Goal: Check status: Check status

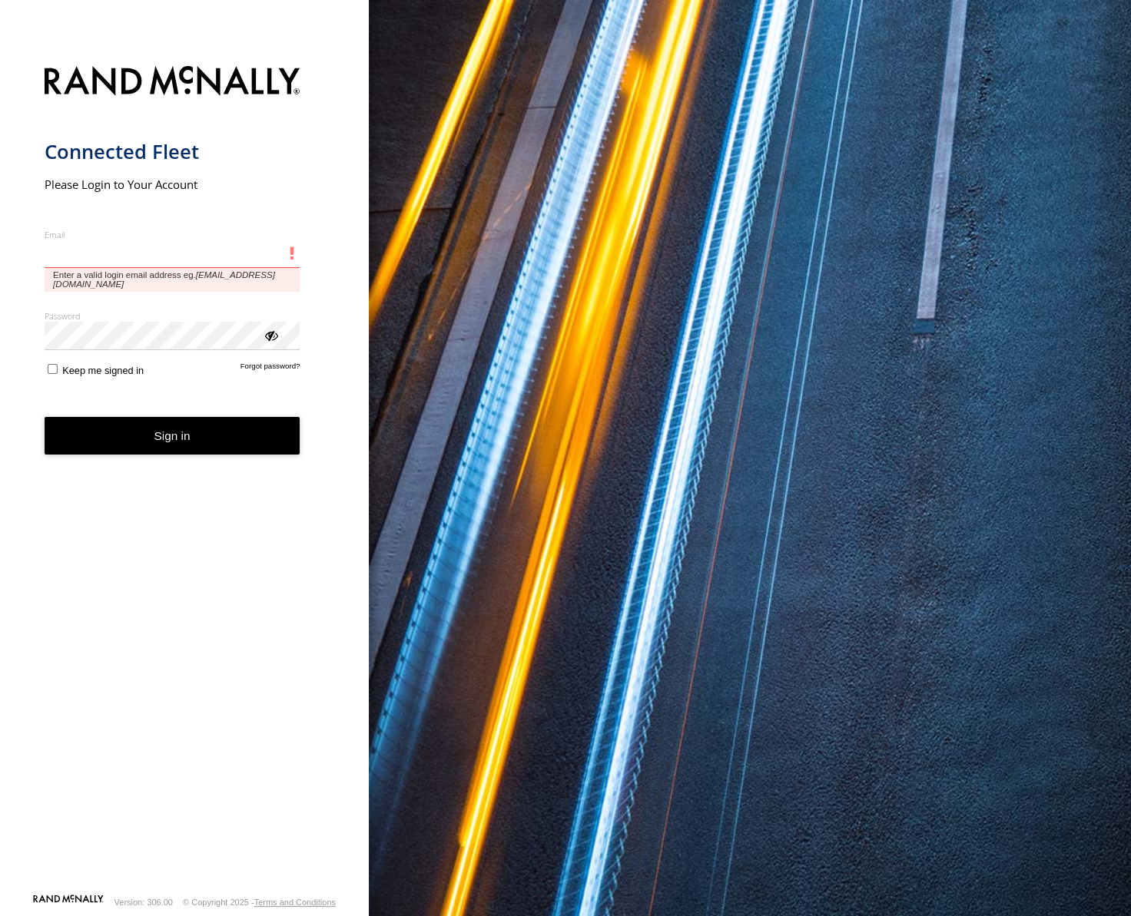
type input "**********"
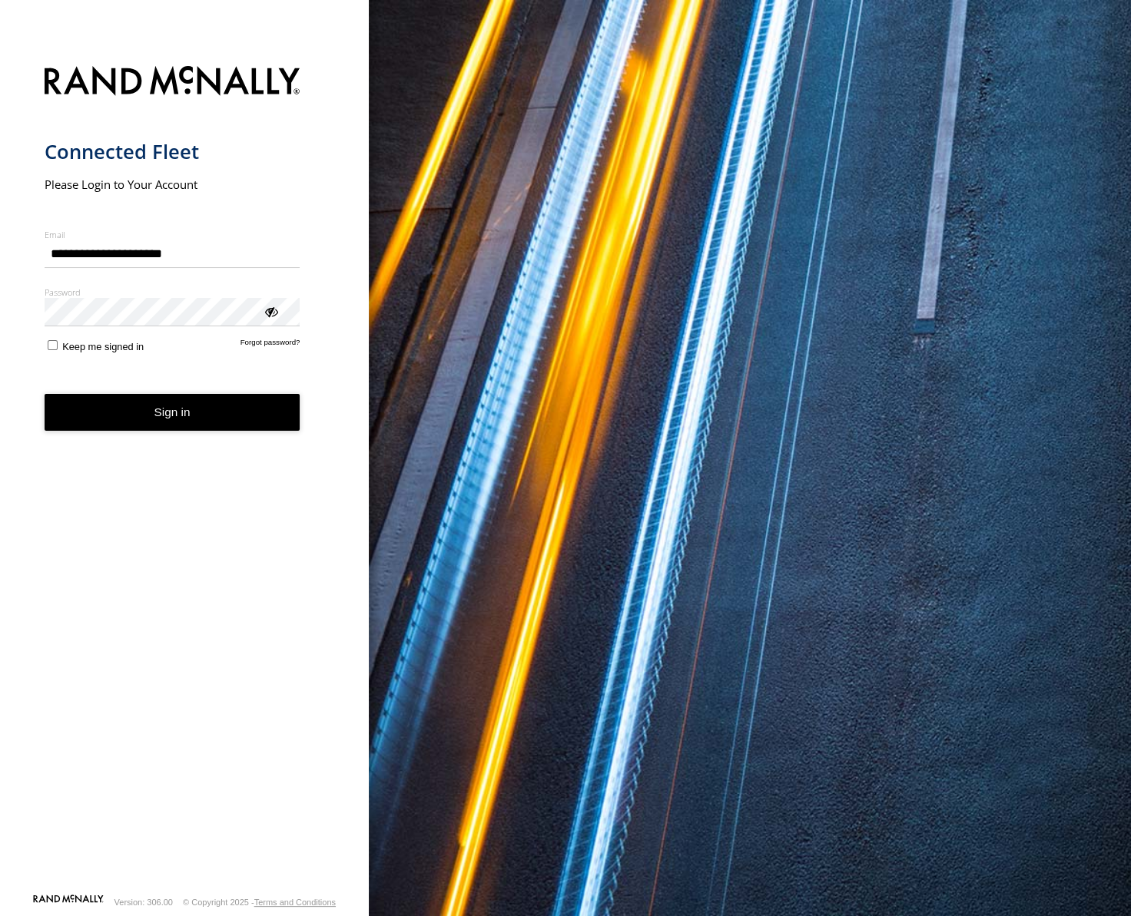
click at [176, 404] on form "**********" at bounding box center [185, 475] width 280 height 837
click at [189, 425] on button "Sign in" at bounding box center [173, 413] width 256 height 38
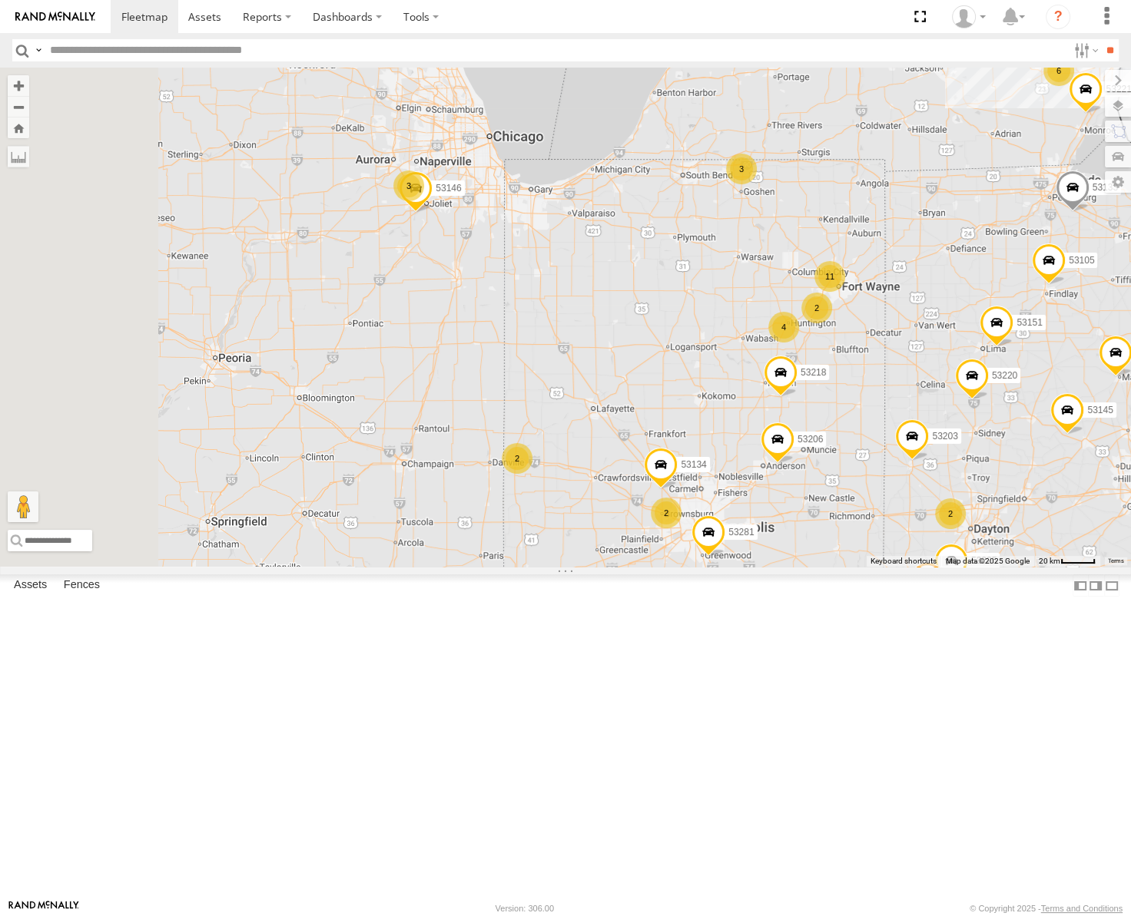
drag, startPoint x: 532, startPoint y: 315, endPoint x: 721, endPoint y: 351, distance: 191.6
click at [721, 351] on div "53272 53247 53257 53217 53286 53253 53137 53265 53211 53240 53206 11 6 53271 27…" at bounding box center [565, 317] width 1131 height 499
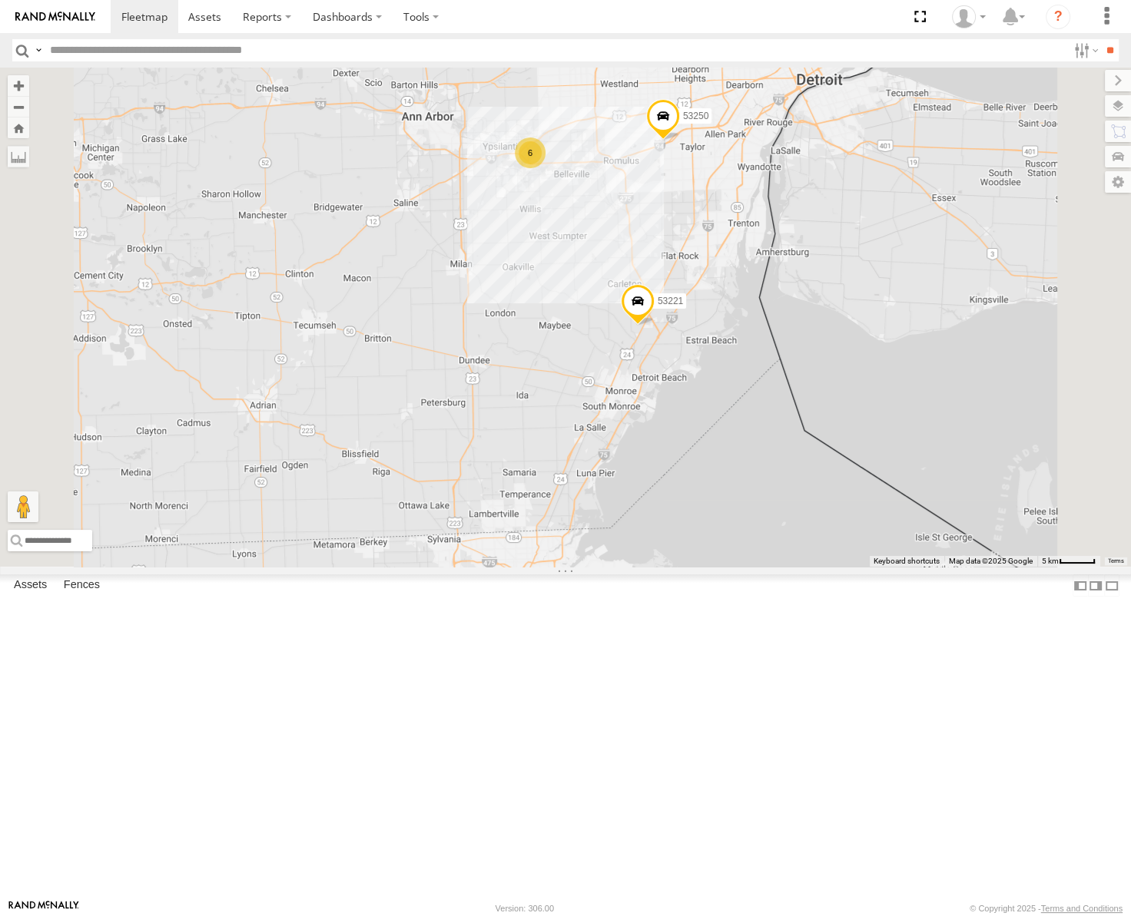
drag, startPoint x: 747, startPoint y: 309, endPoint x: 830, endPoint y: 422, distance: 140.3
click at [830, 422] on div "53253 53272 53247 53257 53217 53286 53137 53265 53211 53240 53206 53246 53151 5…" at bounding box center [565, 317] width 1131 height 499
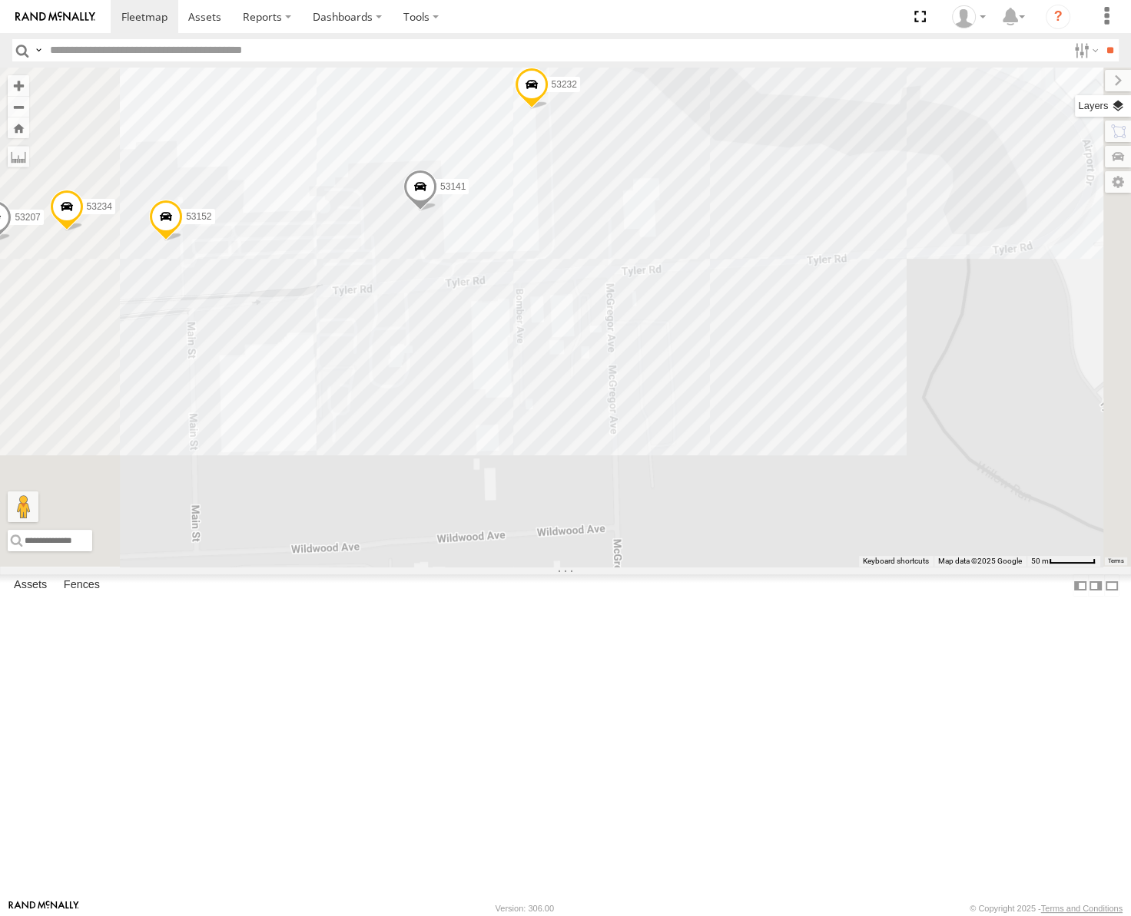
click at [1115, 104] on label at bounding box center [1103, 106] width 56 height 22
click at [0, 0] on span "Basemaps" at bounding box center [0, 0] width 0 height 0
click at [0, 0] on span "Satellite" at bounding box center [0, 0] width 0 height 0
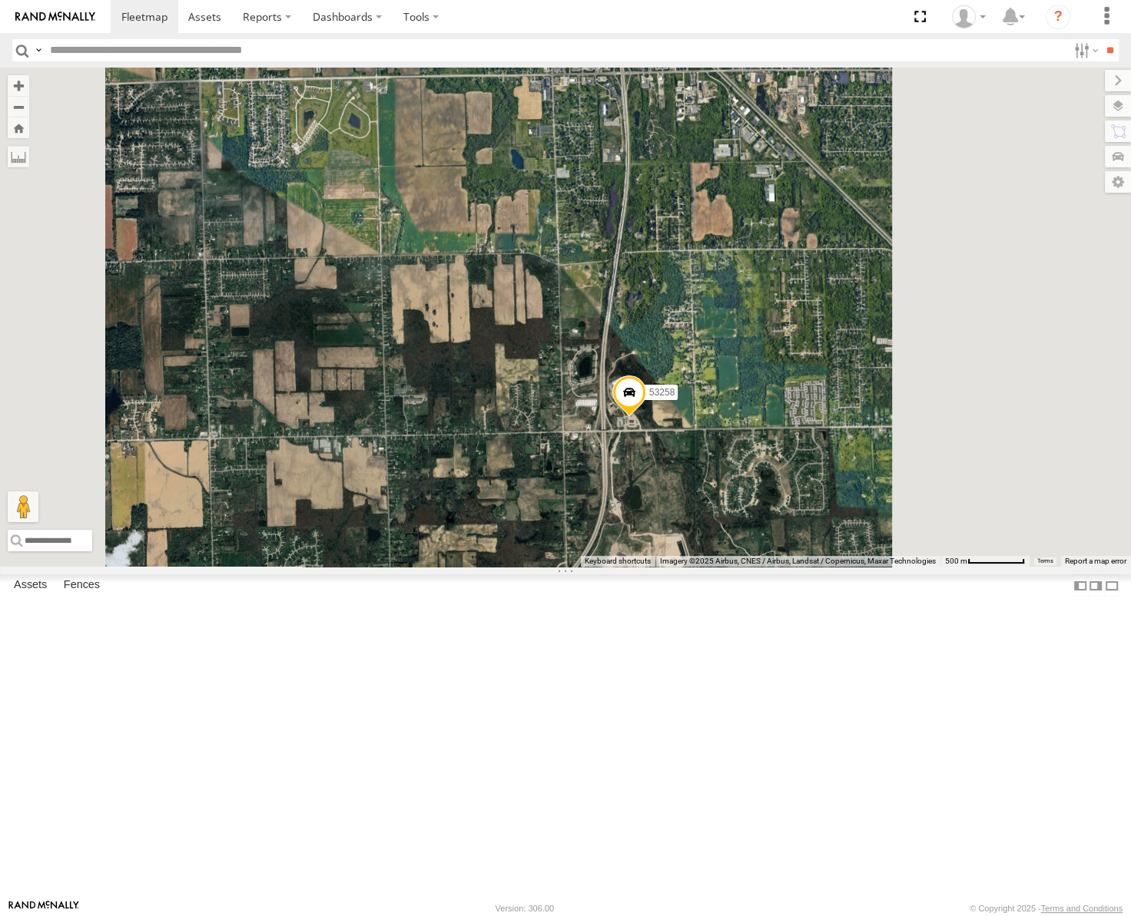
drag, startPoint x: 939, startPoint y: 505, endPoint x: 878, endPoint y: 333, distance: 181.7
click at [878, 333] on div "53253 53272 53247 53257 53217 53286 53137 53265 53211 53240 53206 53271 53246 5…" at bounding box center [565, 317] width 1131 height 499
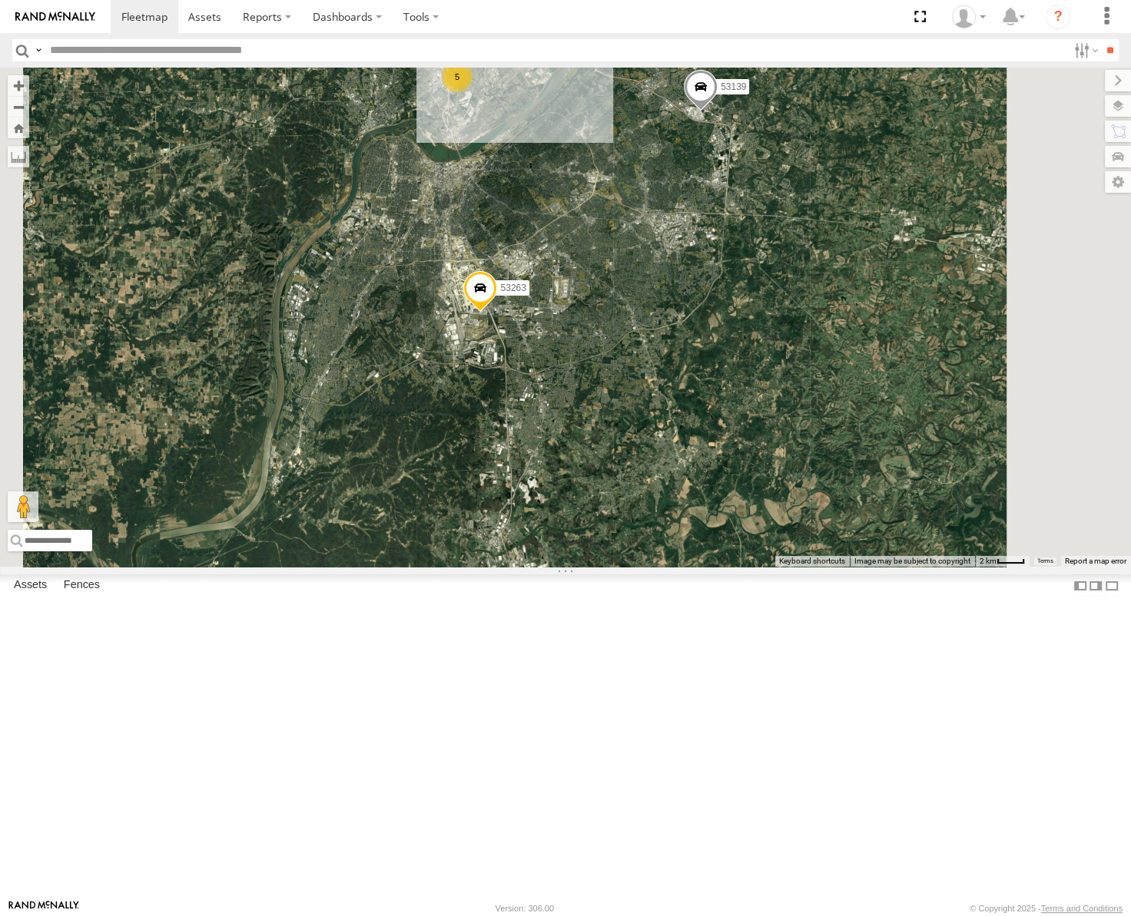
drag, startPoint x: 758, startPoint y: 287, endPoint x: 714, endPoint y: 365, distance: 89.5
click at [714, 365] on div "53247 53257 53265 53272 53217 53286 53253 53137 53211 53240 53206 53271 53246 5…" at bounding box center [565, 317] width 1131 height 499
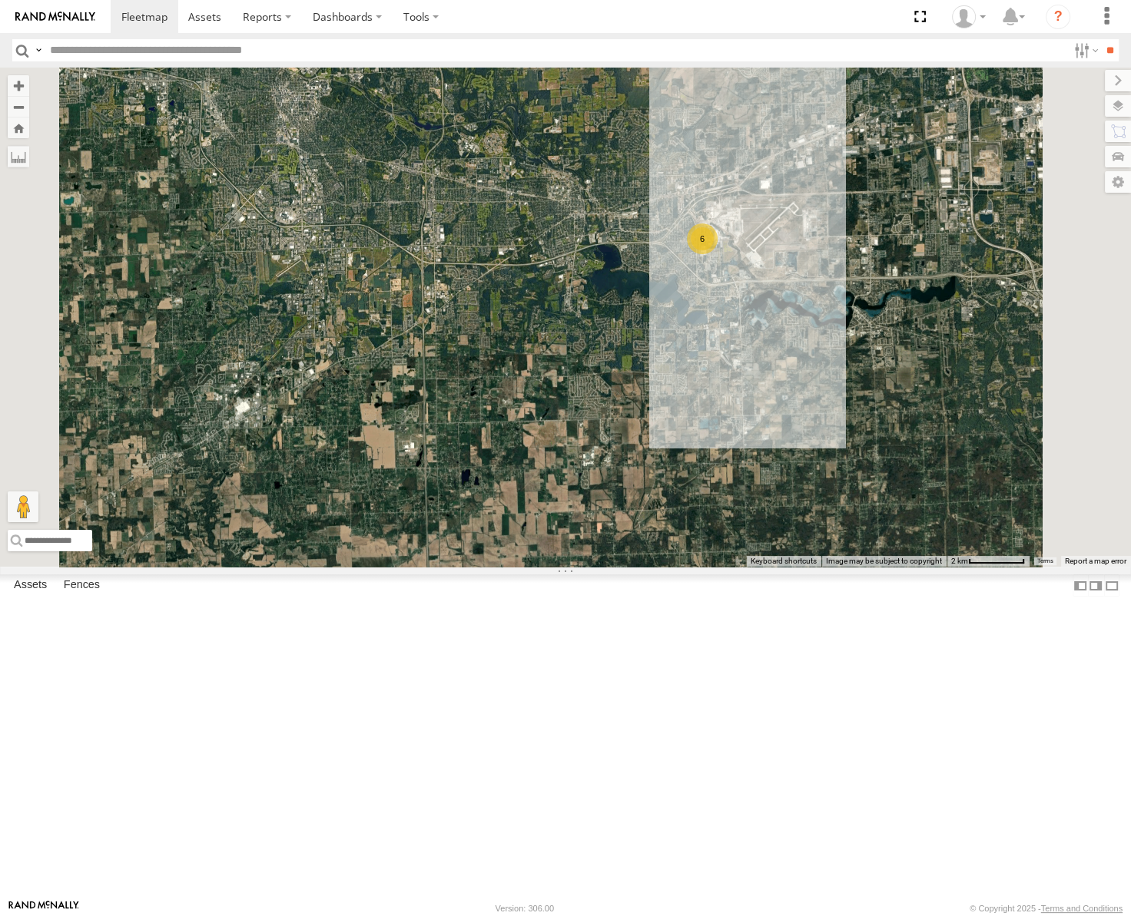
drag, startPoint x: 880, startPoint y: 218, endPoint x: 928, endPoint y: 465, distance: 251.1
click at [928, 465] on div "53247 53257 53265 53272 53217 53286 53253 53137 53211 53240 53250 53221 53133 6" at bounding box center [565, 317] width 1131 height 499
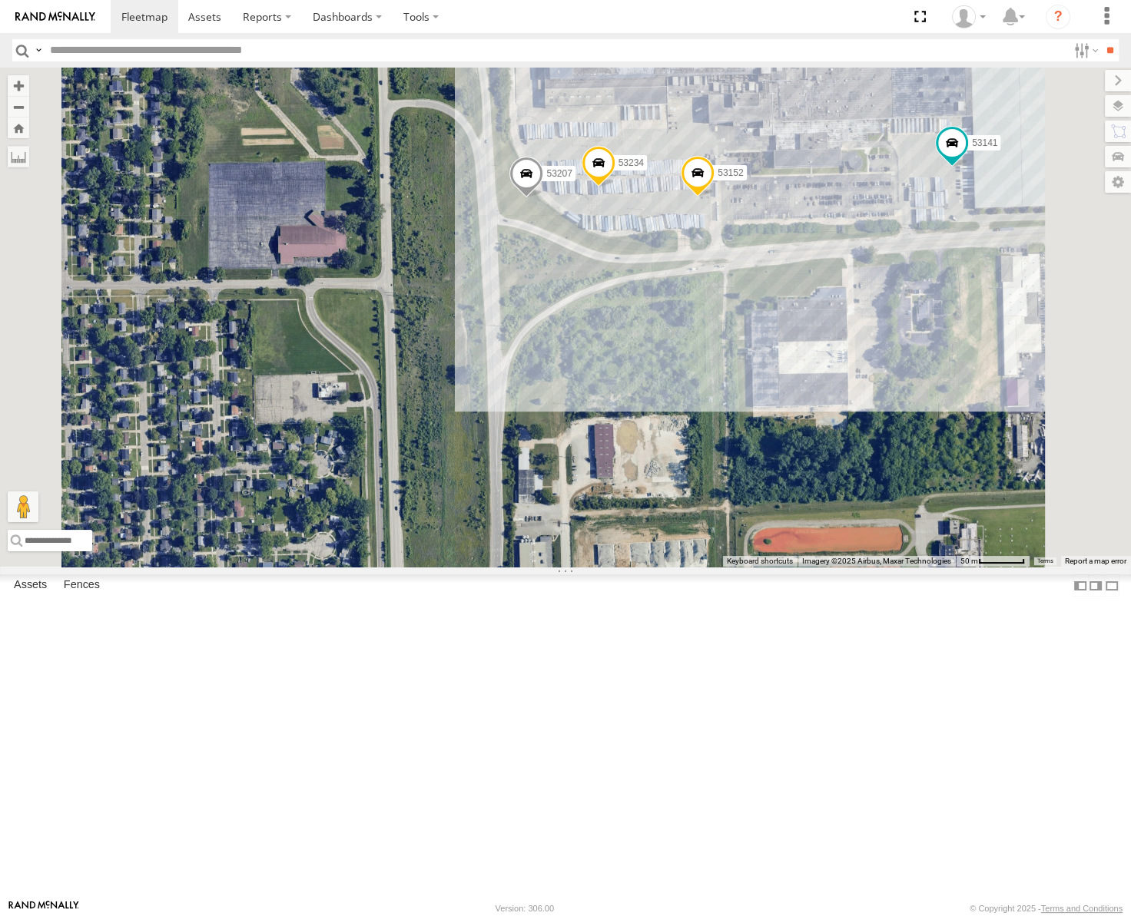
drag, startPoint x: 847, startPoint y: 313, endPoint x: 859, endPoint y: 418, distance: 105.9
click at [859, 418] on div "53247 53257 53265 53272 53217 53286 53253 53137 53211 53240 53250 53221 53133 5…" at bounding box center [565, 317] width 1131 height 499
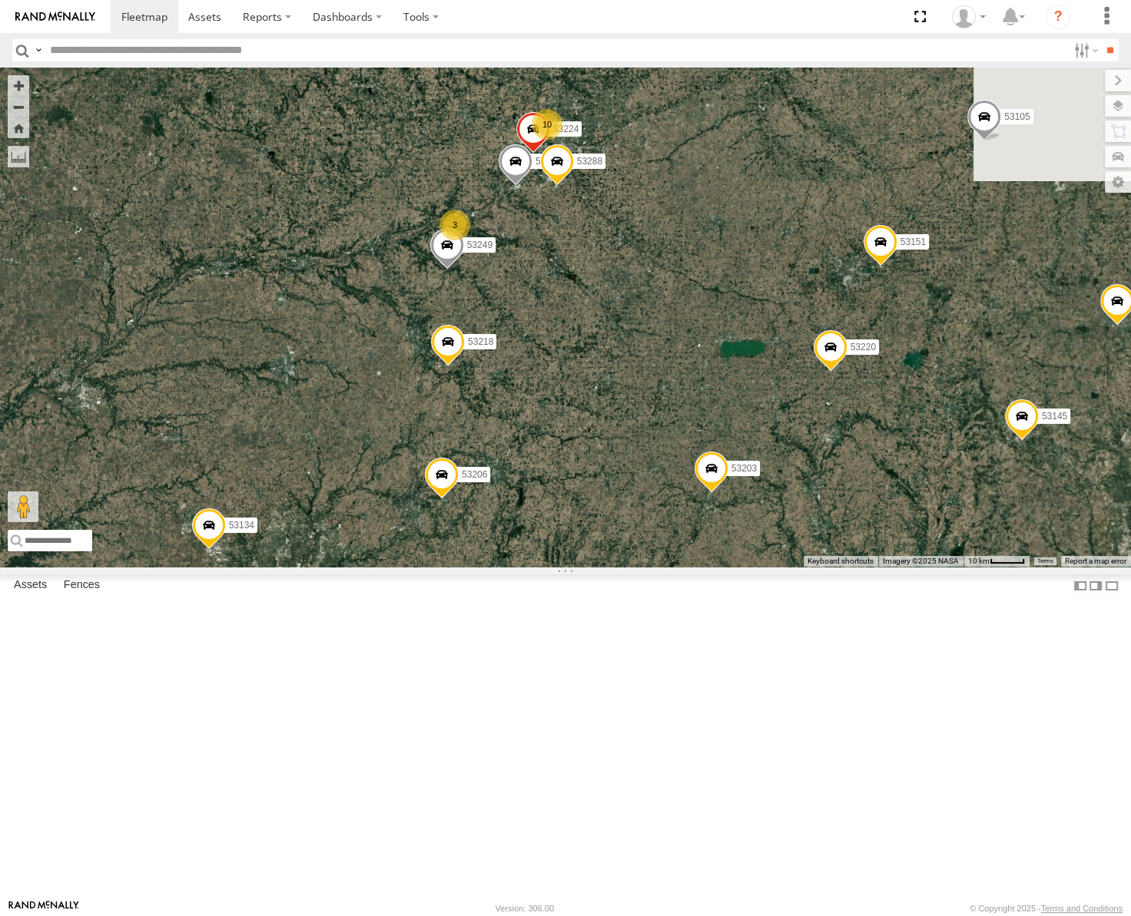
drag, startPoint x: 801, startPoint y: 372, endPoint x: 763, endPoint y: 536, distance: 168.8
click at [764, 536] on div "53272 53247 53257 53217 53286 53253 53137 53265 53211 53240 53206 53271 53246 5…" at bounding box center [565, 317] width 1131 height 499
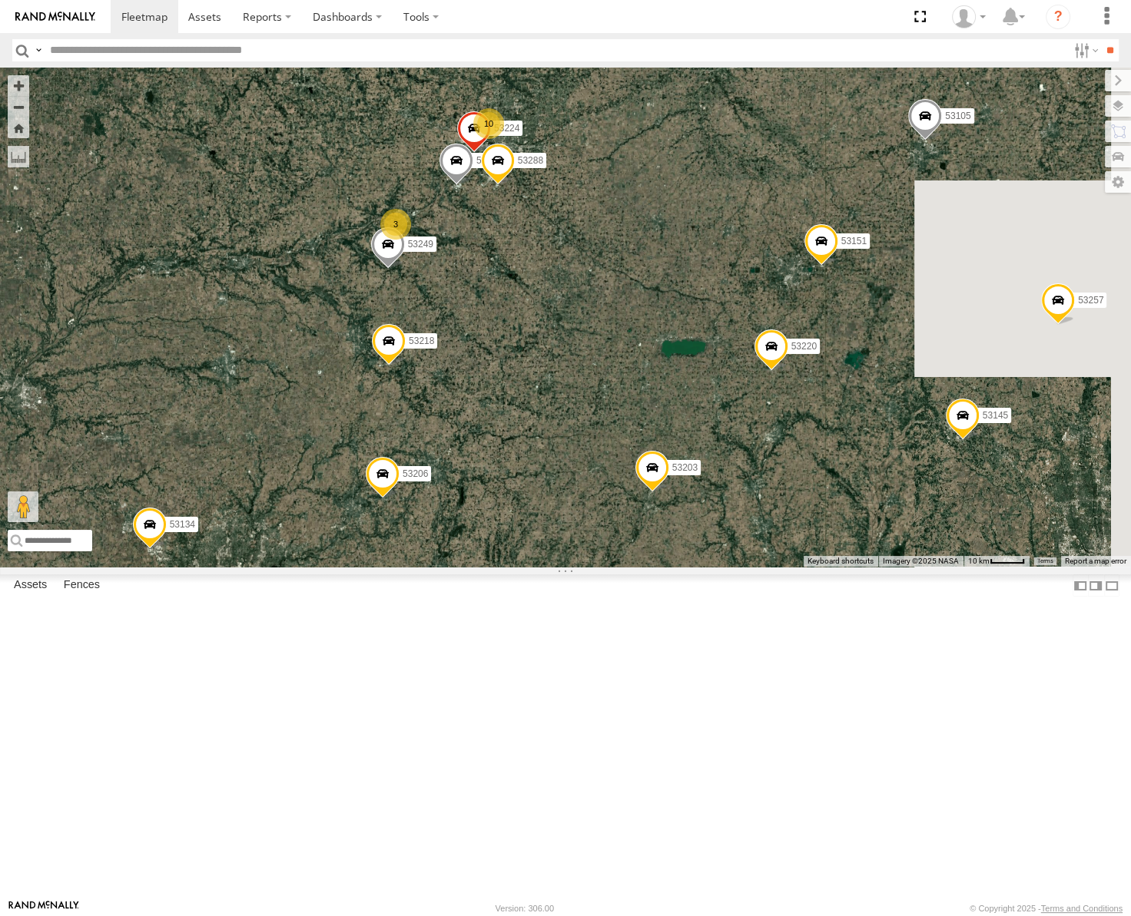
drag, startPoint x: 837, startPoint y: 453, endPoint x: 782, endPoint y: 416, distance: 66.5
click at [782, 416] on div "53272 53247 53257 53217 53286 53253 53137 53265 53211 53240 53206 53271 53246 5…" at bounding box center [565, 317] width 1131 height 499
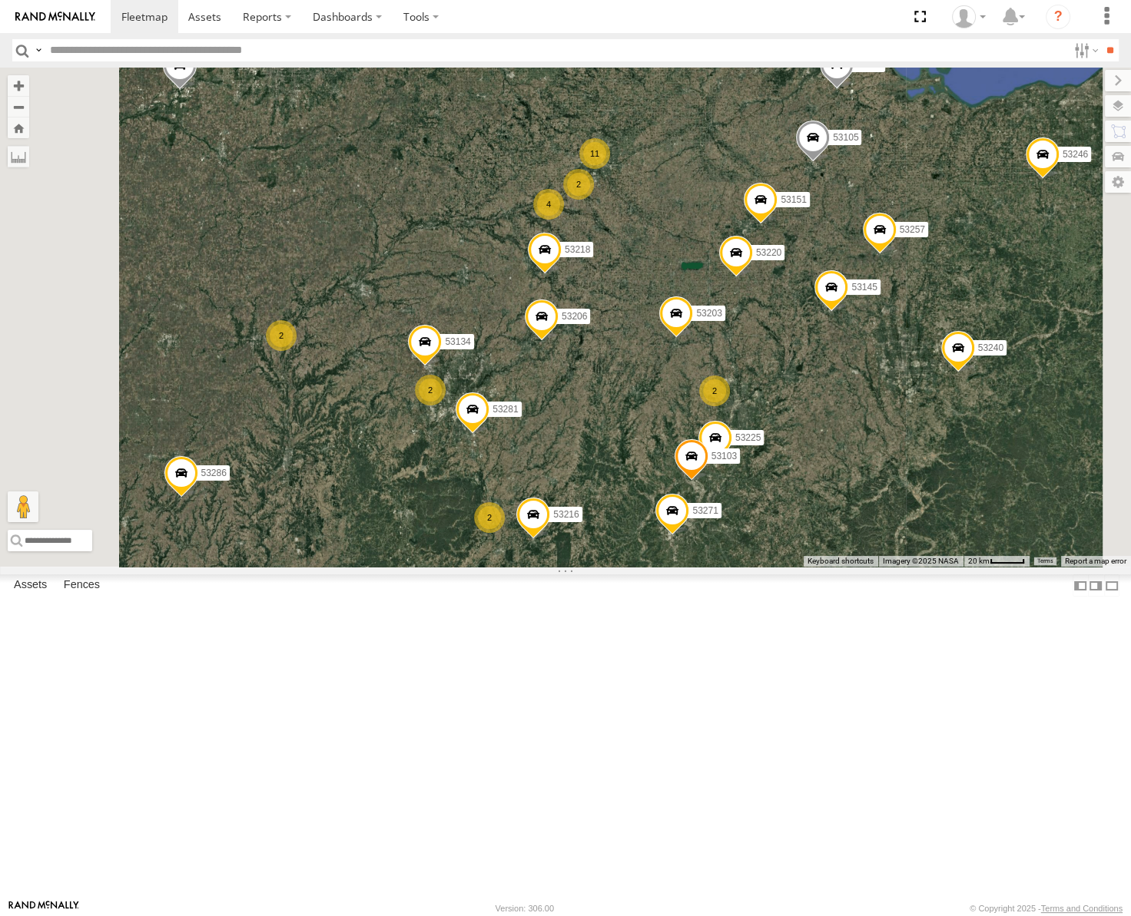
drag, startPoint x: 695, startPoint y: 319, endPoint x: 752, endPoint y: 284, distance: 66.5
click at [752, 284] on div "53272 53247 53257 53217 53286 53253 53137 53265 53211 53240 53206 53271 53246 5…" at bounding box center [565, 317] width 1131 height 499
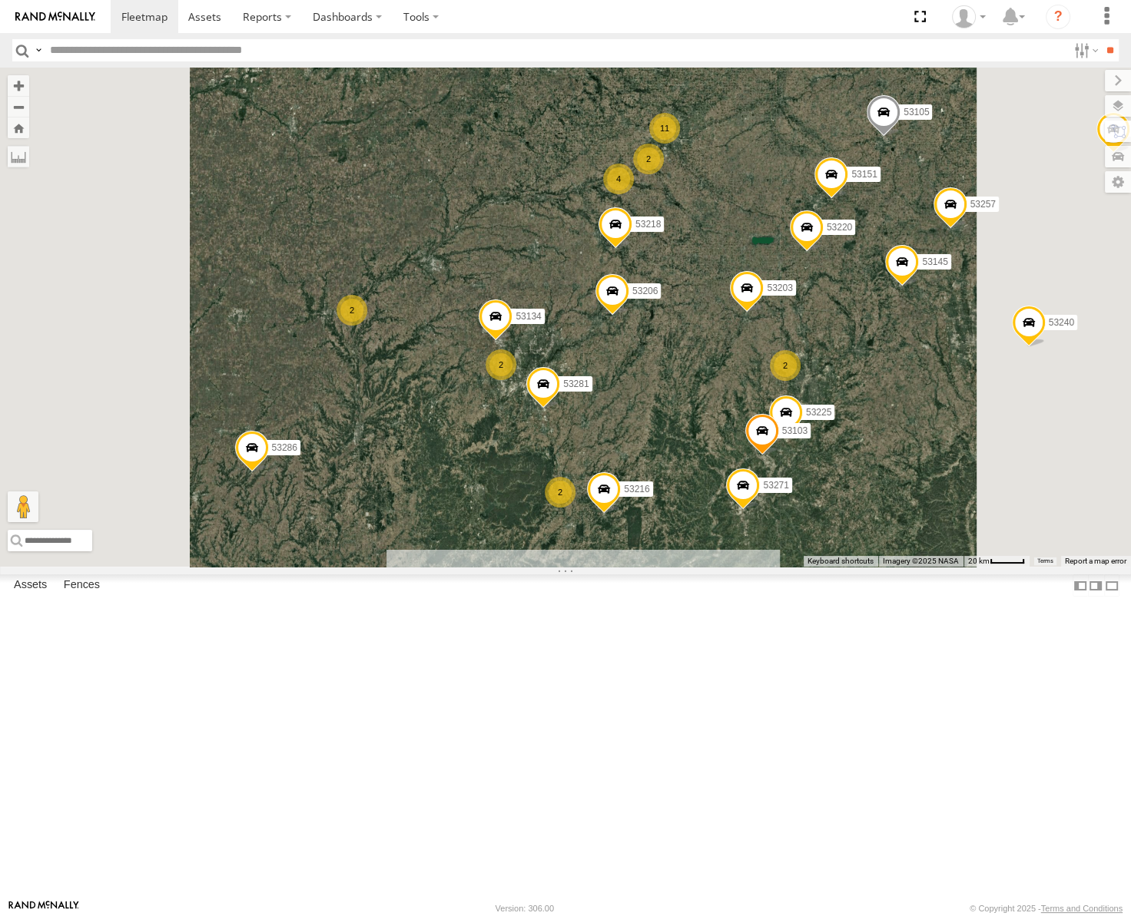
drag, startPoint x: 833, startPoint y: 543, endPoint x: 834, endPoint y: 522, distance: 20.8
click at [834, 525] on div "53272 53247 53257 53217 53286 53253 53137 53265 53211 53240 53206 53271 53246 5…" at bounding box center [565, 317] width 1131 height 499
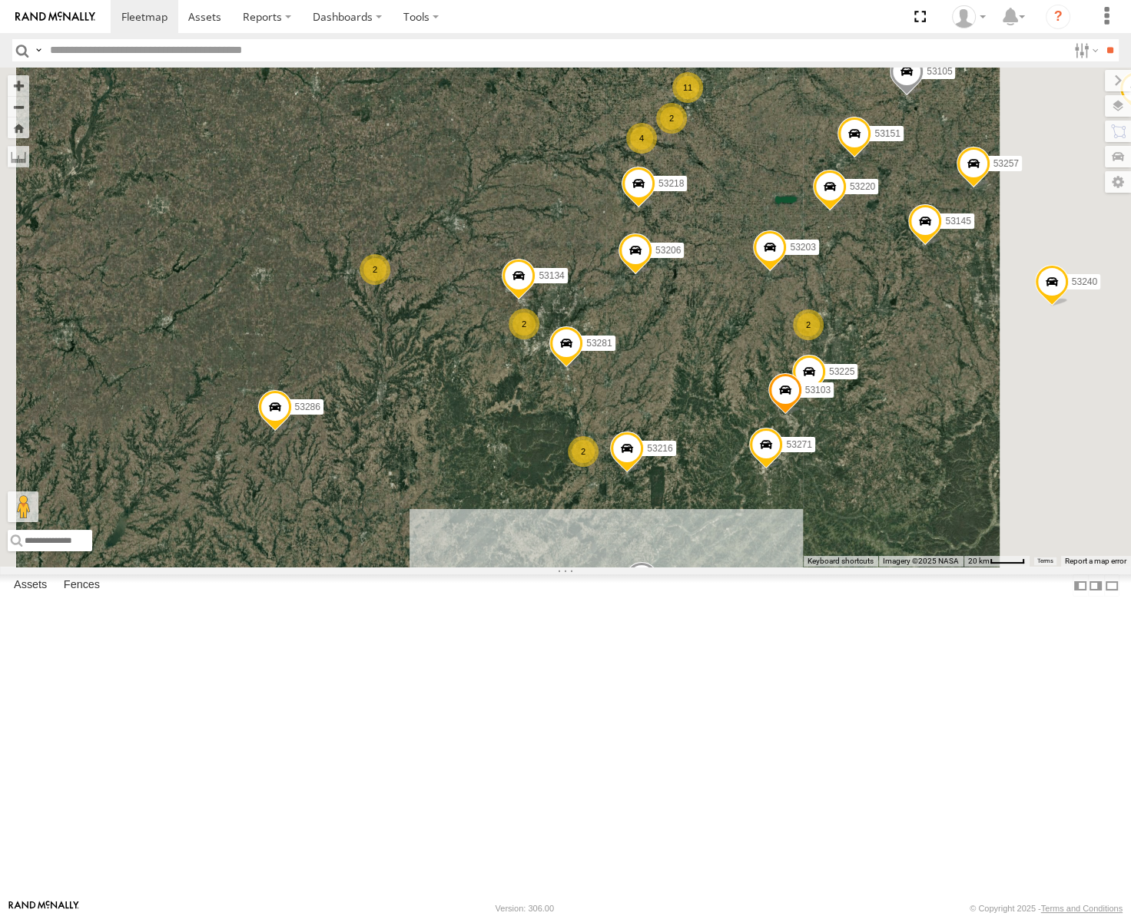
drag, startPoint x: 837, startPoint y: 574, endPoint x: 825, endPoint y: 398, distance: 176.3
click at [828, 399] on div "53272 53247 53257 53217 53286 53253 53137 53265 53211 53240 53206 53271 53246 5…" at bounding box center [565, 317] width 1131 height 499
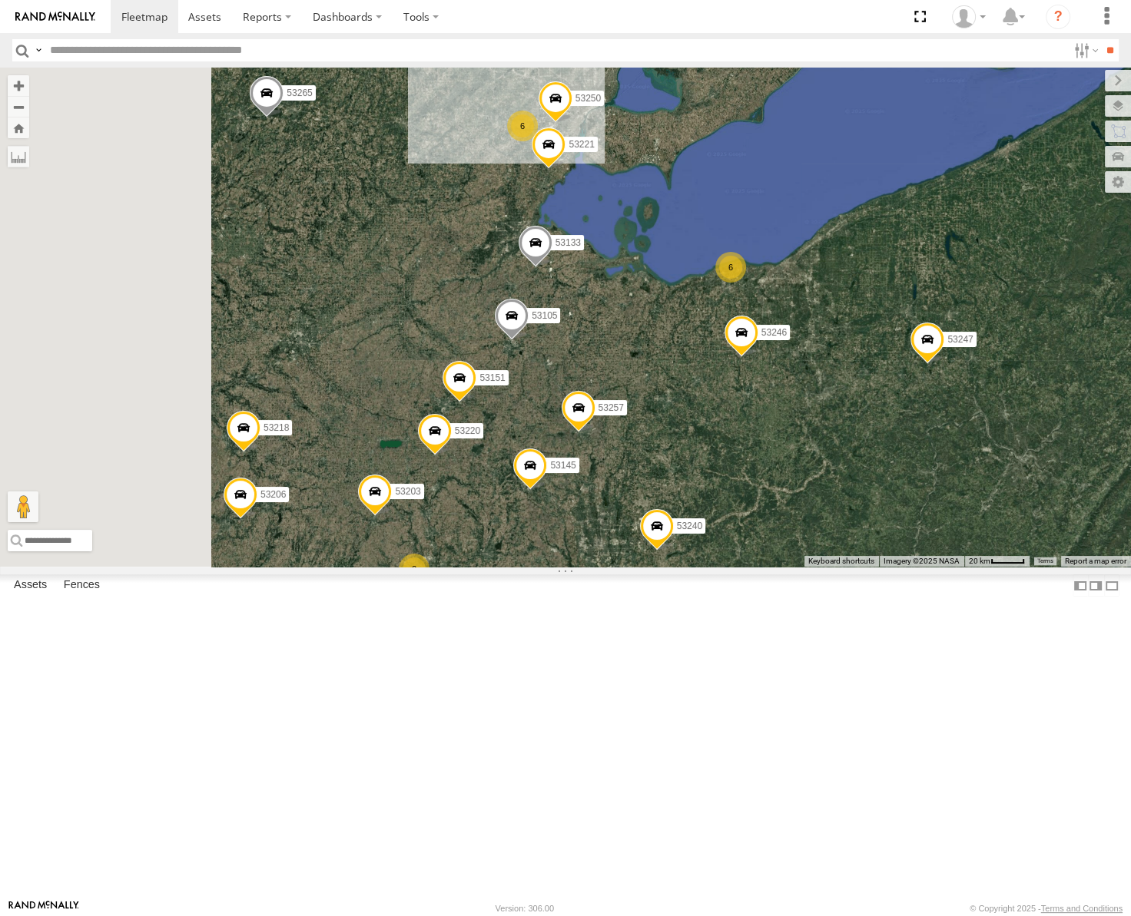
drag, startPoint x: 735, startPoint y: 230, endPoint x: 860, endPoint y: 448, distance: 250.5
click at [865, 453] on div "53272 53247 53257 53217 53286 53253 53137 53265 53211 53240 53206 53271 53246 5…" at bounding box center [565, 317] width 1131 height 499
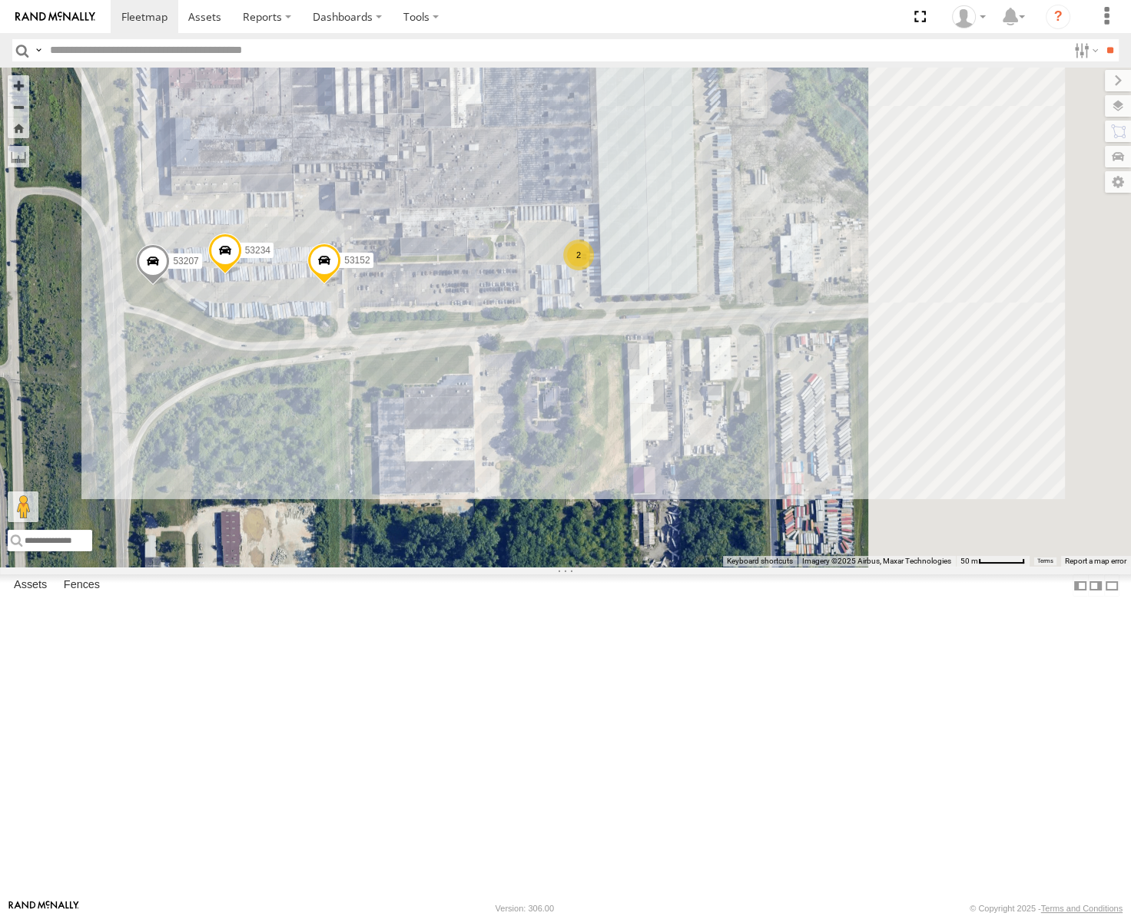
drag, startPoint x: 966, startPoint y: 307, endPoint x: 791, endPoint y: 376, distance: 187.3
click at [791, 376] on div "53272 53247 53257 53217 53286 53253 53137 53265 53211 53240 53206 53271 53246 5…" at bounding box center [565, 317] width 1131 height 499
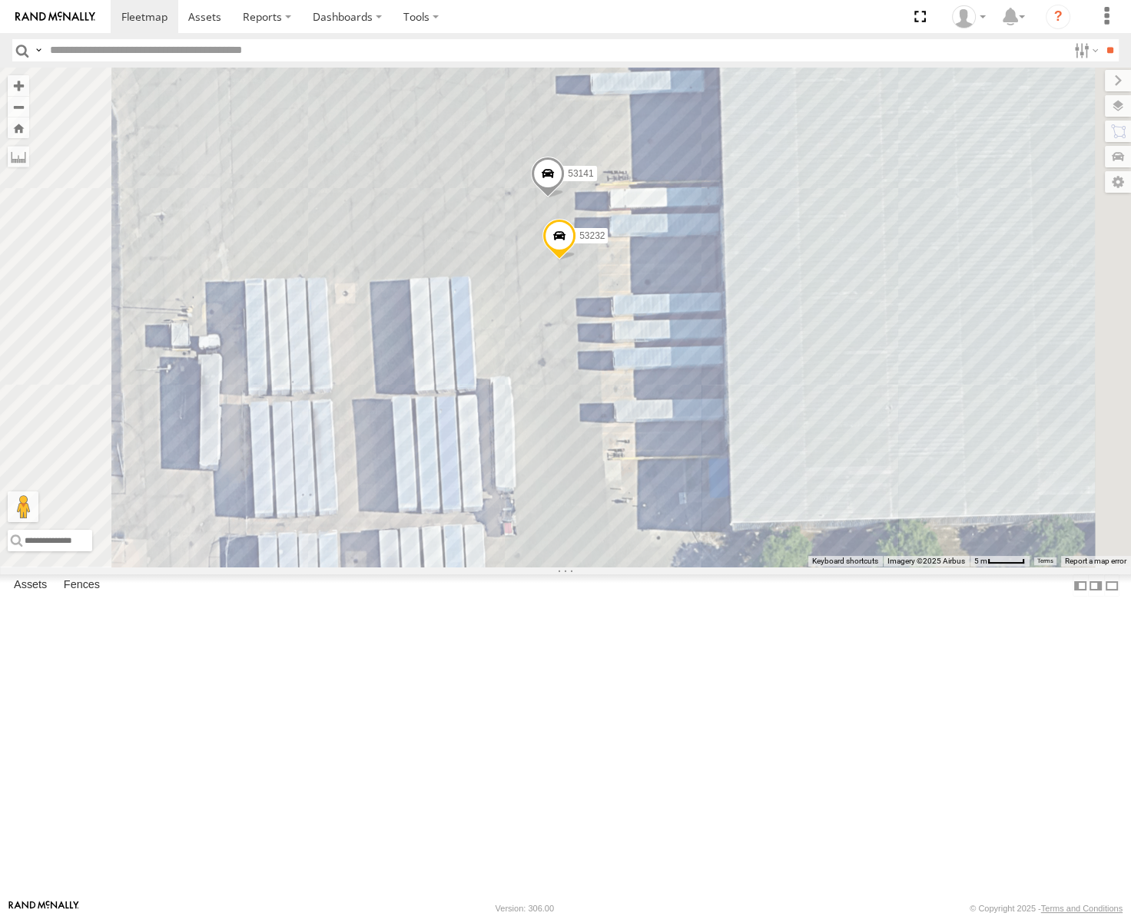
click at [565, 198] on span at bounding box center [548, 177] width 34 height 41
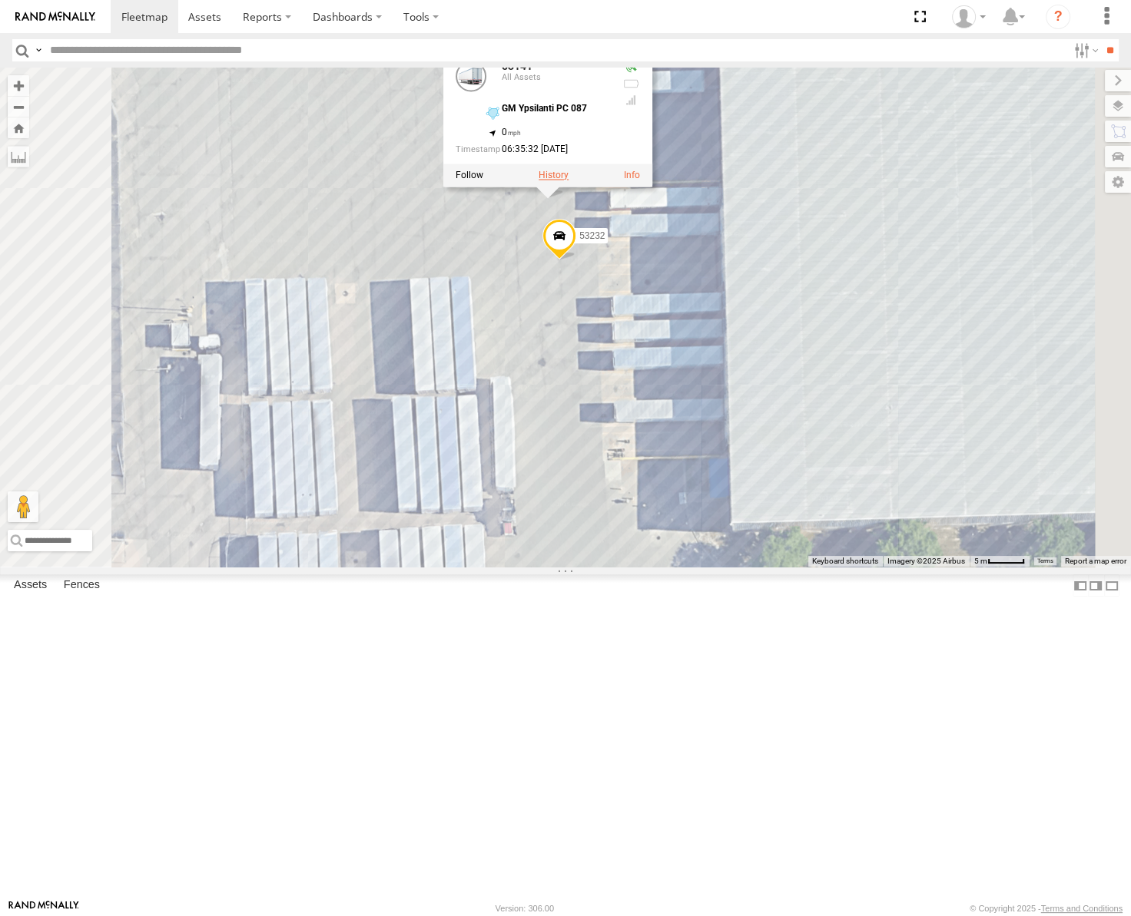
click at [568, 181] on label at bounding box center [553, 175] width 30 height 11
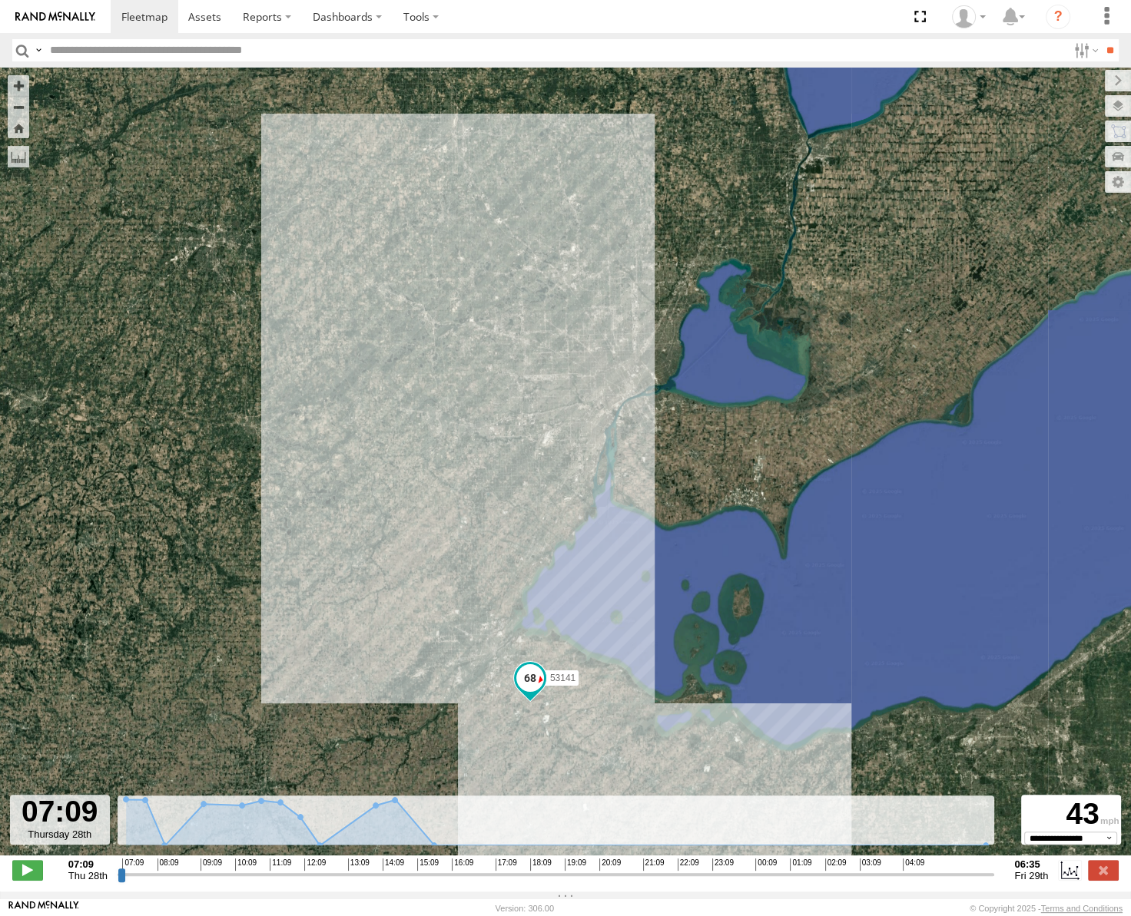
drag, startPoint x: 607, startPoint y: 346, endPoint x: 674, endPoint y: 372, distance: 72.5
click at [674, 372] on div "53141" at bounding box center [565, 470] width 1131 height 804
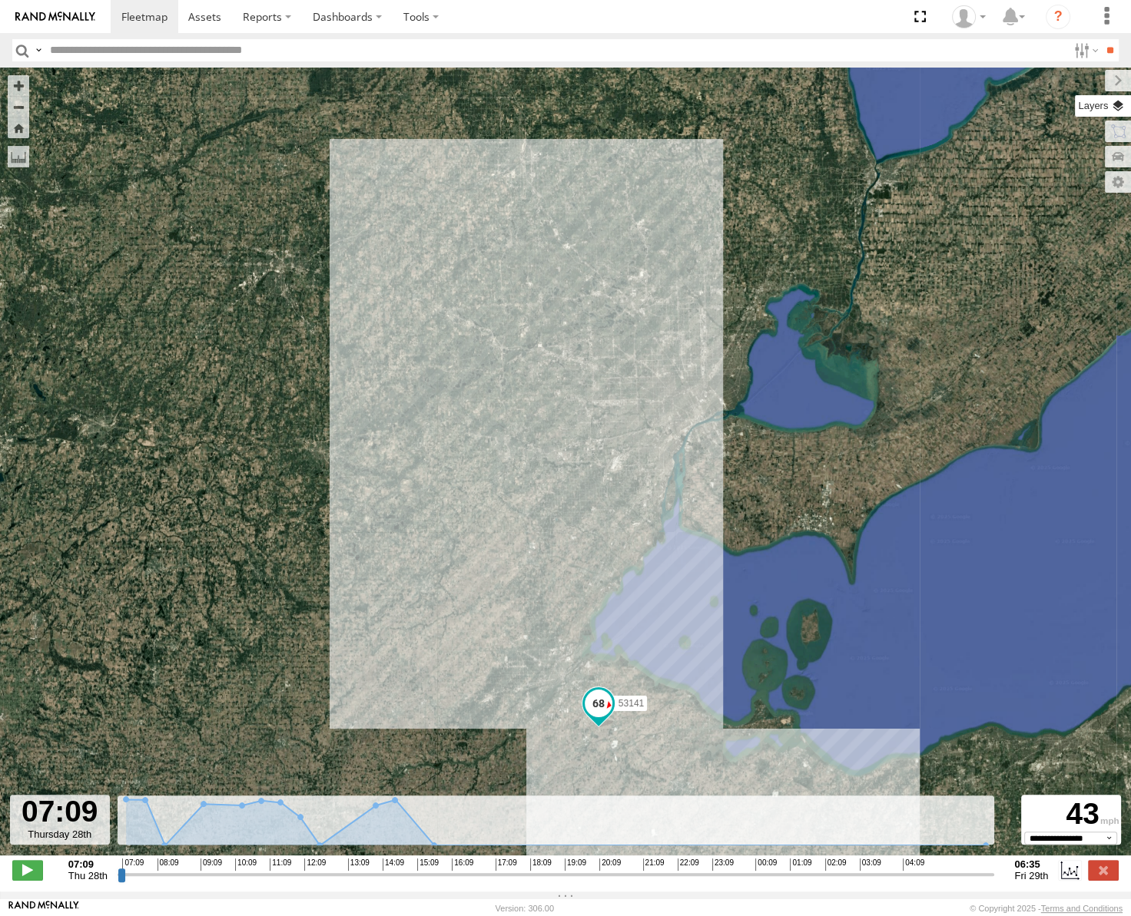
click at [1114, 108] on label at bounding box center [1103, 106] width 56 height 22
click at [0, 0] on span "Basemaps" at bounding box center [0, 0] width 0 height 0
click at [0, 0] on span "Roadmap" at bounding box center [0, 0] width 0 height 0
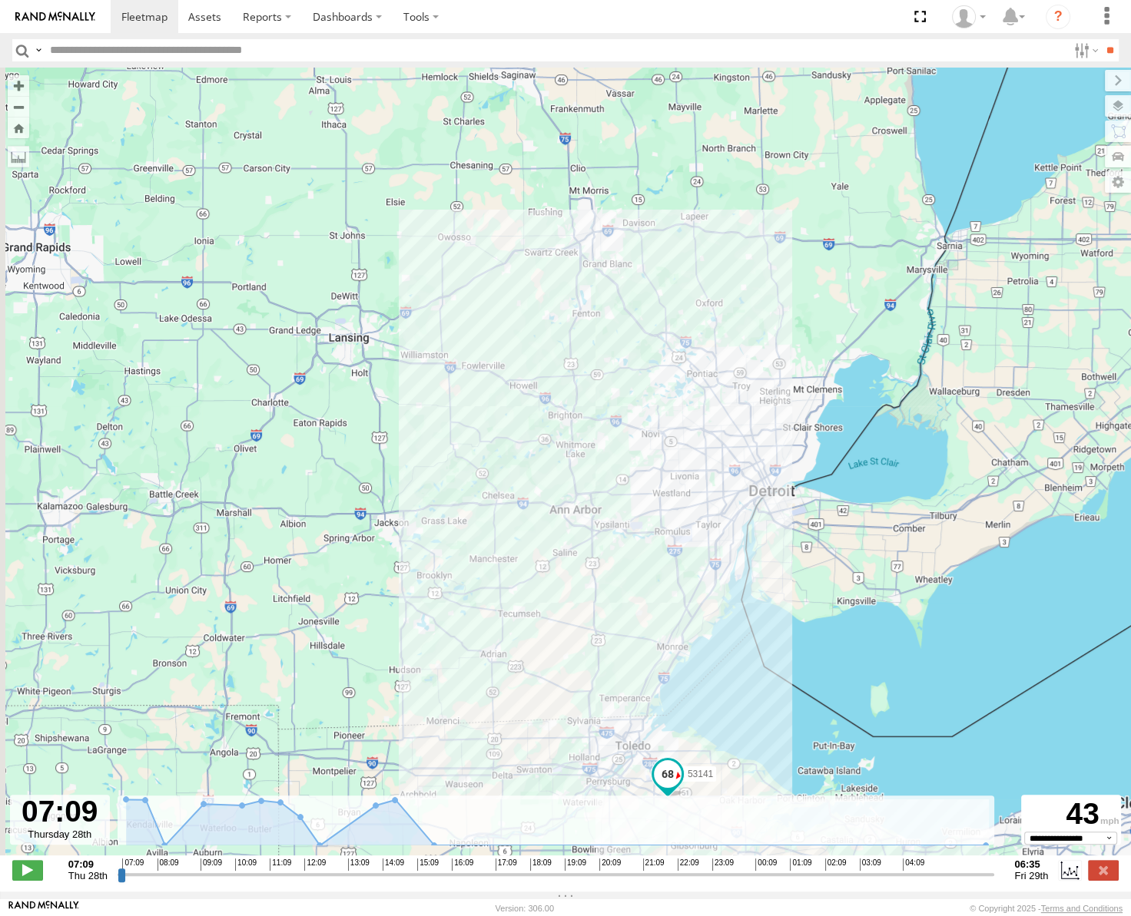
drag, startPoint x: 568, startPoint y: 216, endPoint x: 664, endPoint y: 312, distance: 135.3
click at [664, 312] on div "53141" at bounding box center [565, 470] width 1131 height 804
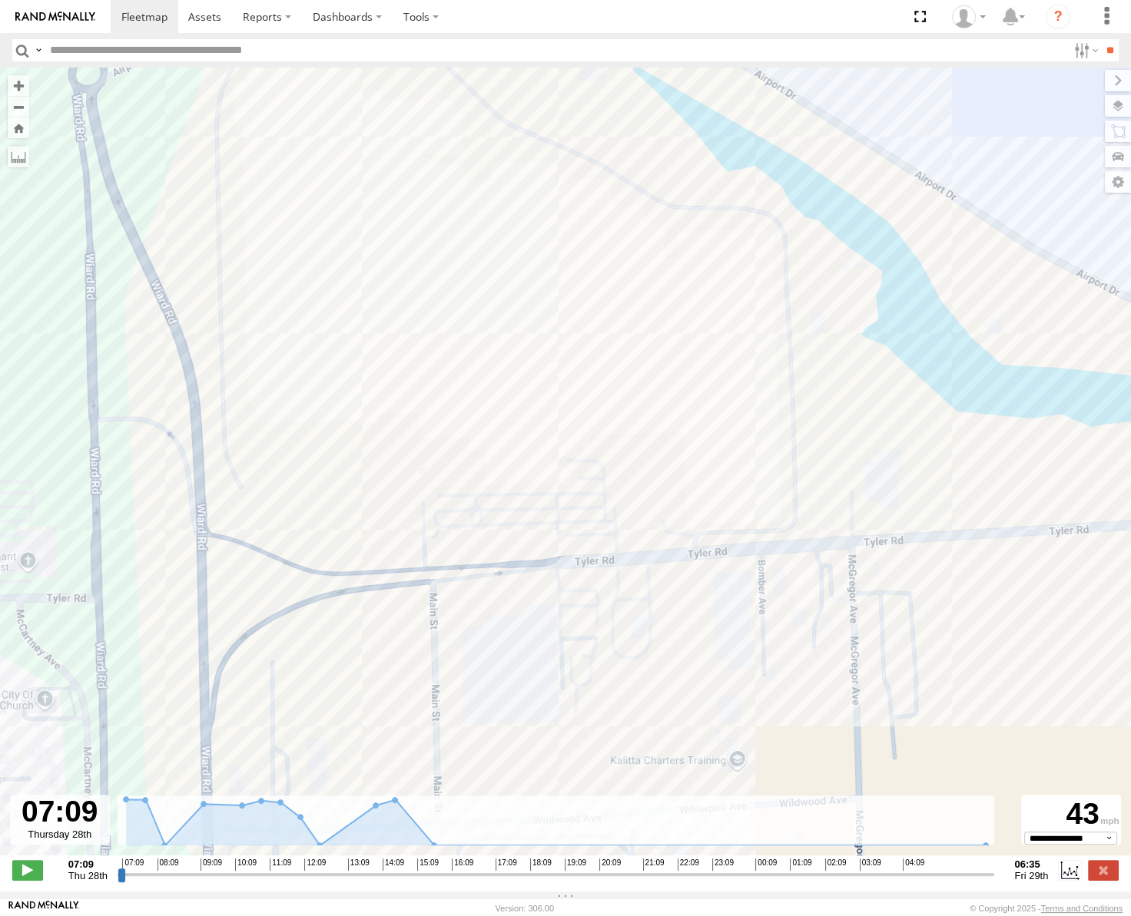
click at [0, 0] on span "Satellite" at bounding box center [0, 0] width 0 height 0
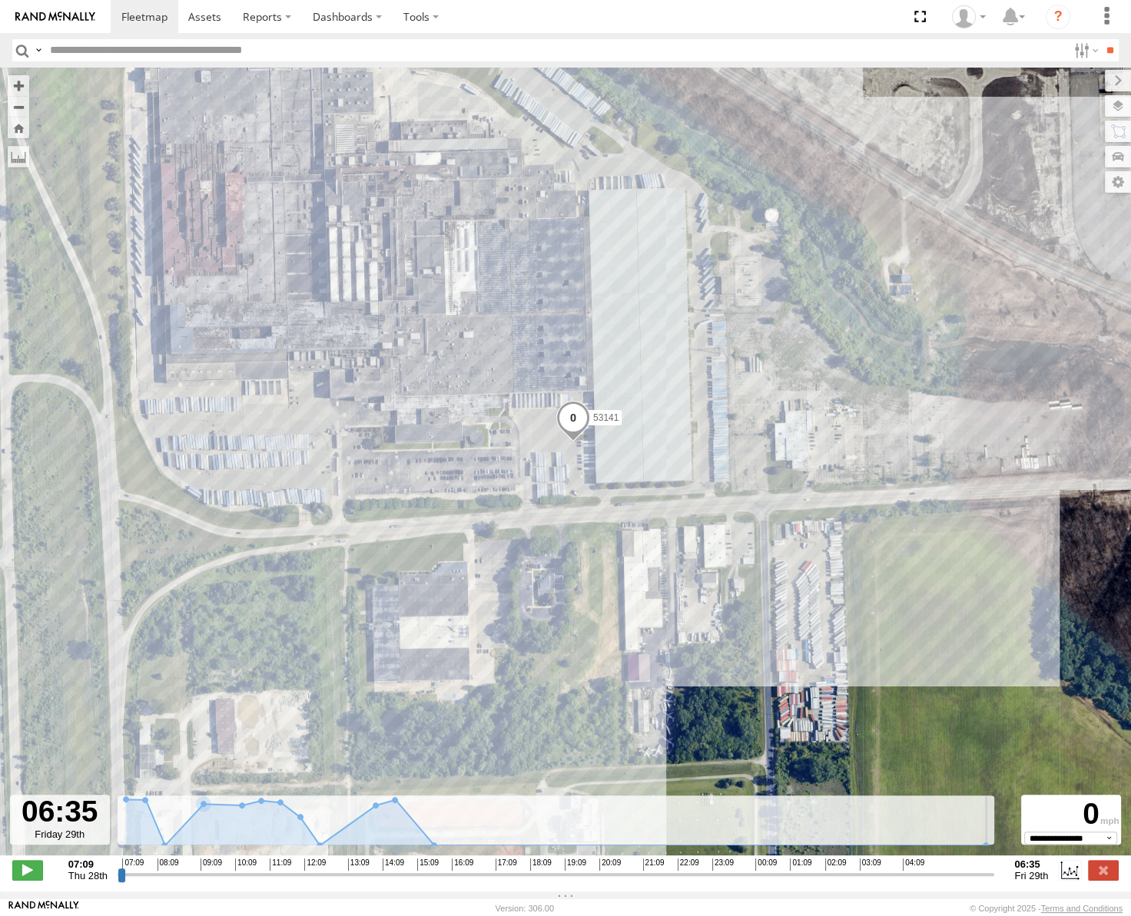
drag, startPoint x: 118, startPoint y: 881, endPoint x: 1008, endPoint y: 833, distance: 890.8
type input "**********"
click at [995, 867] on input "range" at bounding box center [556, 874] width 877 height 15
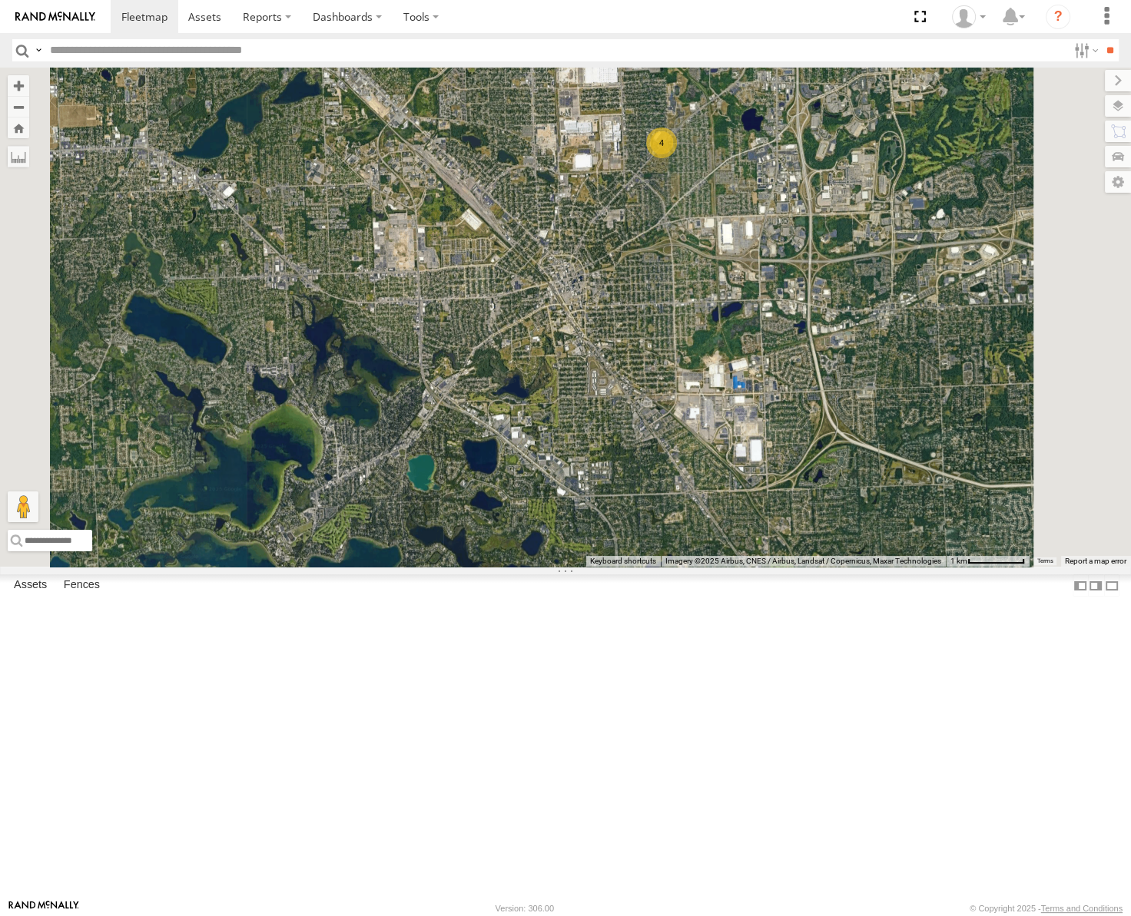
drag, startPoint x: 813, startPoint y: 485, endPoint x: 867, endPoint y: 290, distance: 203.3
click at [868, 297] on div "53253 53272 53247 53257 53217 53286 53137 53265 53211 53240 53206 53246 53151 5…" at bounding box center [565, 317] width 1131 height 499
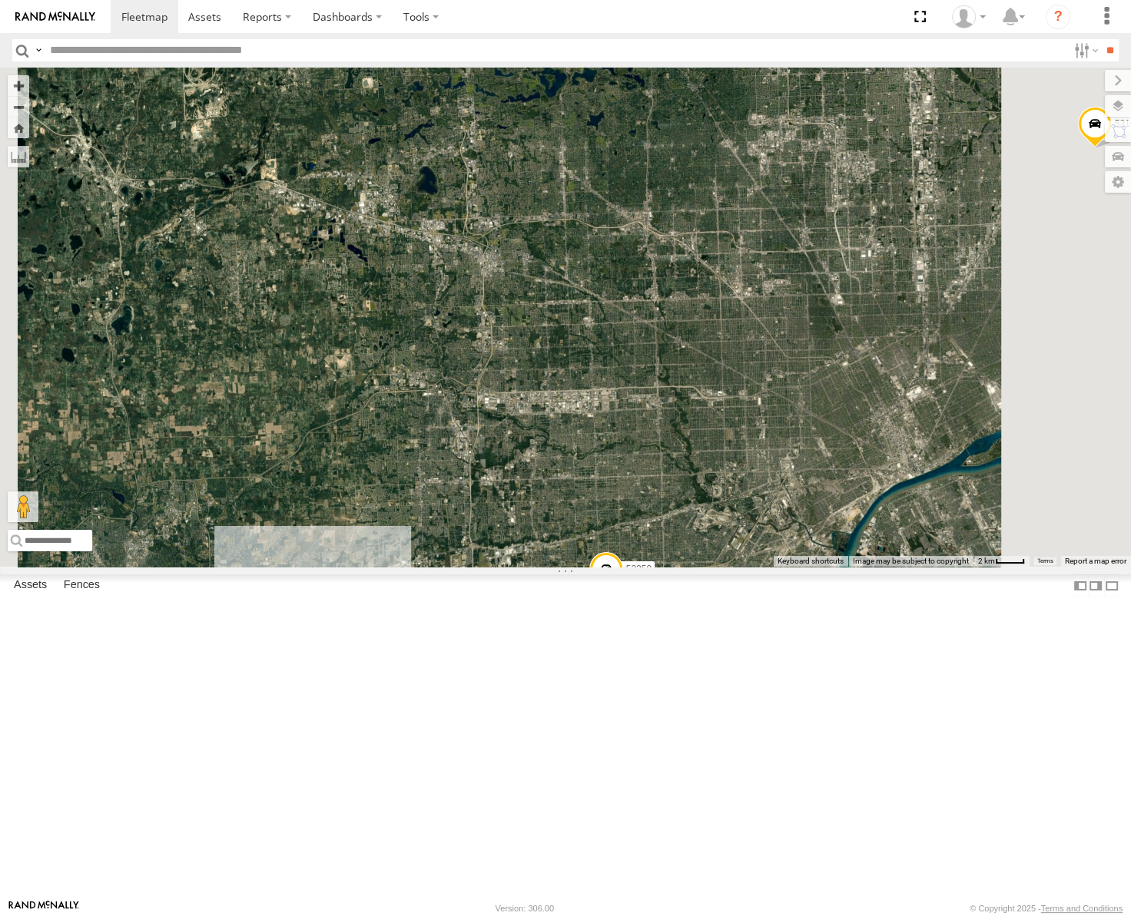
drag, startPoint x: 827, startPoint y: 436, endPoint x: 833, endPoint y: 316, distance: 120.0
click at [835, 323] on div "53253 53272 53247 53257 53217 53286 53137 53265 53211 53240 53206 53246 53151 5…" at bounding box center [565, 317] width 1131 height 499
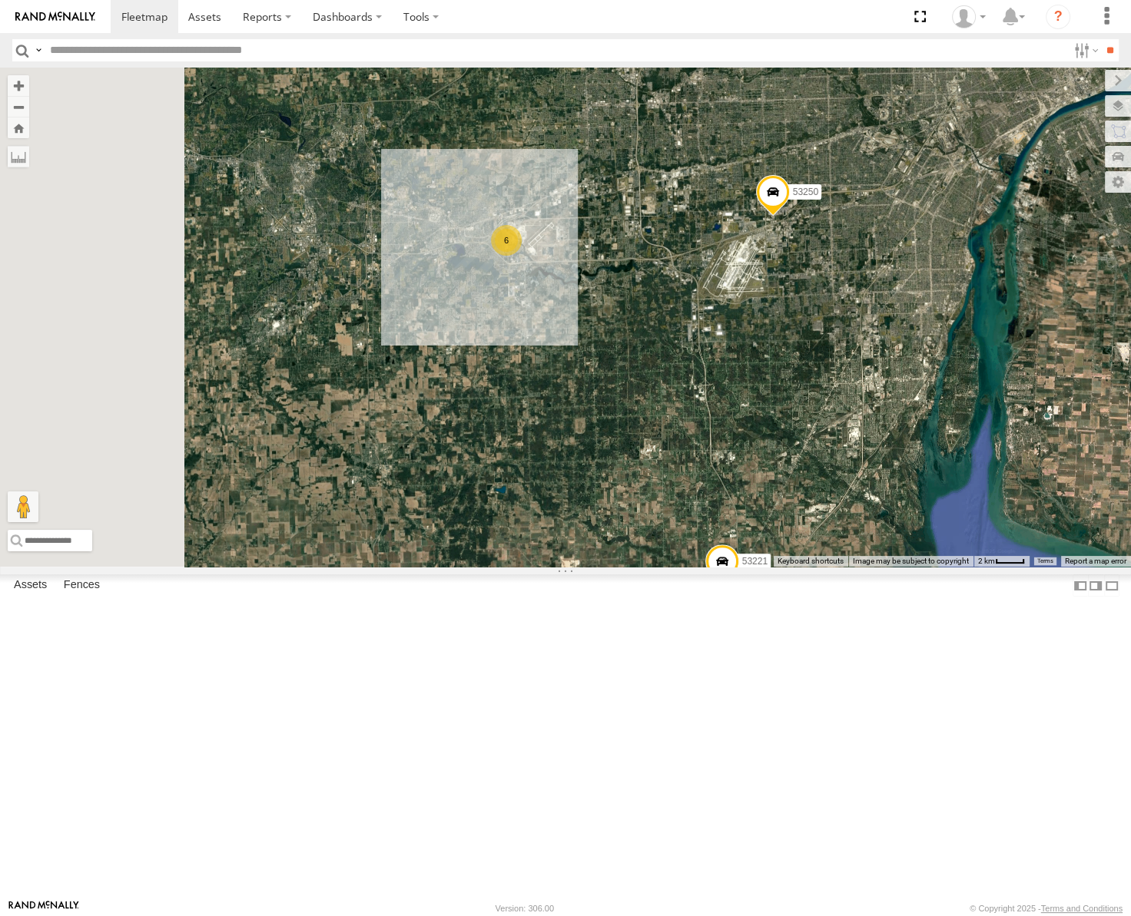
drag, startPoint x: 666, startPoint y: 475, endPoint x: 815, endPoint y: 376, distance: 179.0
click at [815, 376] on div "53253 53272 53247 53257 53217 53286 53137 53265 53211 53240 53206 53246 53151 5…" at bounding box center [565, 317] width 1131 height 499
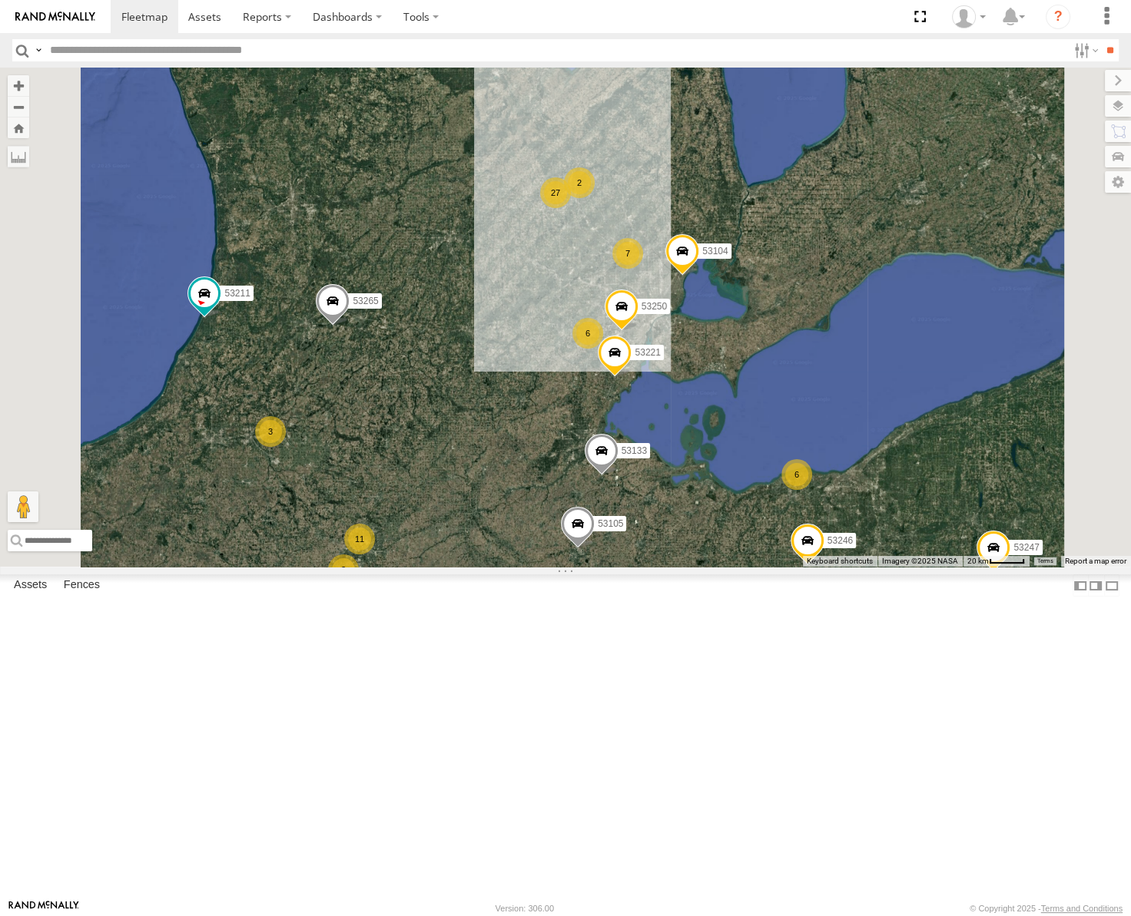
drag, startPoint x: 617, startPoint y: 620, endPoint x: 804, endPoint y: 497, distance: 224.1
click at [804, 498] on div "53253 53272 53247 53257 53217 53286 53137 53265 53211 53240 53206 53246 53151 5…" at bounding box center [565, 317] width 1131 height 499
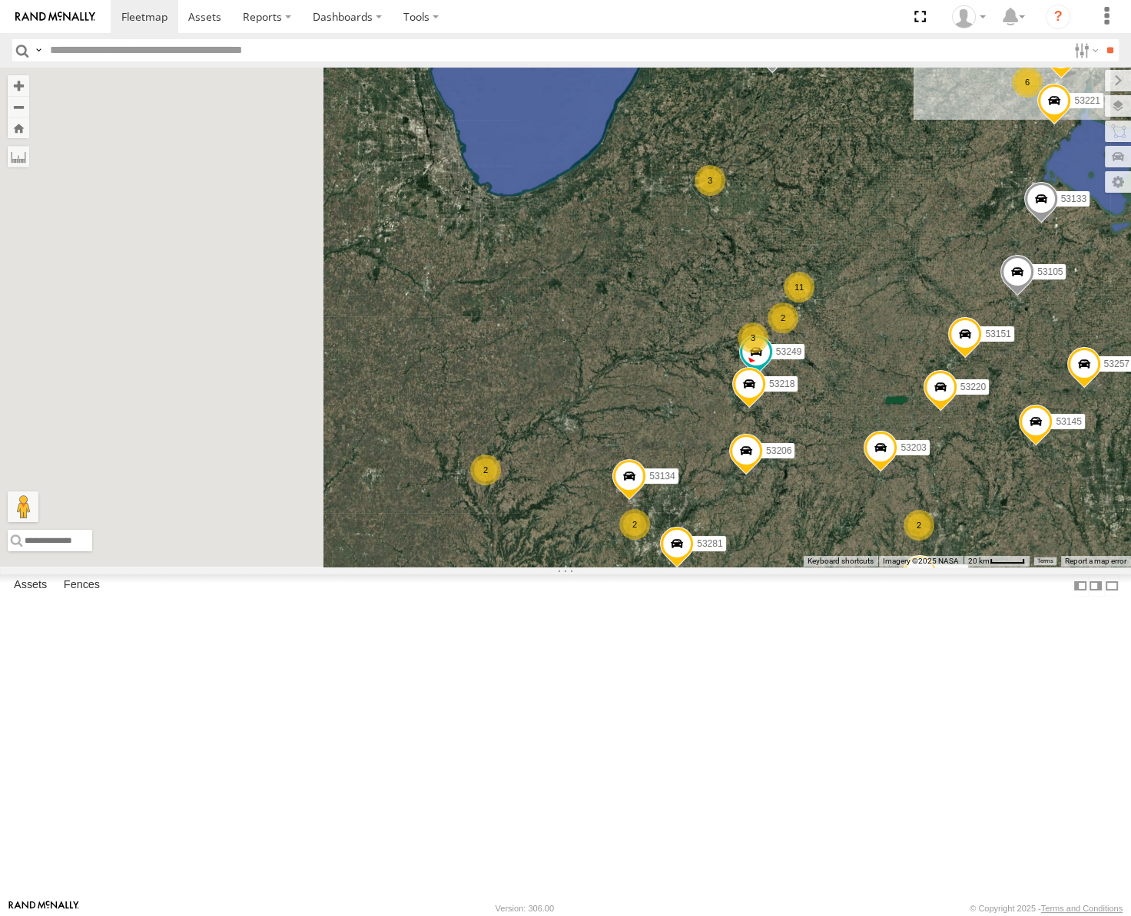
drag, startPoint x: 680, startPoint y: 532, endPoint x: 893, endPoint y: 414, distance: 243.1
click at [893, 414] on div "53253 53272 53247 53257 53217 53286 53137 53265 53211 53240 53206 53246 53151 5…" at bounding box center [565, 317] width 1131 height 499
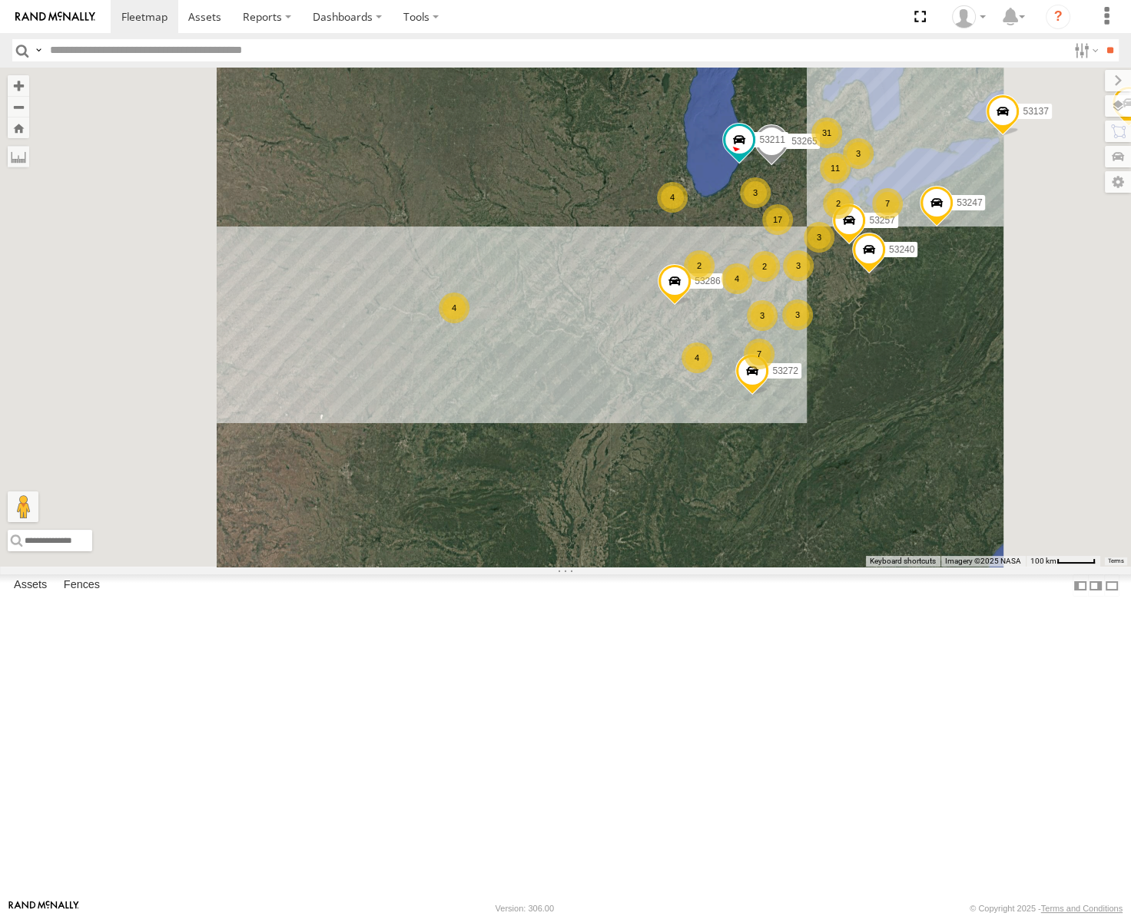
drag, startPoint x: 676, startPoint y: 545, endPoint x: 747, endPoint y: 510, distance: 79.4
click at [775, 512] on div "53253 53272 53247 53257 53217 53286 53137 53265 53211 53240 2 17 4 11 3 7 31 3 …" at bounding box center [565, 317] width 1131 height 499
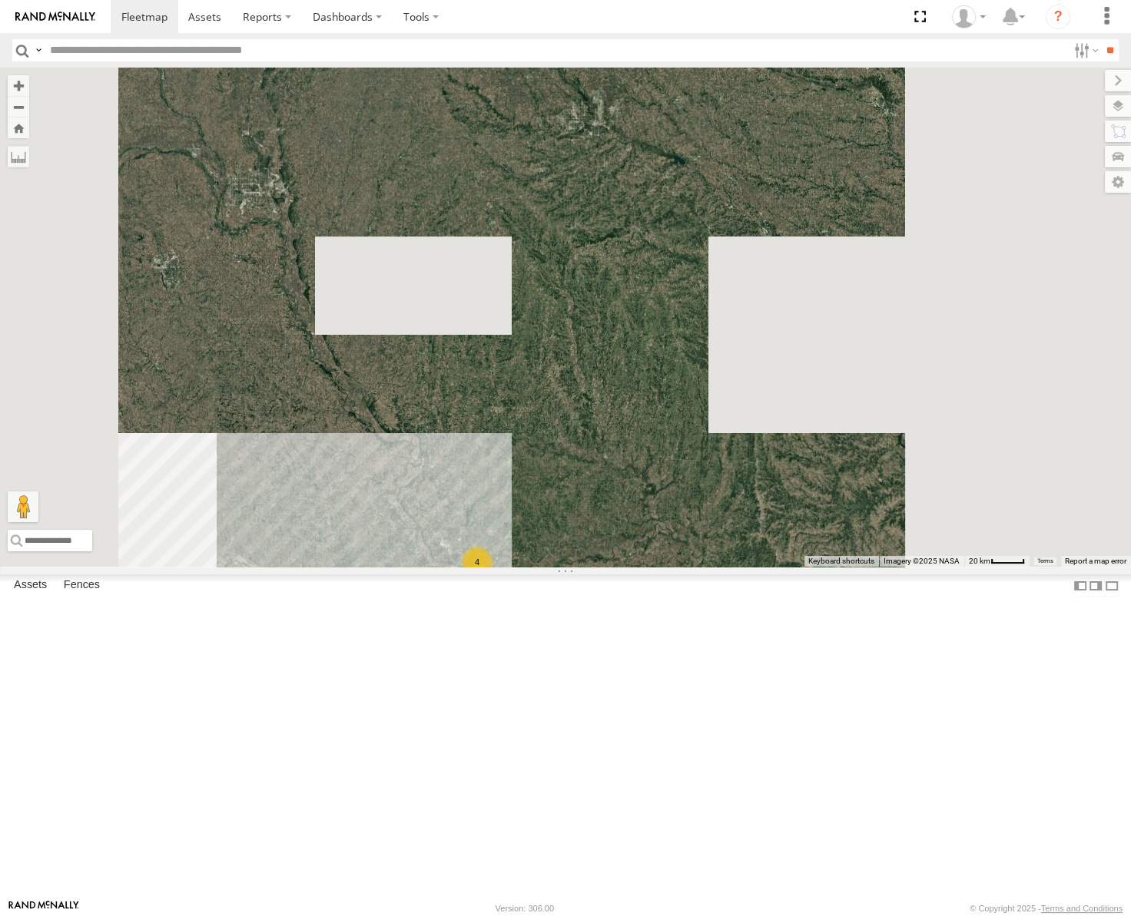
drag, startPoint x: 922, startPoint y: 264, endPoint x: 694, endPoint y: 535, distance: 353.3
click at [683, 567] on div "53253 53272 53247 53257 53217 53286 53137 53265 53211 53240 4" at bounding box center [565, 317] width 1131 height 499
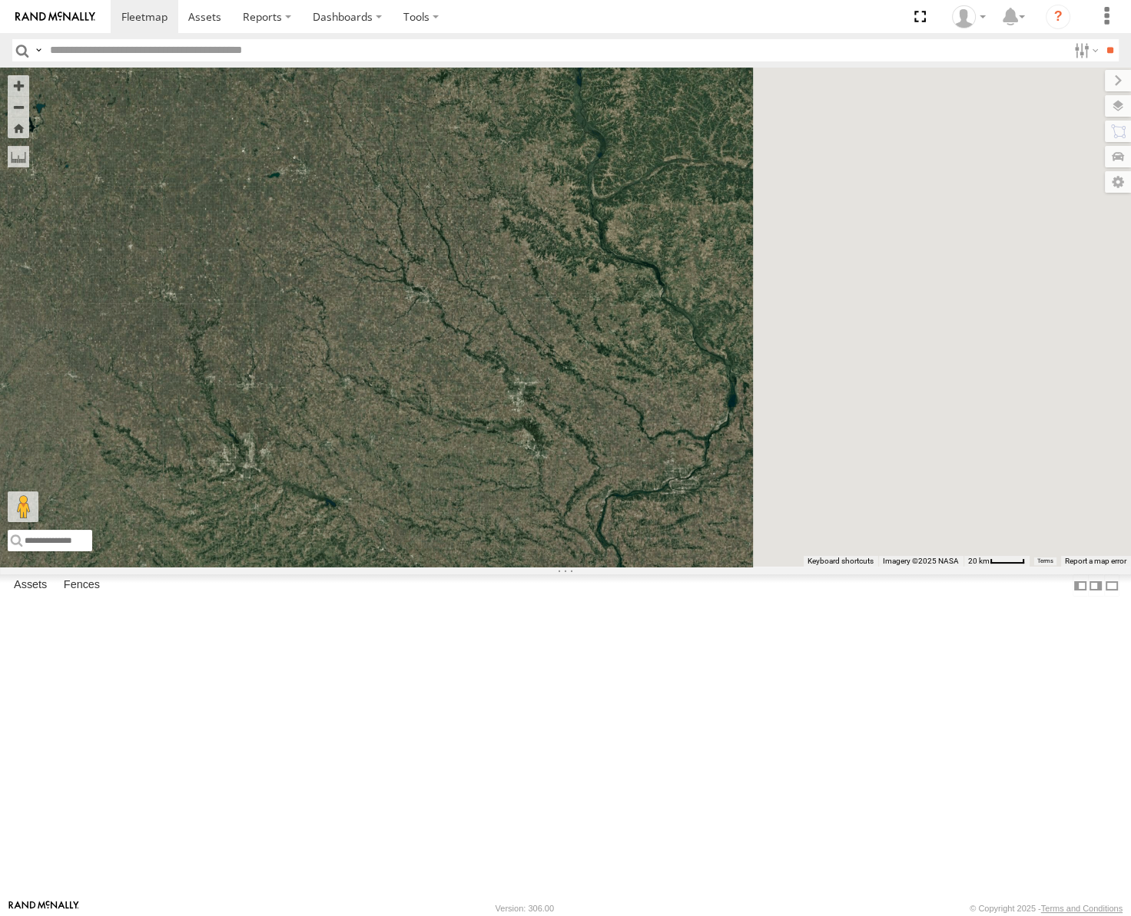
drag, startPoint x: 847, startPoint y: 381, endPoint x: 607, endPoint y: 615, distance: 335.7
click at [607, 567] on div "53253 53272 53247 53257 53217 53286 53137 53265 53211 53240 4" at bounding box center [565, 317] width 1131 height 499
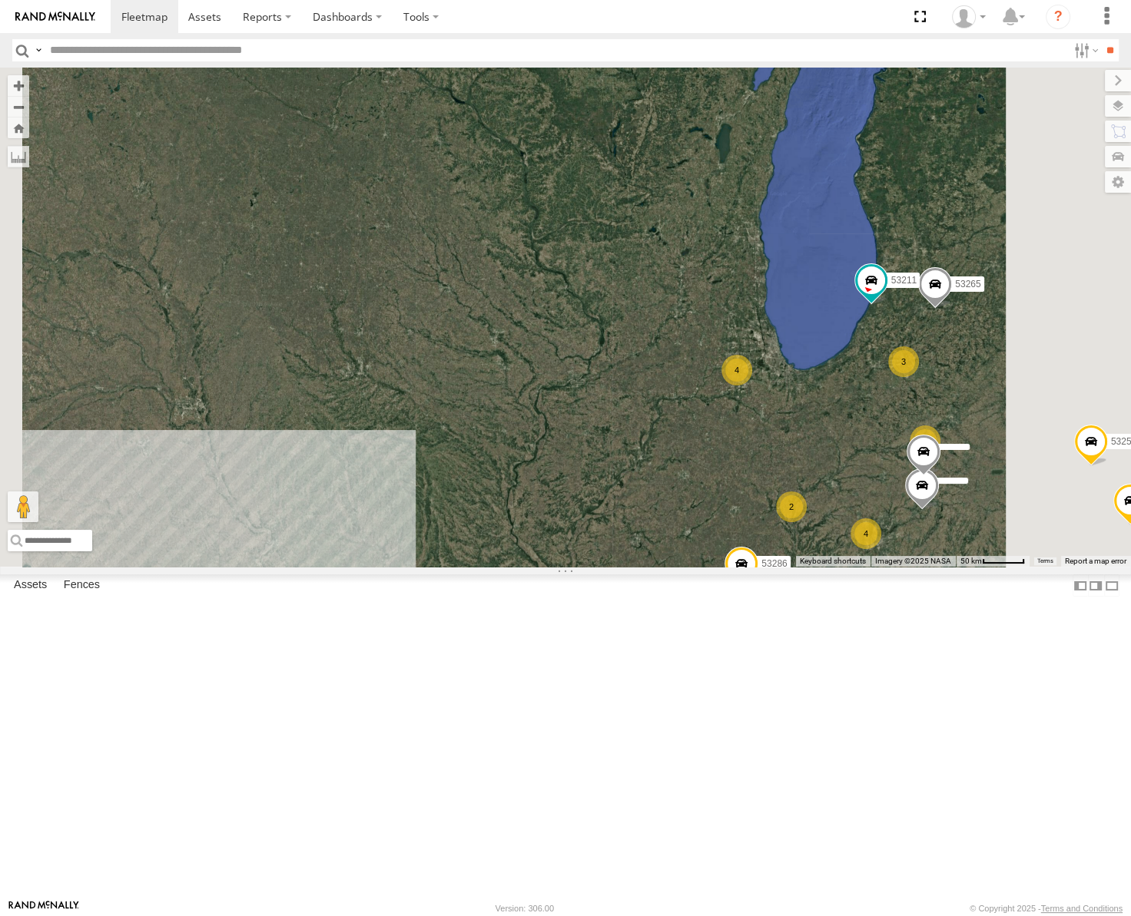
drag, startPoint x: 836, startPoint y: 521, endPoint x: 495, endPoint y: 554, distance: 342.7
click at [496, 555] on div "53253 53272 53247 53257 53217 53286 53137 53265 53211 53240 4 7 3 4 3 4 4 5 2" at bounding box center [565, 317] width 1131 height 499
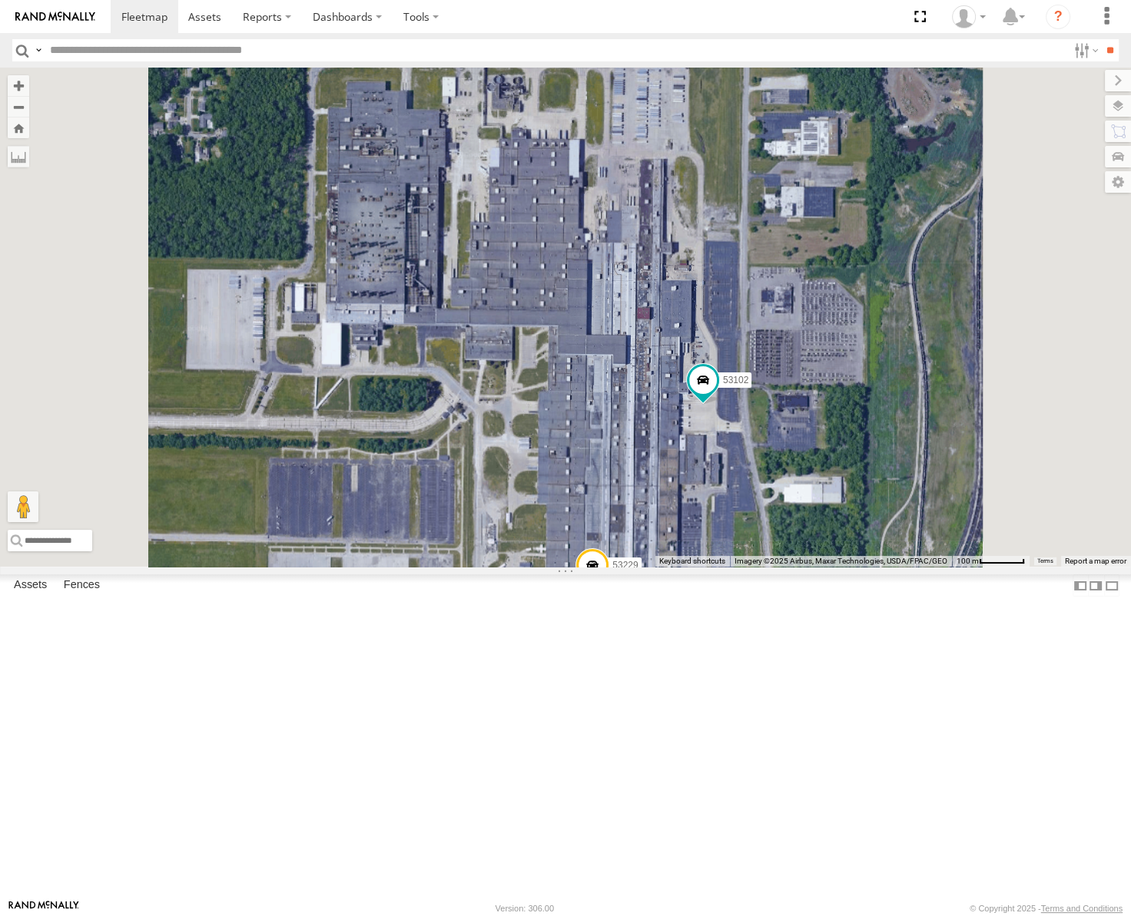
drag, startPoint x: 913, startPoint y: 665, endPoint x: 945, endPoint y: 514, distance: 154.7
click at [945, 518] on div "53253 53272 53247 53257 53217 53286 53137 53265 53211 53240 53206 53218 53271 5…" at bounding box center [565, 317] width 1131 height 499
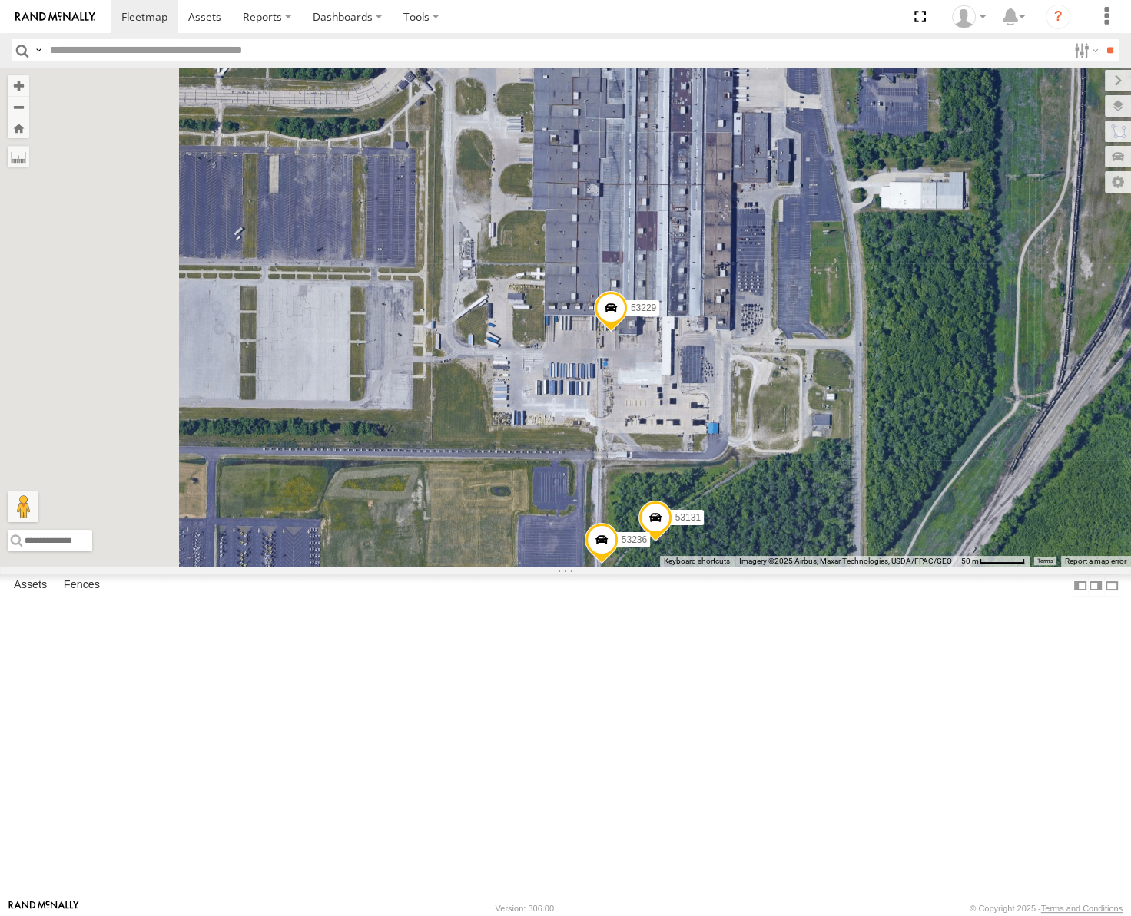
drag, startPoint x: 847, startPoint y: 587, endPoint x: 894, endPoint y: 492, distance: 105.8
click at [894, 495] on div "53253 53272 53247 53257 53217 53286 53137 53265 53211 53240 53206 53218 53271 5…" at bounding box center [565, 317] width 1131 height 499
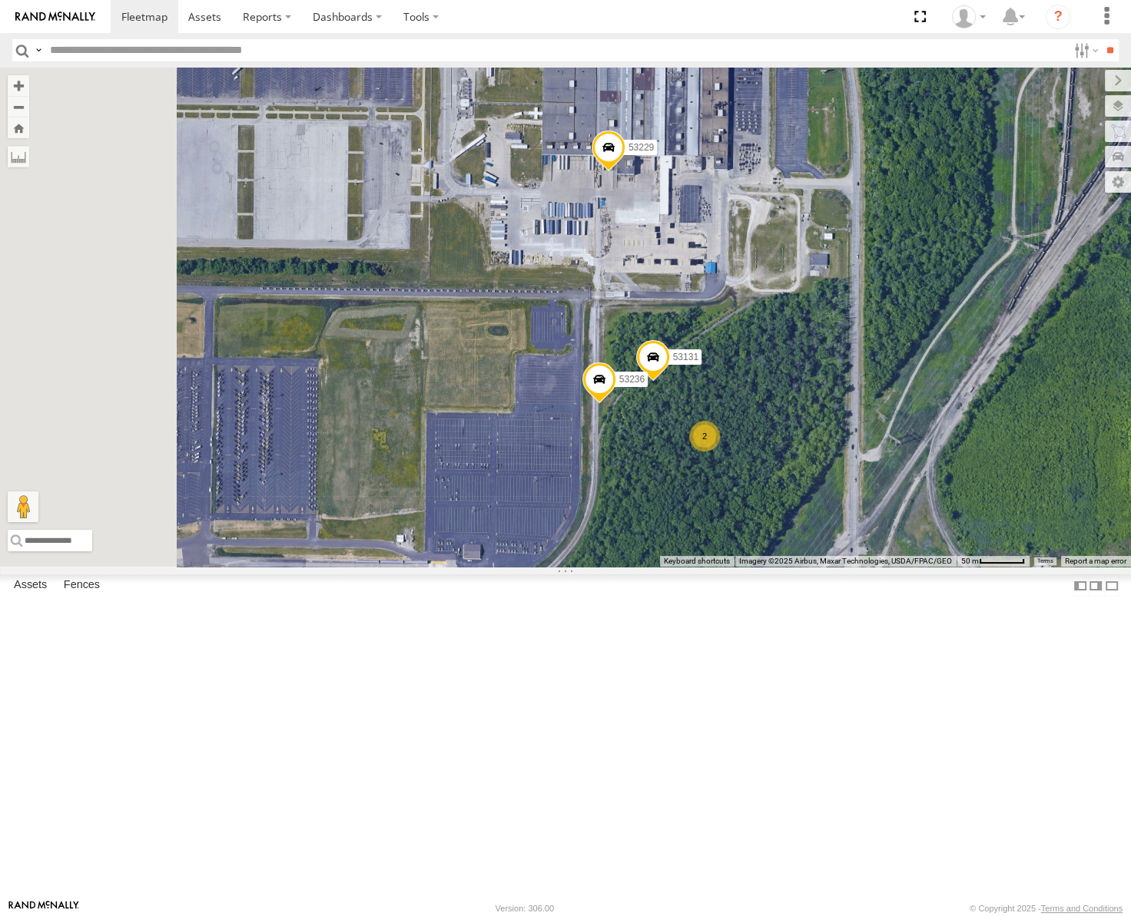
drag, startPoint x: 979, startPoint y: 583, endPoint x: 968, endPoint y: 419, distance: 164.0
click at [968, 422] on div "53253 53272 53247 53257 53217 53286 53137 53265 53211 53240 53206 53218 53271 5…" at bounding box center [565, 317] width 1131 height 499
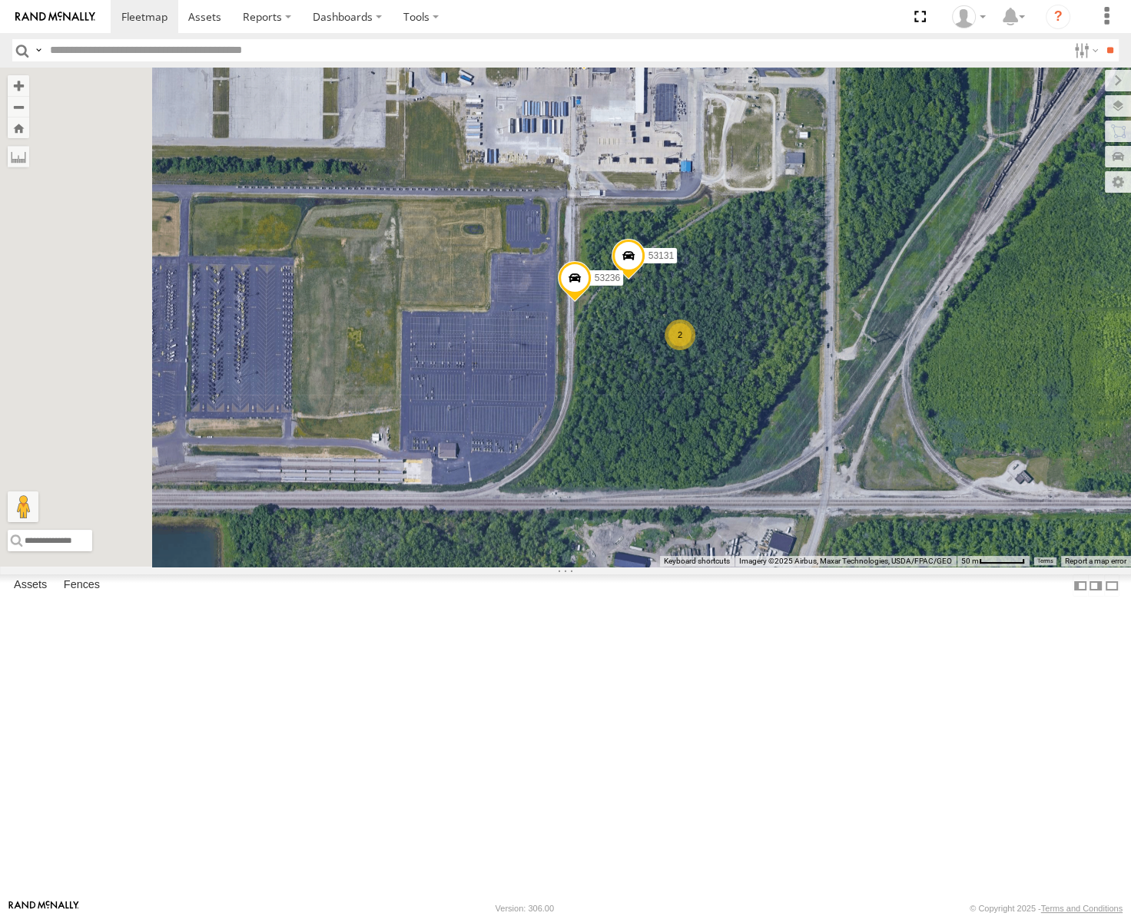
drag, startPoint x: 824, startPoint y: 436, endPoint x: 898, endPoint y: 373, distance: 97.0
click at [898, 373] on div "53272 53286 53265 53211 53247 53246 53257 53217 53253 53137 53240 53206 53271 5…" at bounding box center [565, 317] width 1131 height 499
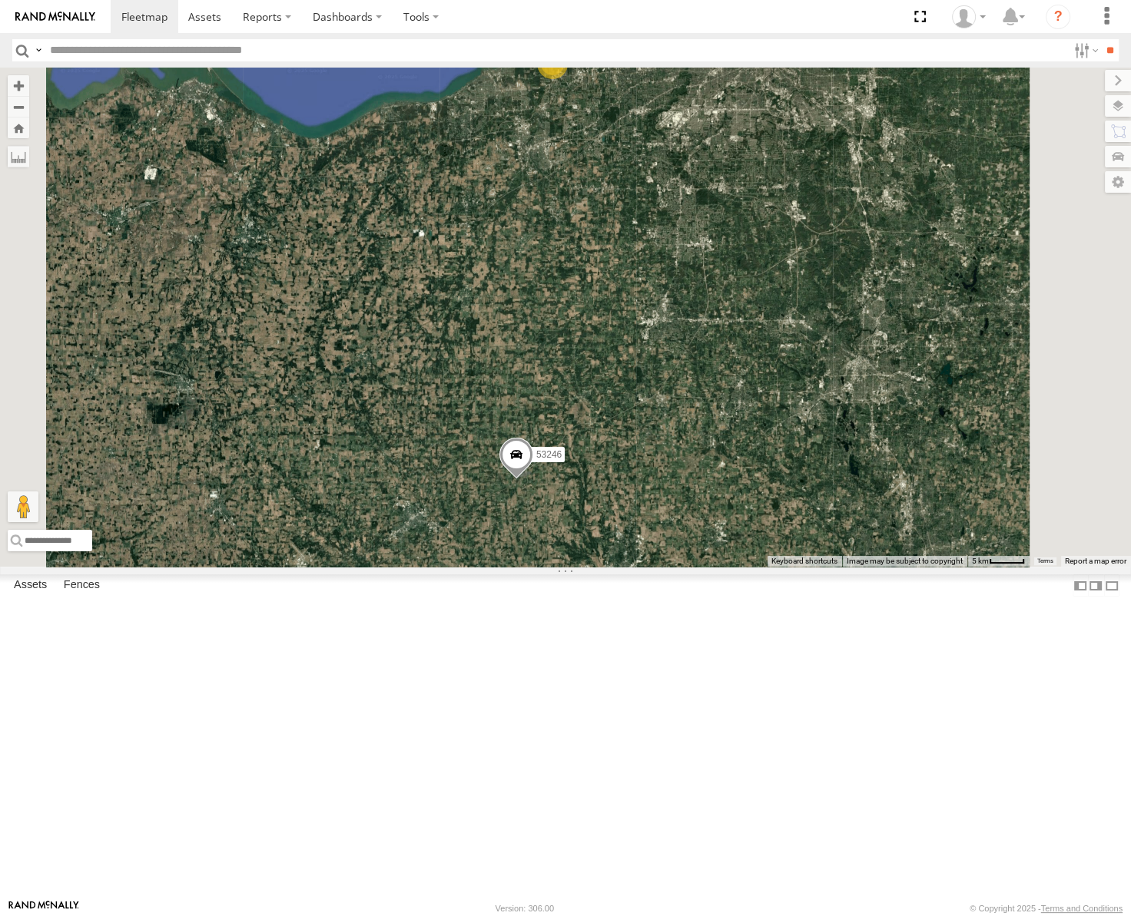
drag, startPoint x: 740, startPoint y: 315, endPoint x: 802, endPoint y: 493, distance: 188.8
click at [802, 493] on div "53272 53247 53246 53257 53217 53286 53253 53137 53265 53211 53240 6" at bounding box center [565, 317] width 1131 height 499
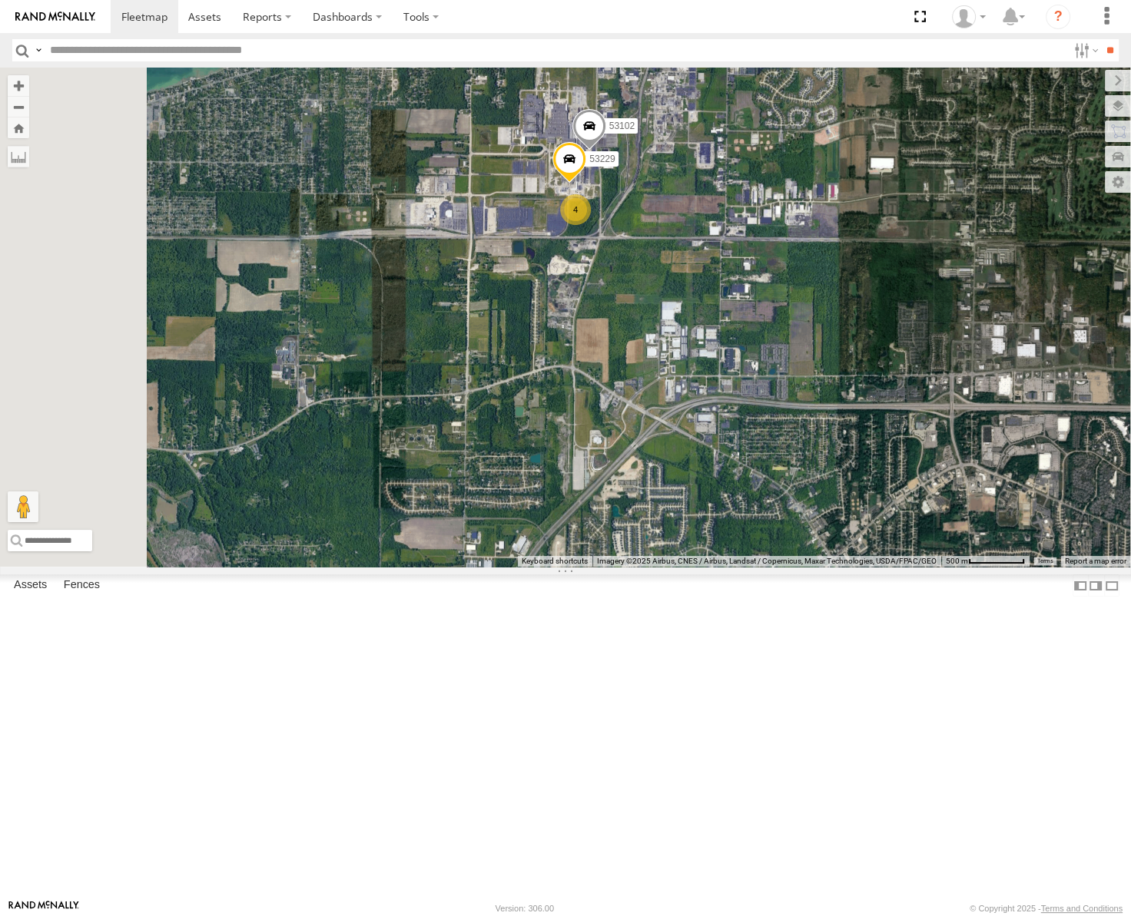
drag, startPoint x: 870, startPoint y: 564, endPoint x: 890, endPoint y: 401, distance: 164.1
click at [890, 401] on div "53272 53247 53246 53257 53217 53286 53253 53137 53265 53211 53240 53102 4 53229" at bounding box center [565, 317] width 1131 height 499
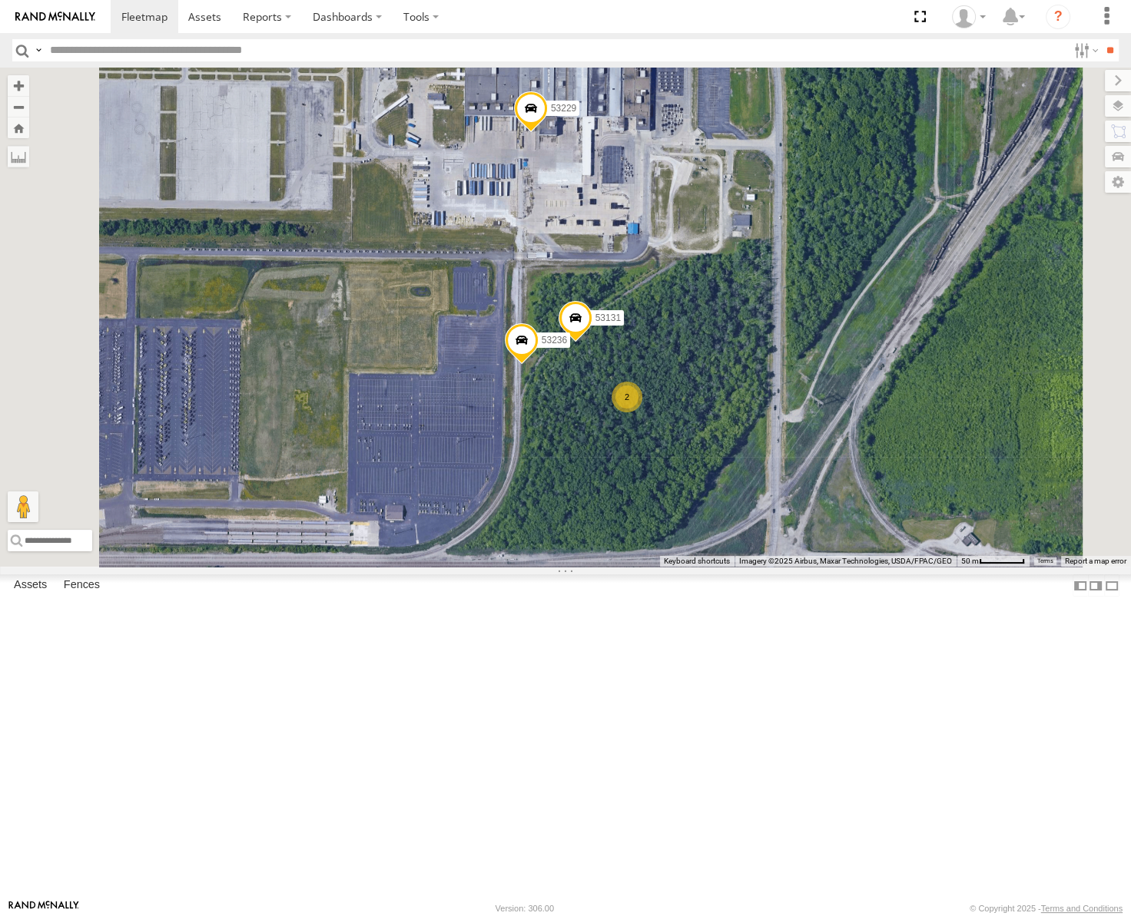
drag, startPoint x: 866, startPoint y: 426, endPoint x: 825, endPoint y: 314, distance: 118.9
click at [826, 315] on div "53272 53247 53246 53257 53217 53286 53253 53137 53265 53211 53240 53102 53229 5…" at bounding box center [565, 317] width 1131 height 499
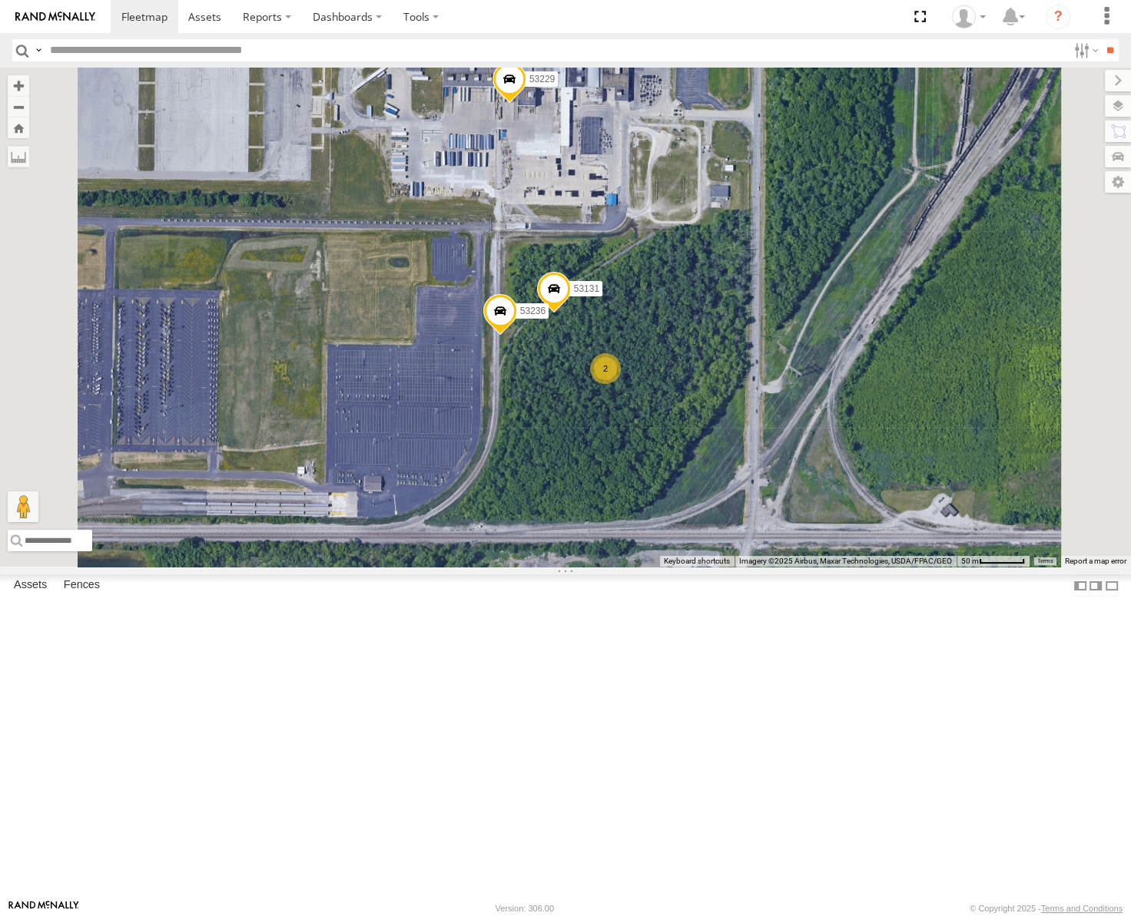
drag, startPoint x: 820, startPoint y: 247, endPoint x: 838, endPoint y: 307, distance: 63.4
click at [838, 307] on div "53272 53247 53246 53257 53217 53286 53253 53137 53265 53211 53240 53102 53229 5…" at bounding box center [565, 317] width 1131 height 499
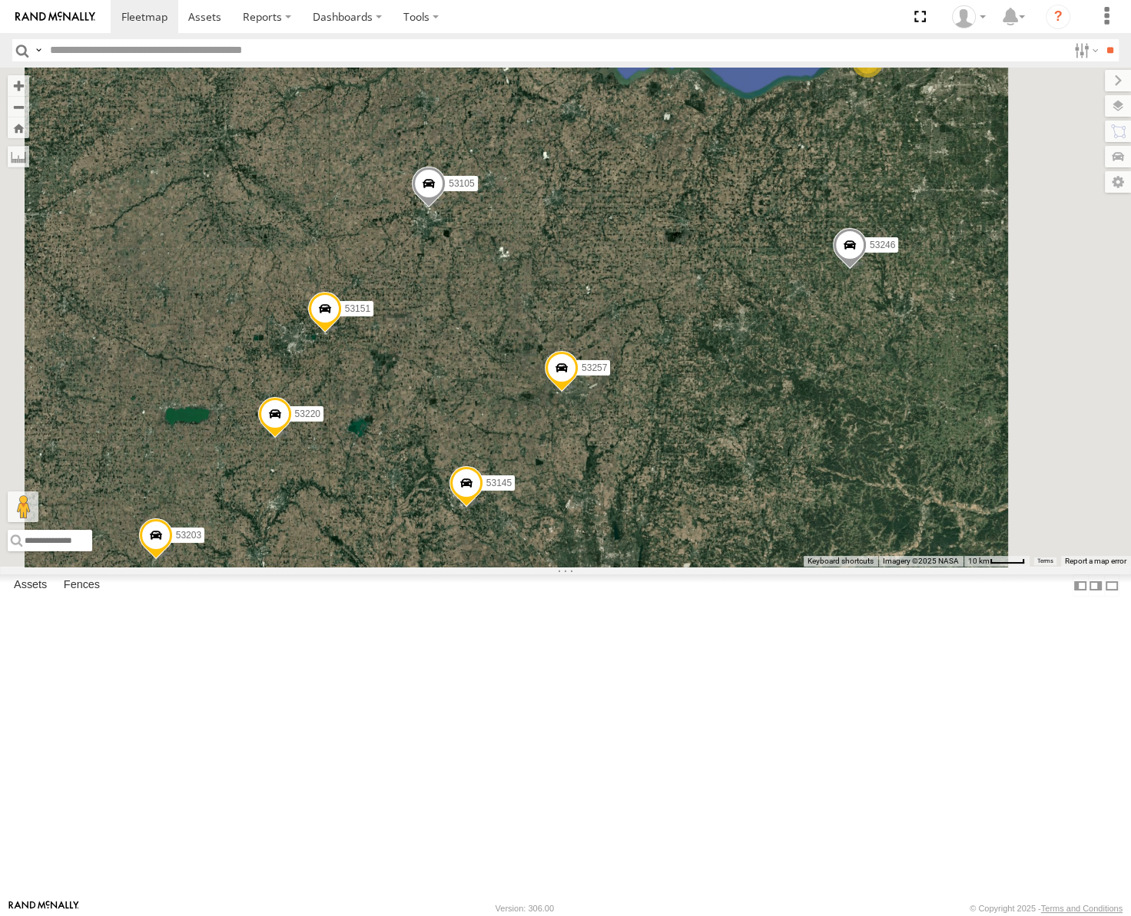
drag, startPoint x: 940, startPoint y: 274, endPoint x: 885, endPoint y: 416, distance: 152.5
click at [890, 429] on div "53271 53272 53247 53246 53151 53203 53239 53104 53145 53257 53133 53105 53217 5…" at bounding box center [565, 317] width 1131 height 499
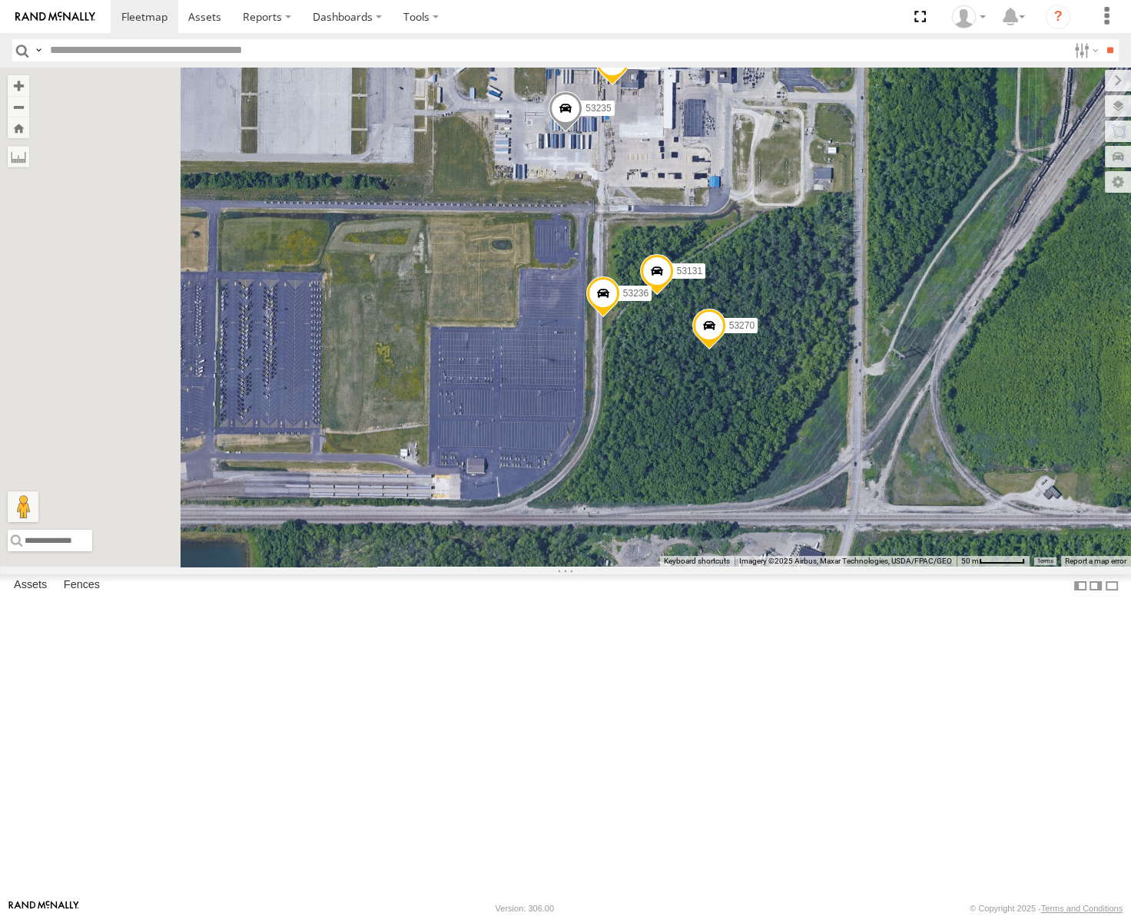
drag, startPoint x: 906, startPoint y: 423, endPoint x: 978, endPoint y: 269, distance: 170.1
click at [978, 272] on div "53271 53272 53247 53246 53151 53203 53239 53104 53145 53257 53133 53105 53217 5…" at bounding box center [565, 317] width 1131 height 499
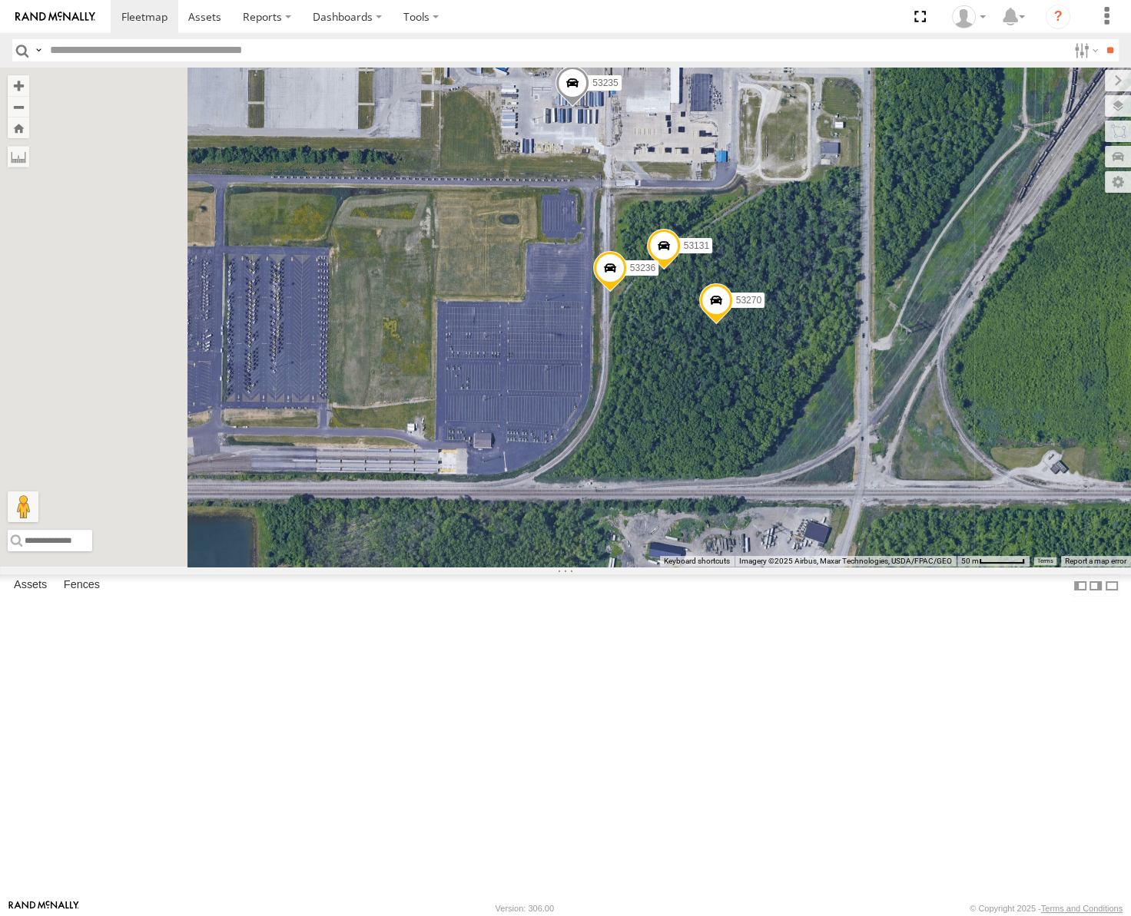
click at [589, 108] on span at bounding box center [572, 86] width 34 height 41
click at [593, 90] on label at bounding box center [578, 84] width 30 height 11
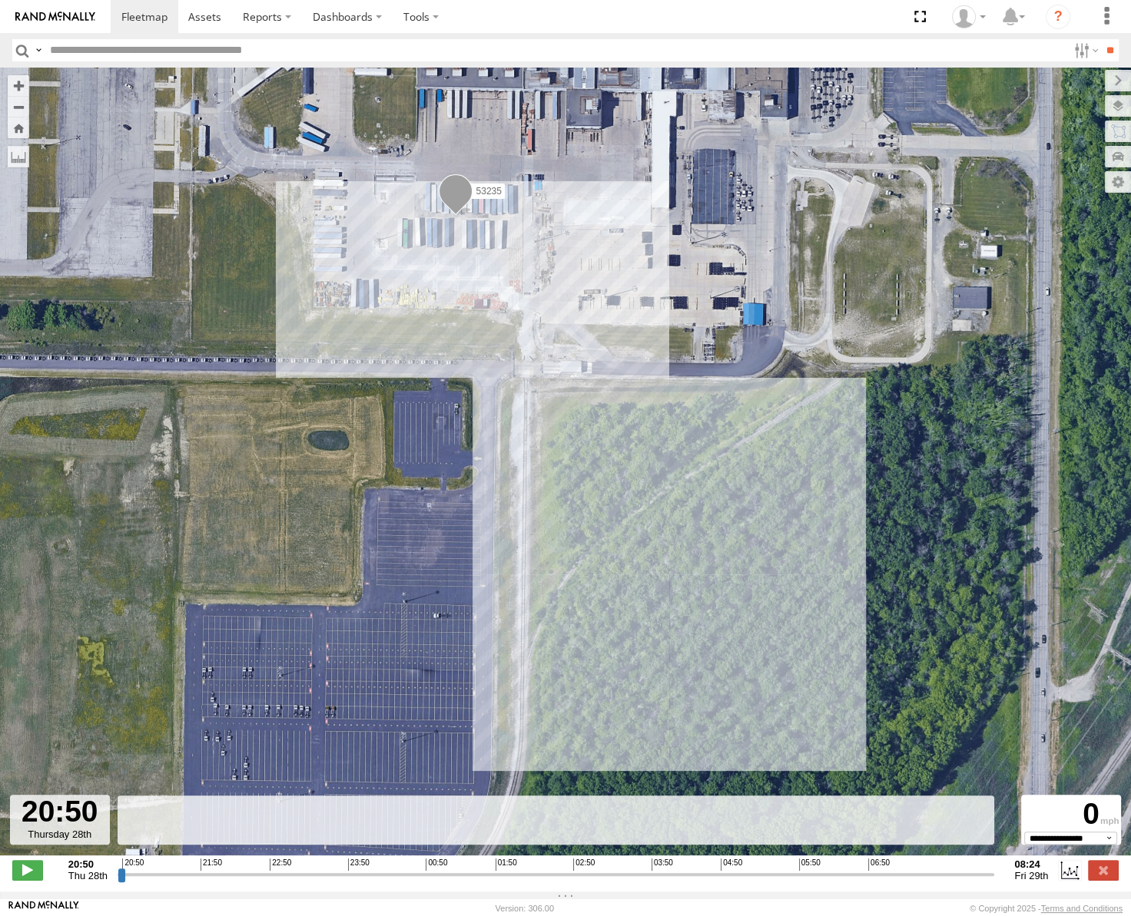
drag, startPoint x: 727, startPoint y: 429, endPoint x: 752, endPoint y: 367, distance: 66.5
click at [752, 367] on div "53235" at bounding box center [565, 470] width 1131 height 804
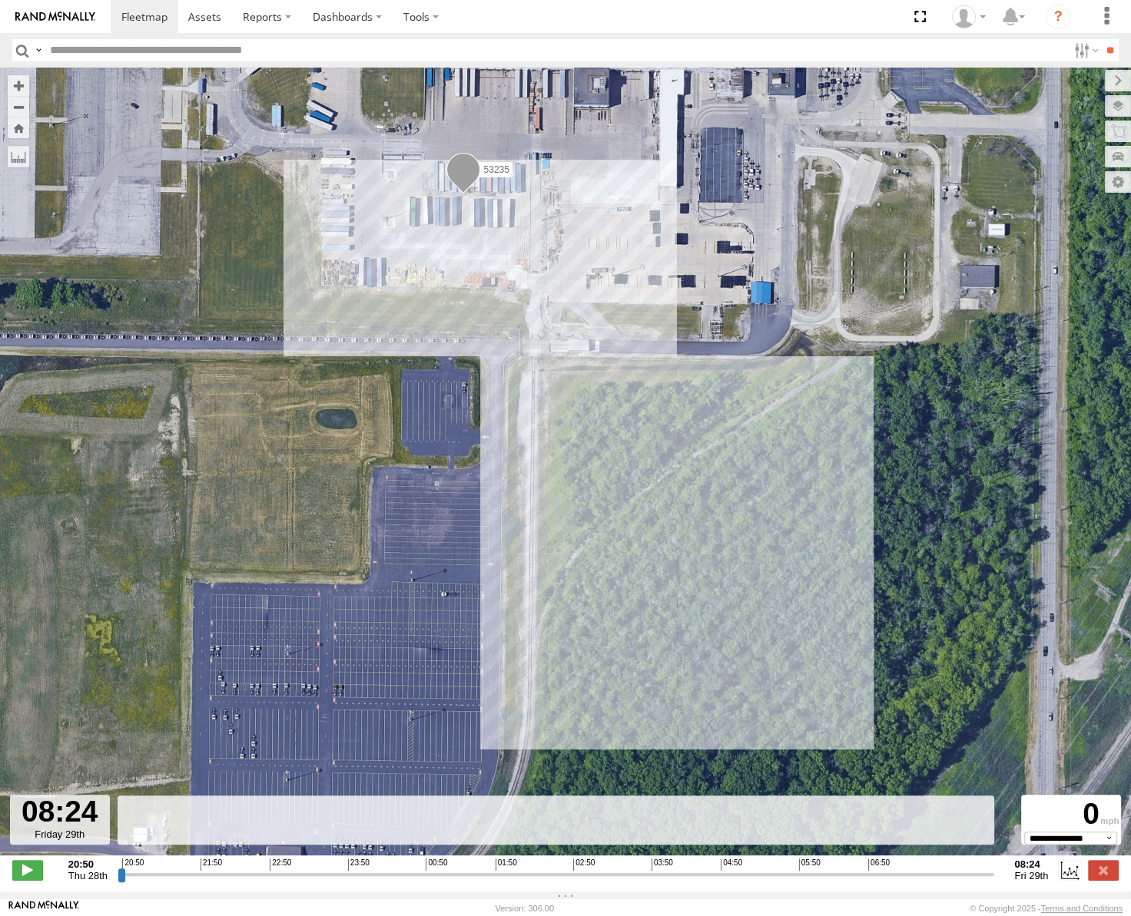
drag, startPoint x: 118, startPoint y: 884, endPoint x: 1021, endPoint y: 902, distance: 902.8
type input "**********"
click at [995, 882] on input "range" at bounding box center [556, 874] width 877 height 15
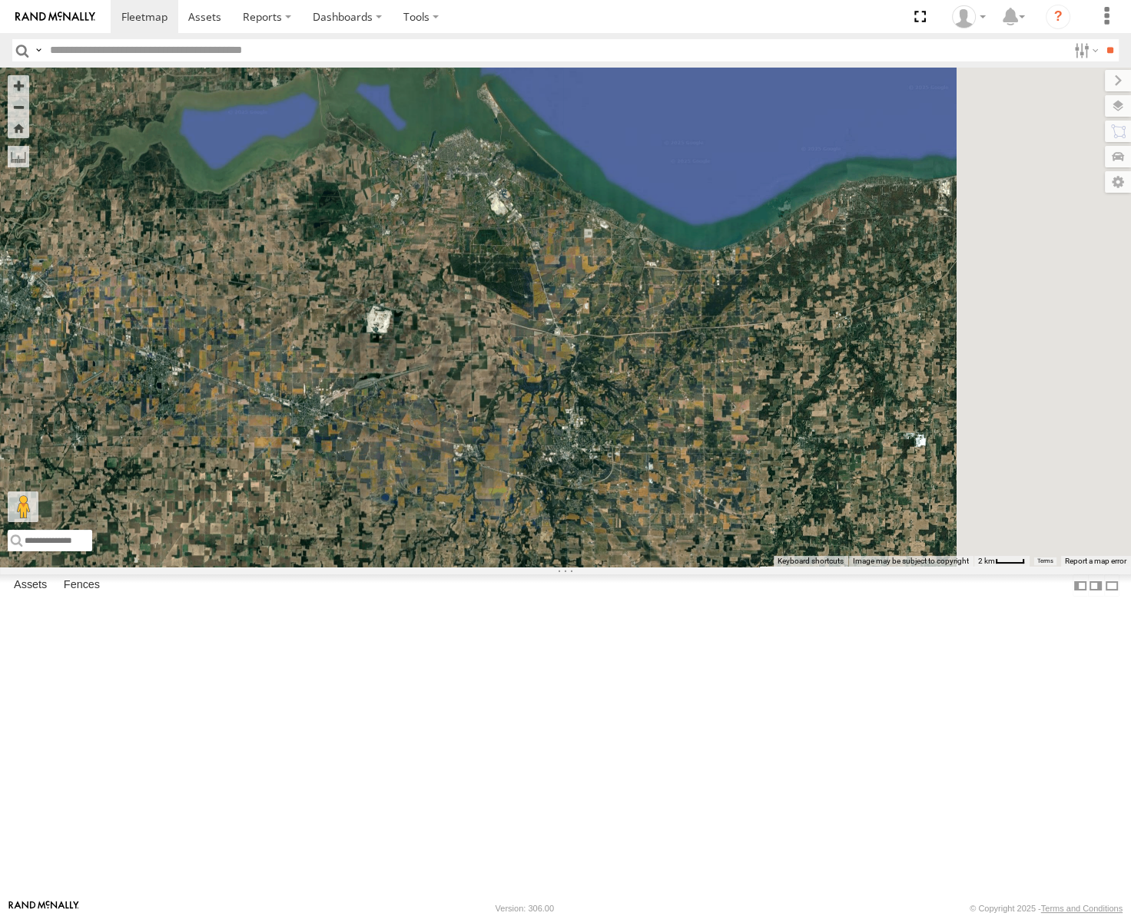
drag, startPoint x: 848, startPoint y: 357, endPoint x: 686, endPoint y: 320, distance: 166.4
click at [688, 323] on div "53253 53272 53247 53246 53257 53217 53286 53137 53265 53211 53240 53133" at bounding box center [565, 317] width 1131 height 499
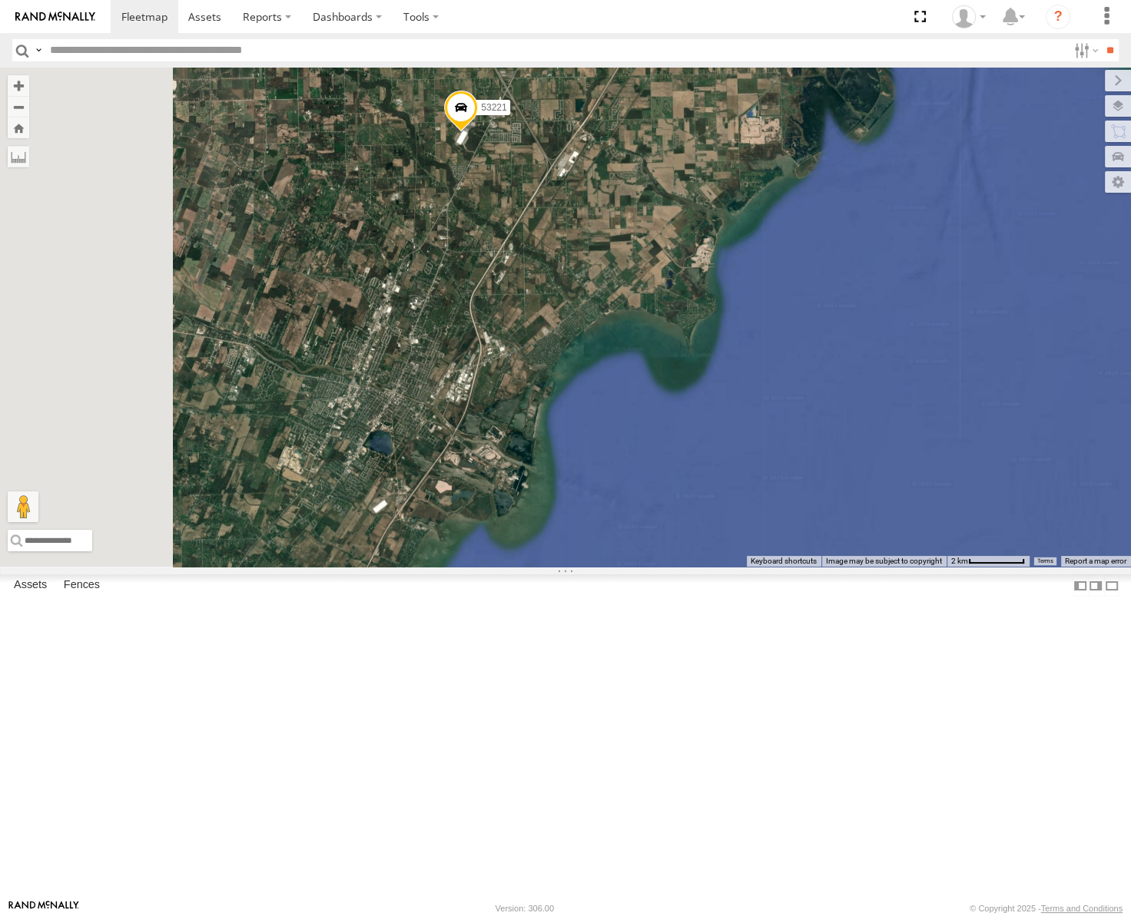
drag, startPoint x: 580, startPoint y: 360, endPoint x: 747, endPoint y: 327, distance: 169.8
click at [747, 327] on div "53253 53272 53247 53246 53257 53217 53286 53137 53265 53211 53240 53151 53203 5…" at bounding box center [565, 317] width 1131 height 499
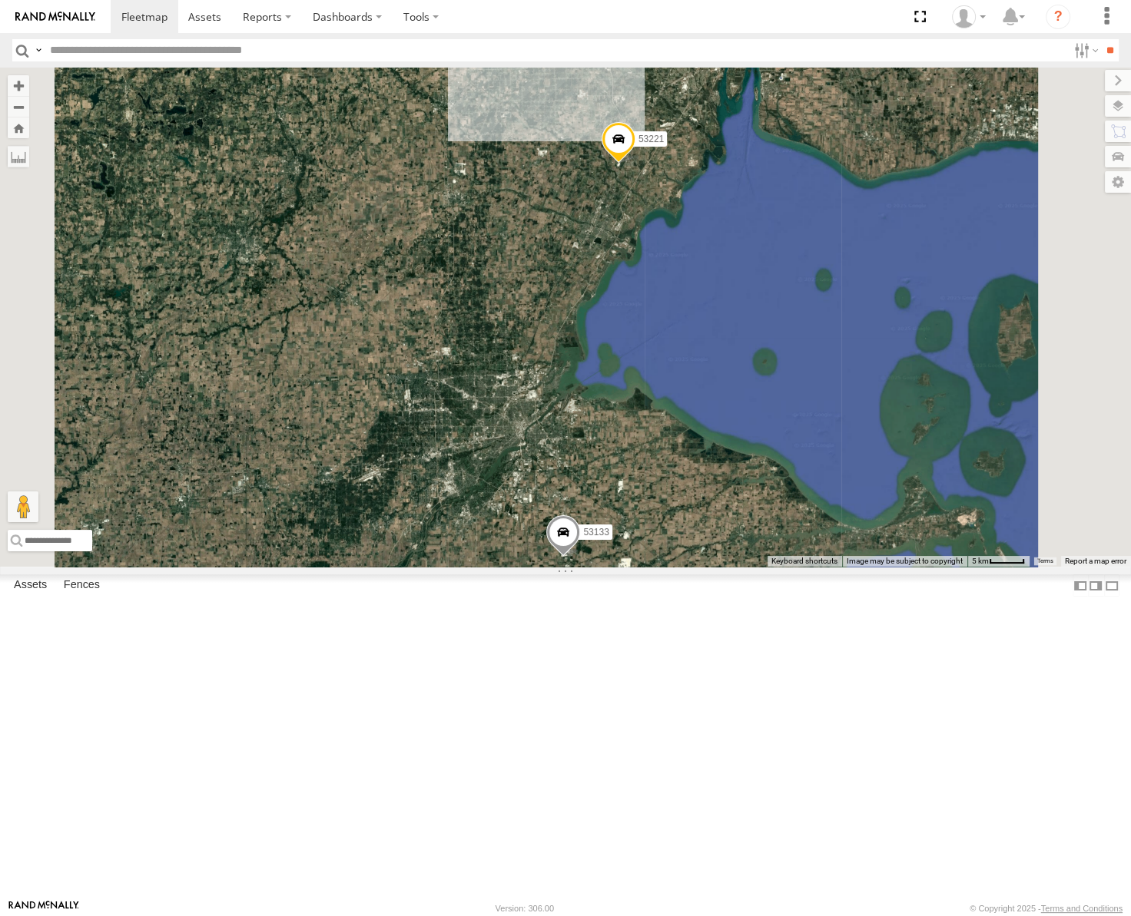
drag, startPoint x: 807, startPoint y: 224, endPoint x: 825, endPoint y: 389, distance: 165.4
click at [825, 389] on div "53253 53272 53247 53246 53257 53217 53286 53137 53265 53211 53240 53151 53203 5…" at bounding box center [565, 317] width 1131 height 499
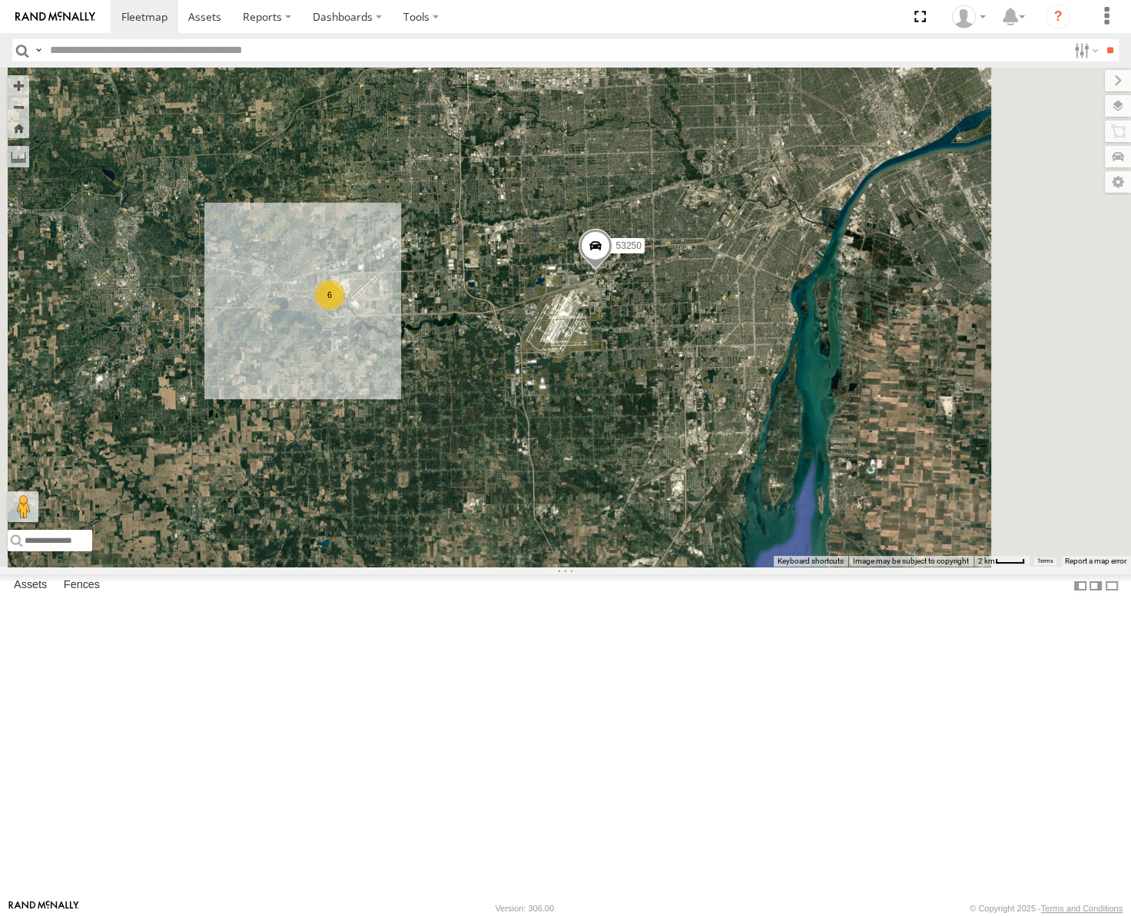
drag, startPoint x: 938, startPoint y: 197, endPoint x: 837, endPoint y: 597, distance: 411.9
click at [837, 567] on div "53253 53272 53247 53246 53257 53217 53286 53137 53265 53211 53240 53151 53203 5…" at bounding box center [565, 317] width 1131 height 499
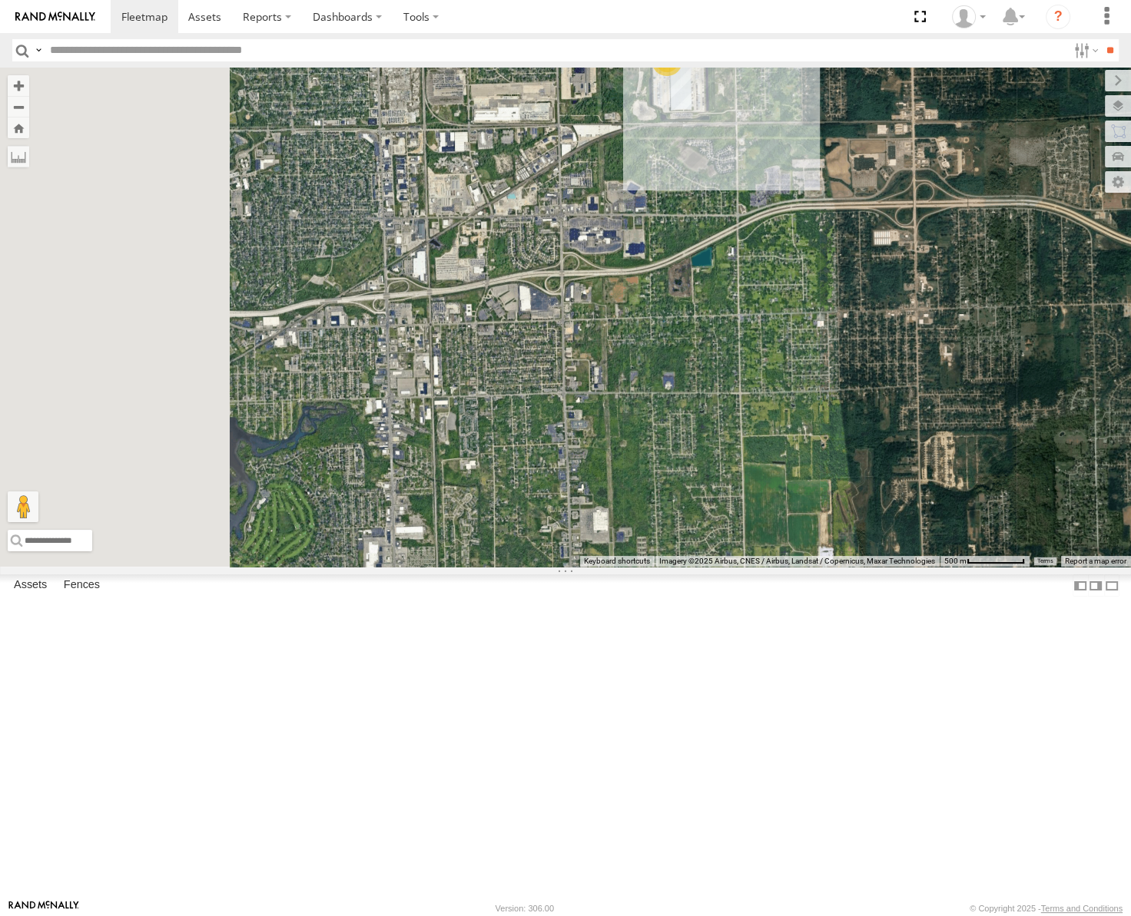
drag, startPoint x: 766, startPoint y: 466, endPoint x: 945, endPoint y: 322, distance: 229.5
click at [939, 330] on div "53247 53217 53286 53253 53137 53265 53211 53240 53258 53250 53104 53221 53133 5…" at bounding box center [565, 317] width 1131 height 499
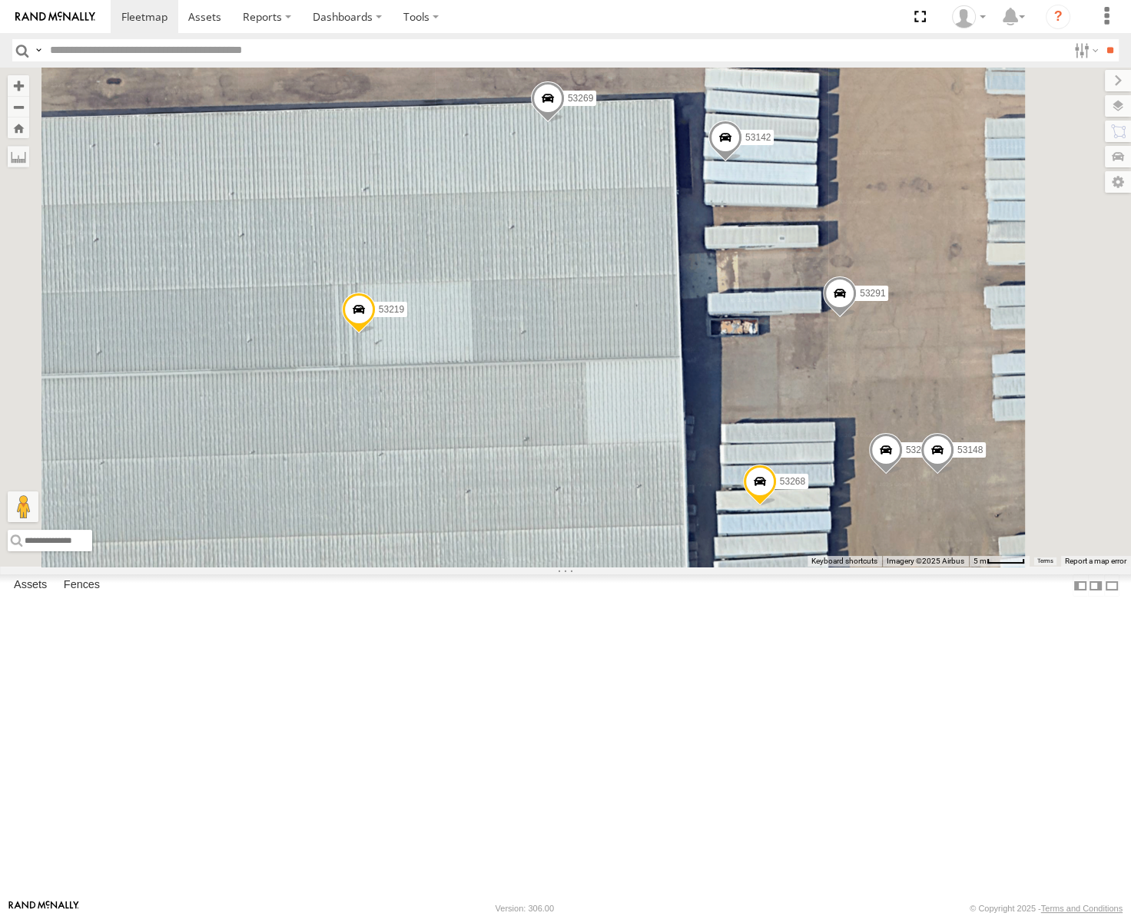
click at [565, 123] on span at bounding box center [548, 101] width 34 height 41
click at [568, 105] on label at bounding box center [553, 99] width 30 height 11
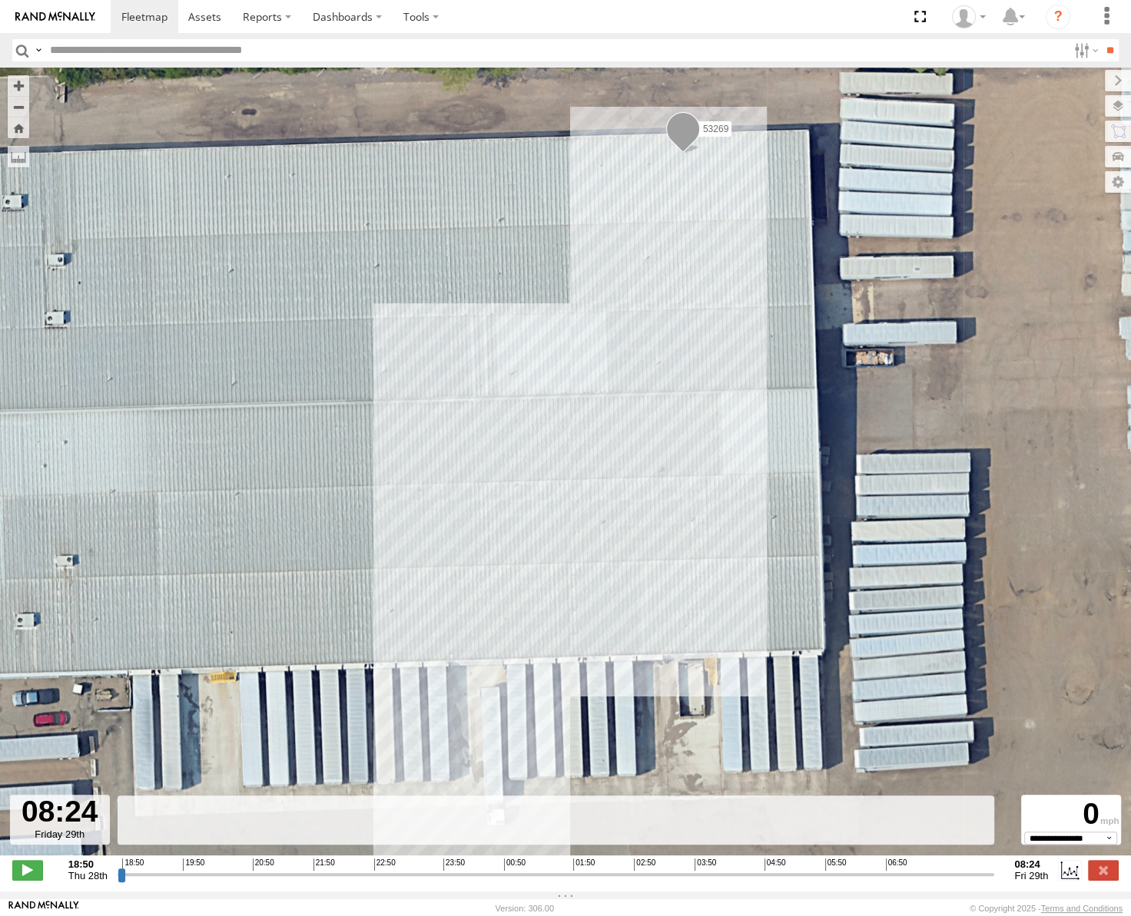
drag, startPoint x: 118, startPoint y: 883, endPoint x: 1076, endPoint y: 898, distance: 958.8
type input "**********"
click at [995, 882] on input "range" at bounding box center [556, 874] width 877 height 15
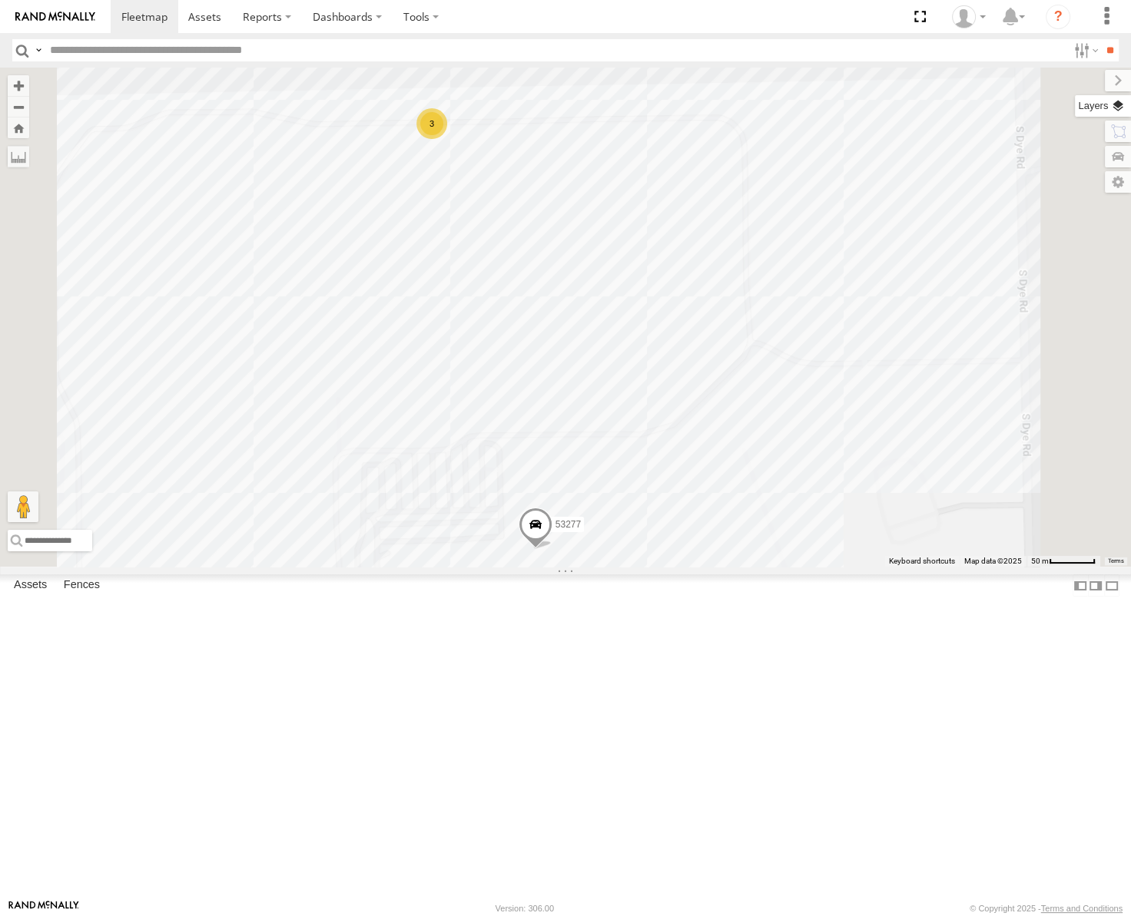
click at [1122, 108] on label at bounding box center [1103, 106] width 56 height 22
click at [0, 0] on div "Basemaps" at bounding box center [0, 0] width 0 height 0
click at [0, 0] on span "Basemaps" at bounding box center [0, 0] width 0 height 0
click at [0, 0] on span "Satellite" at bounding box center [0, 0] width 0 height 0
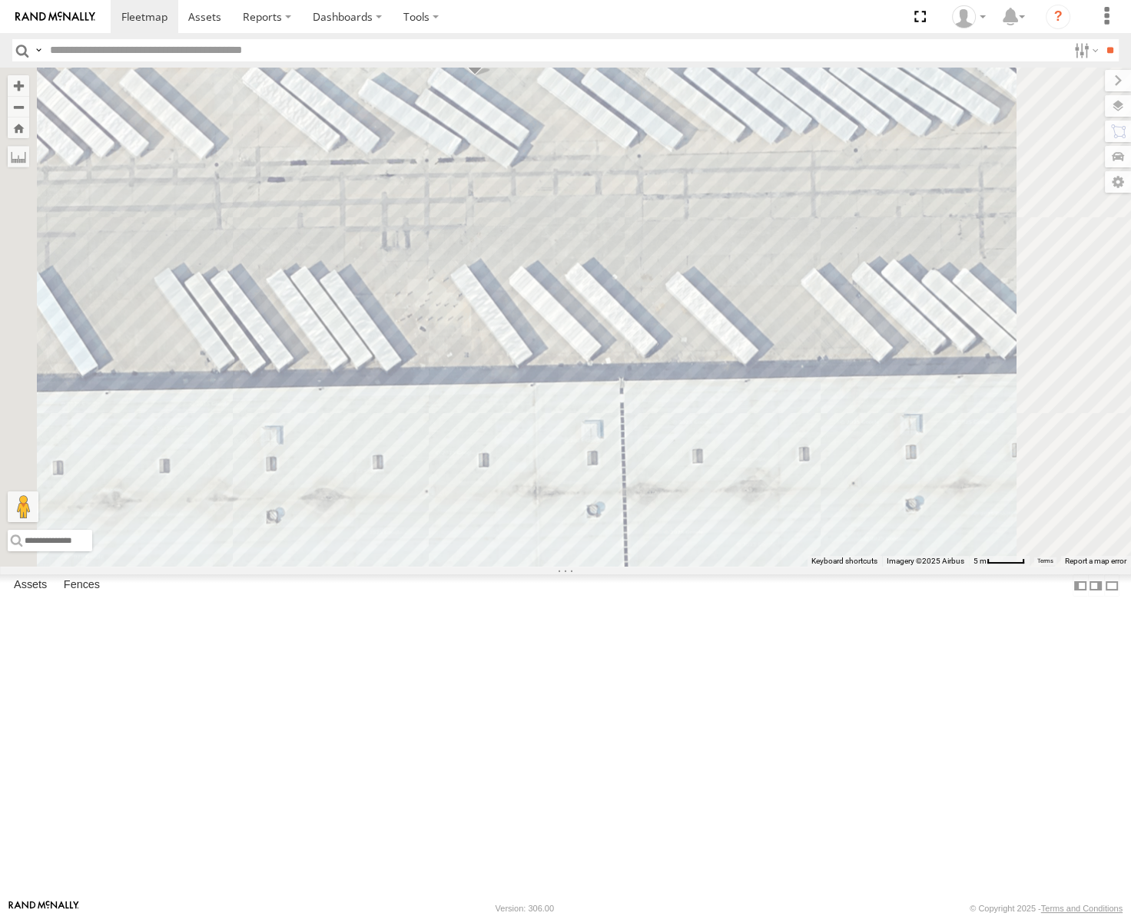
drag, startPoint x: 723, startPoint y: 275, endPoint x: 773, endPoint y: 275, distance: 49.9
click at [779, 279] on div "53253 53247 53217 53286 53137 53265 53211 53240 53228 53206 53271 53246 53151 5…" at bounding box center [565, 317] width 1131 height 499
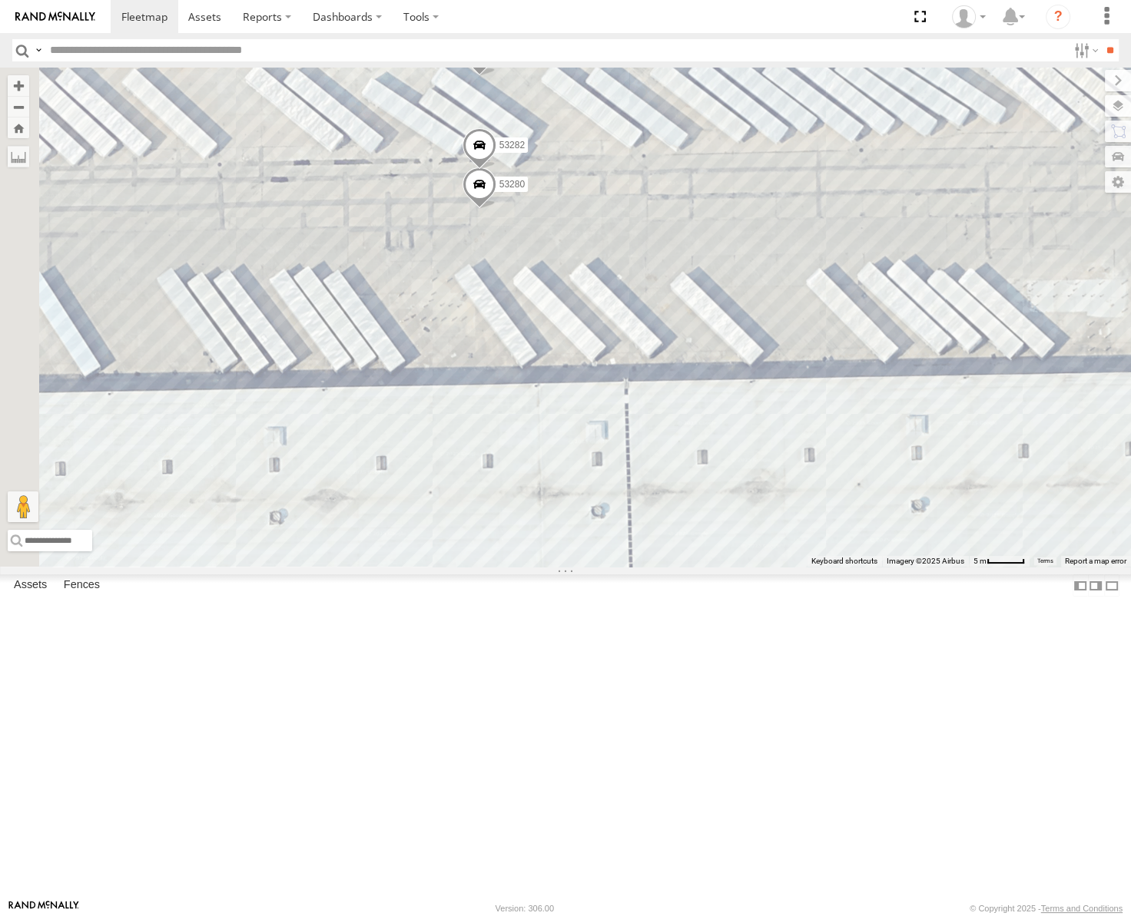
click at [496, 76] on span at bounding box center [479, 55] width 34 height 41
click at [500, 58] on label at bounding box center [485, 53] width 30 height 11
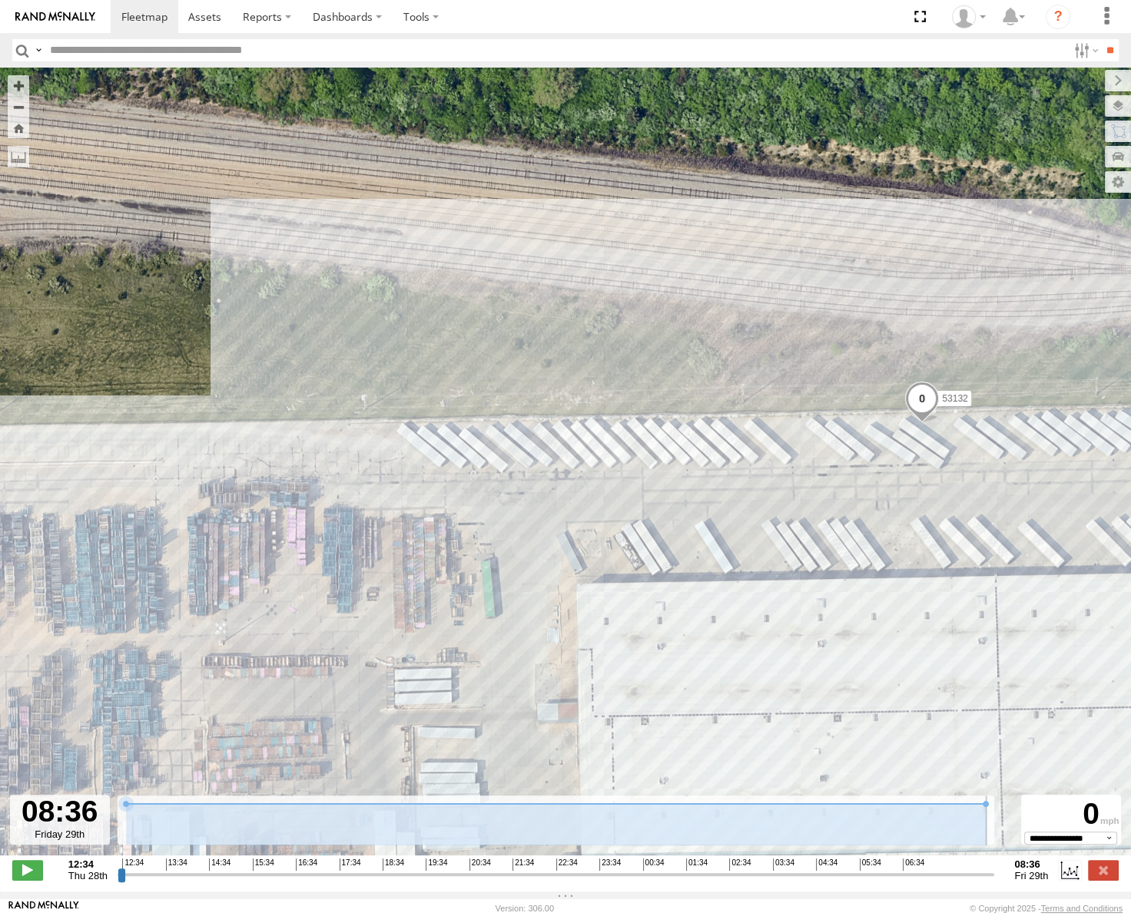
drag, startPoint x: 118, startPoint y: 883, endPoint x: 1048, endPoint y: 886, distance: 929.5
type input "**********"
click at [995, 882] on input "range" at bounding box center [556, 874] width 877 height 15
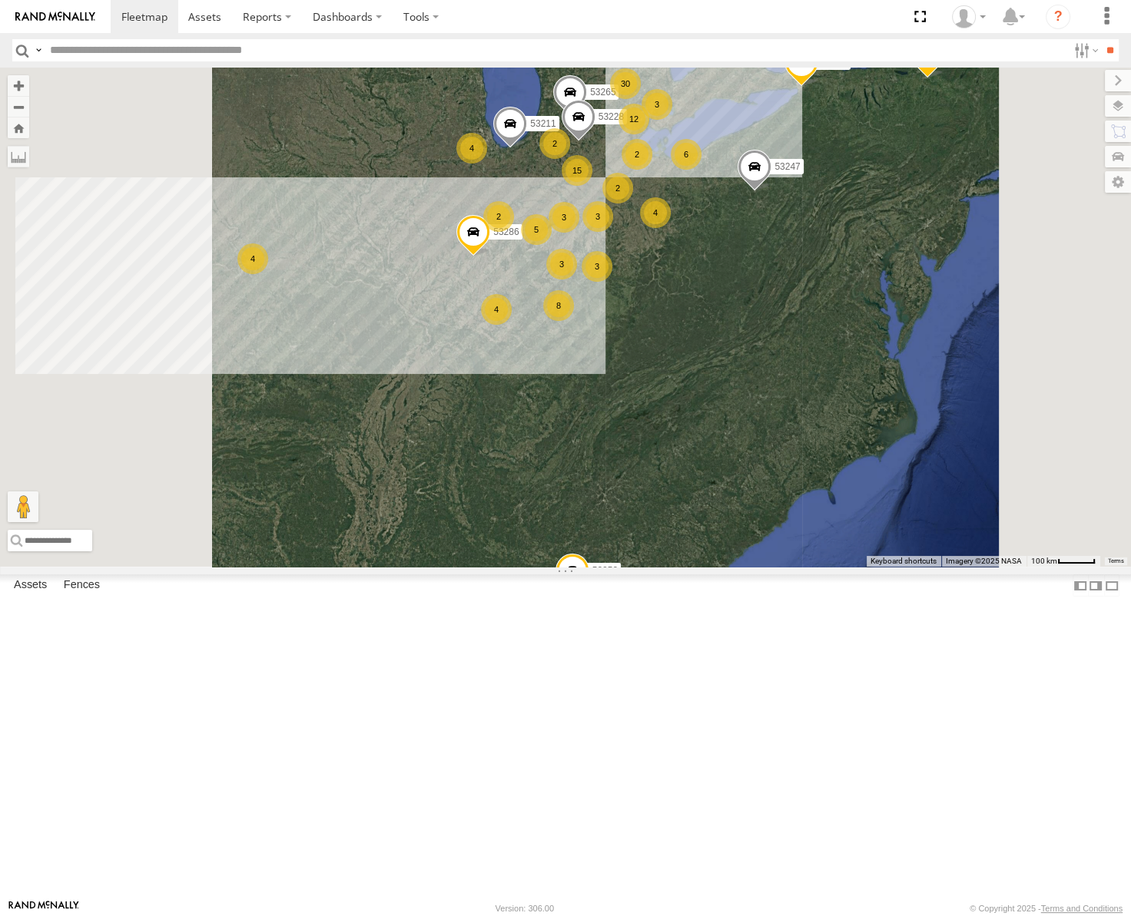
drag, startPoint x: 689, startPoint y: 494, endPoint x: 870, endPoint y: 598, distance: 208.2
click at [870, 567] on div "53253 3 15 4 12 3 8 30 3 5 53247 2 4 6 4 2 3 4 3 2 53217 53286 53137 2 53265 53…" at bounding box center [565, 317] width 1131 height 499
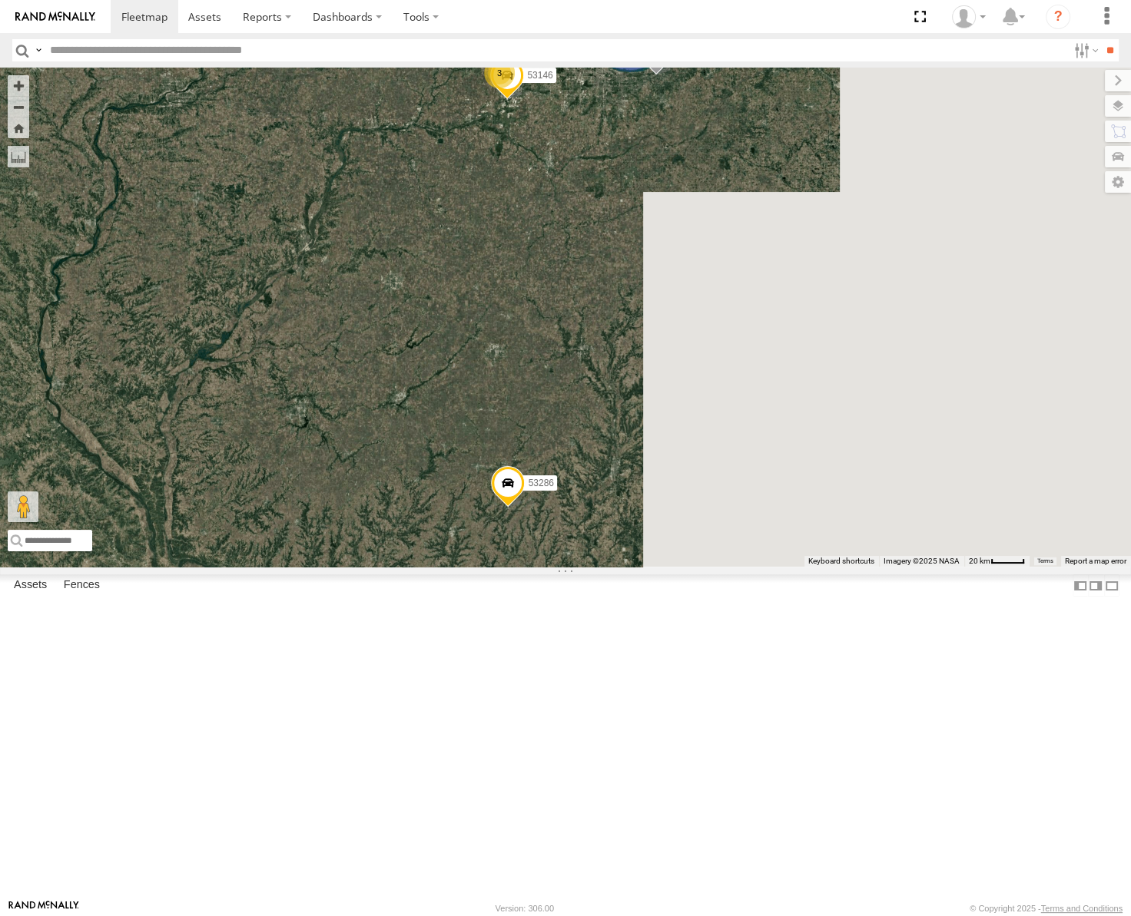
drag, startPoint x: 849, startPoint y: 445, endPoint x: 647, endPoint y: 504, distance: 210.5
click at [647, 504] on div "53253 53247 53217 53286 53137 53265 53211 53228 3 53146" at bounding box center [565, 317] width 1131 height 499
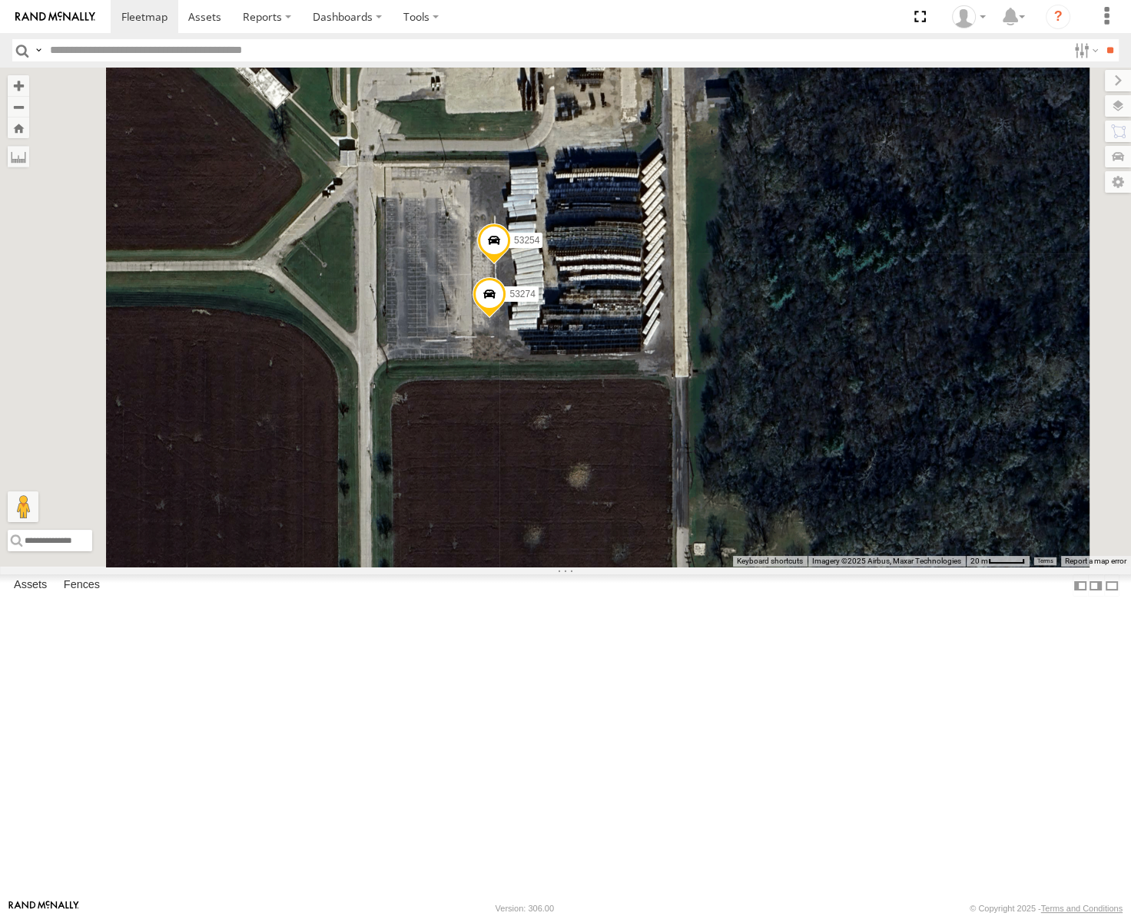
click at [511, 265] on span at bounding box center [494, 244] width 34 height 41
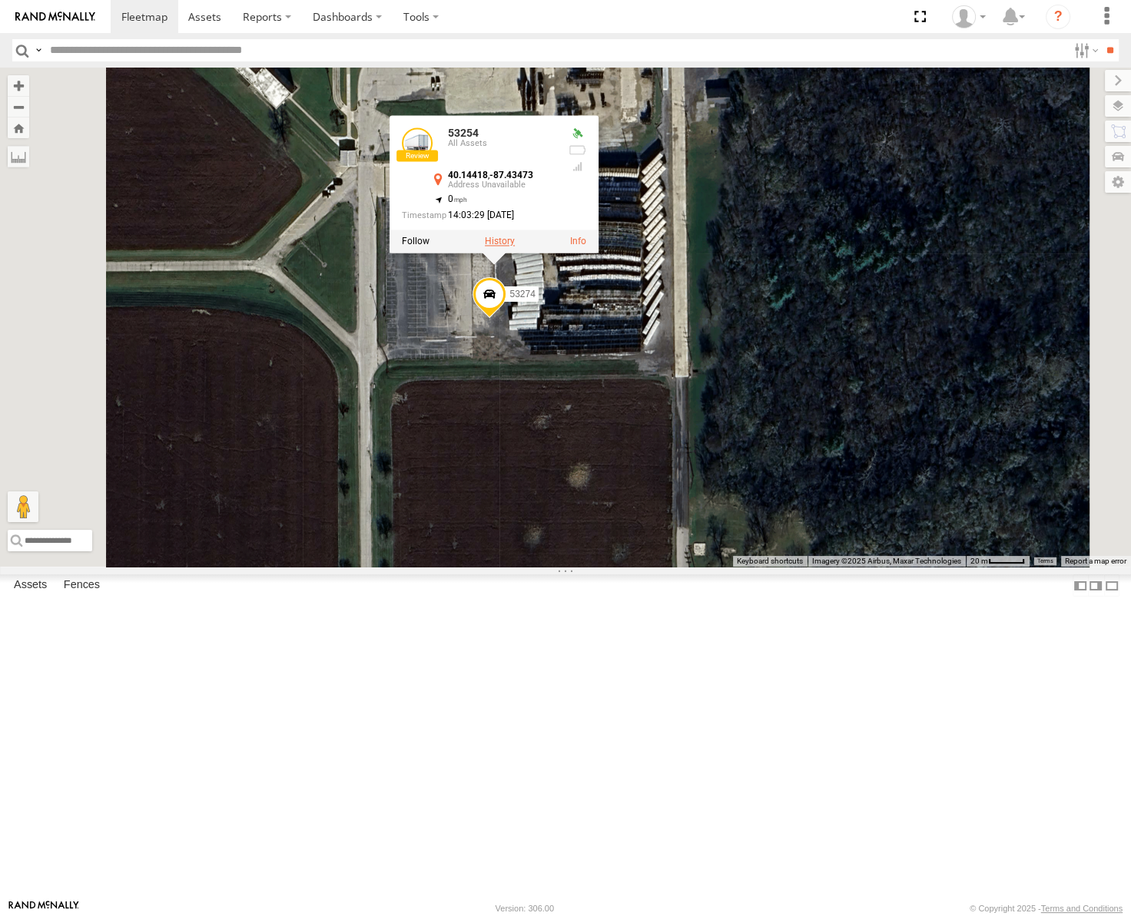
click at [515, 247] on label at bounding box center [500, 242] width 30 height 11
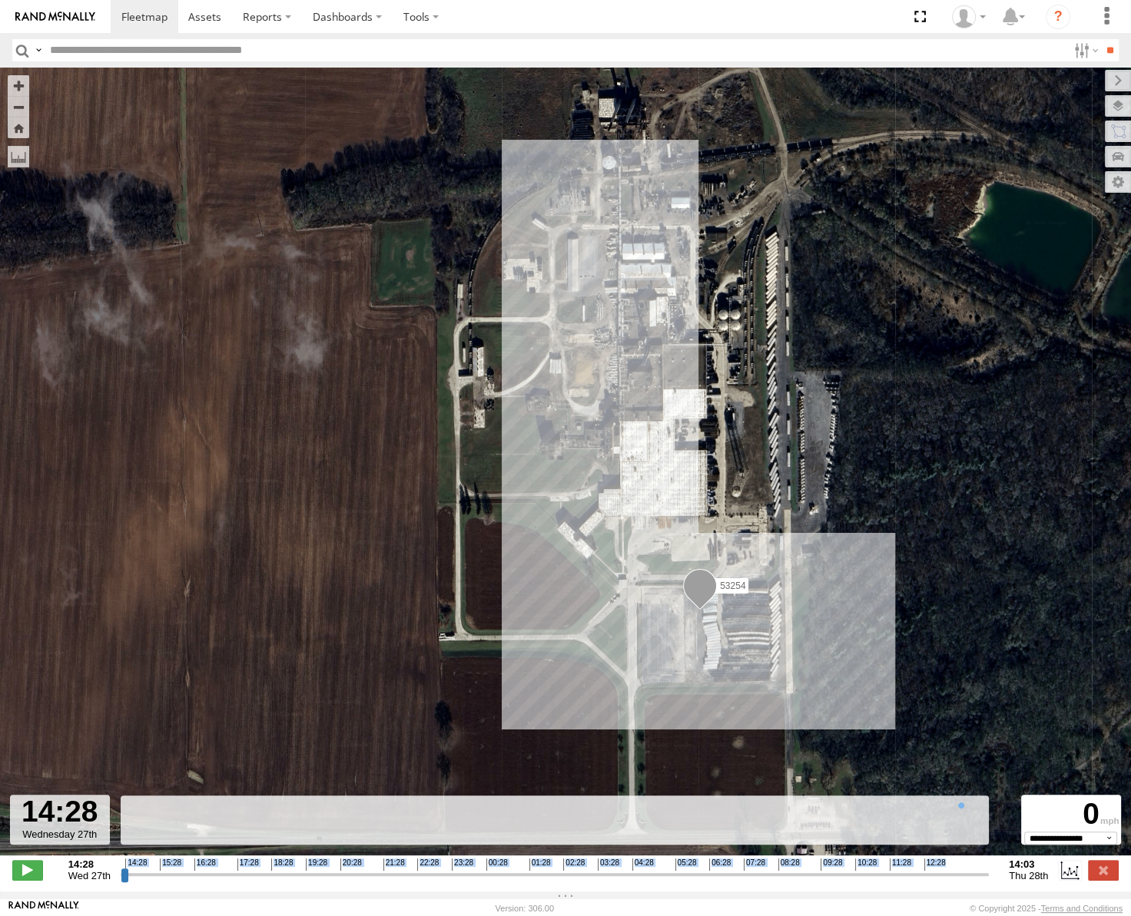
click at [121, 882] on div "14:28 Wed 27th Created with Highcharts 6.0.7 Highcharts.com 14:28 15:28 16:28 1…" at bounding box center [565, 870] width 1106 height 23
drag, startPoint x: 125, startPoint y: 884, endPoint x: 1012, endPoint y: 898, distance: 887.3
type input "**********"
click at [989, 882] on input "range" at bounding box center [555, 874] width 868 height 15
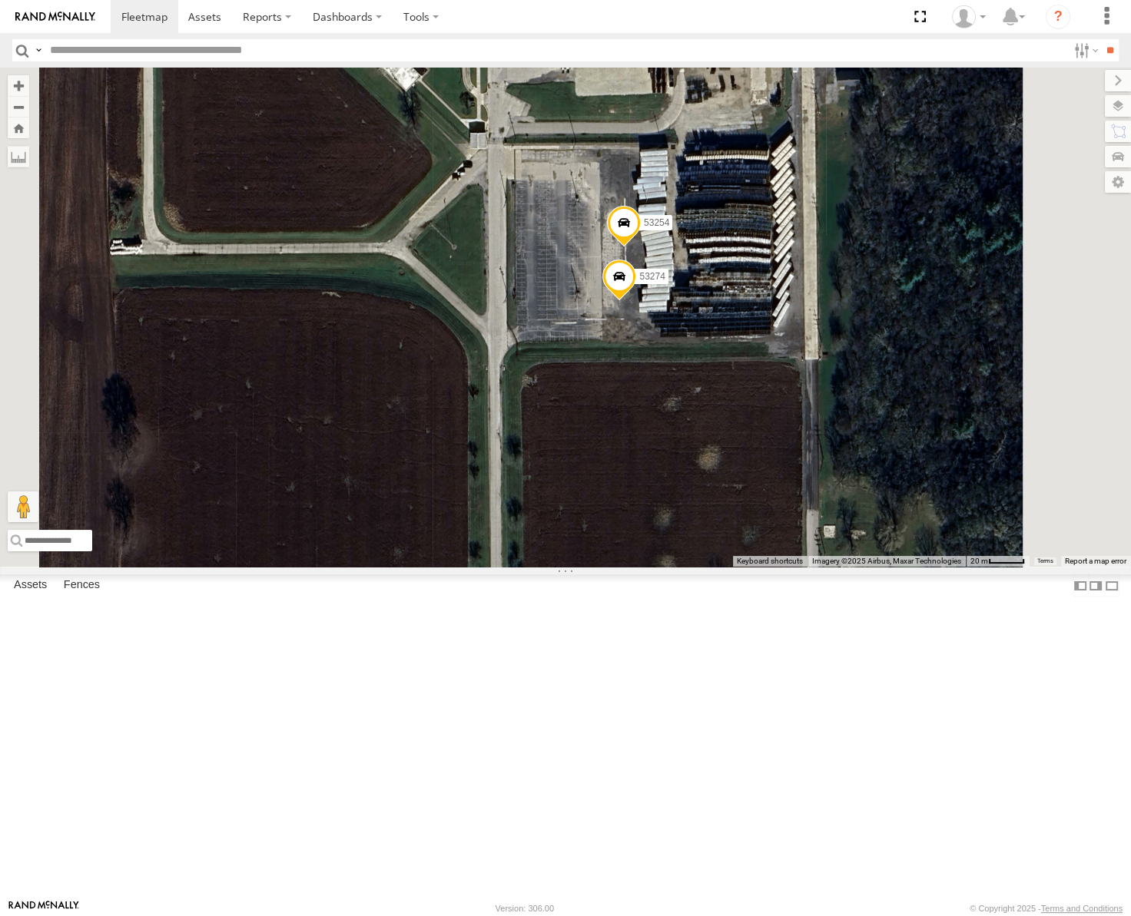
click at [636, 301] on span at bounding box center [619, 280] width 34 height 41
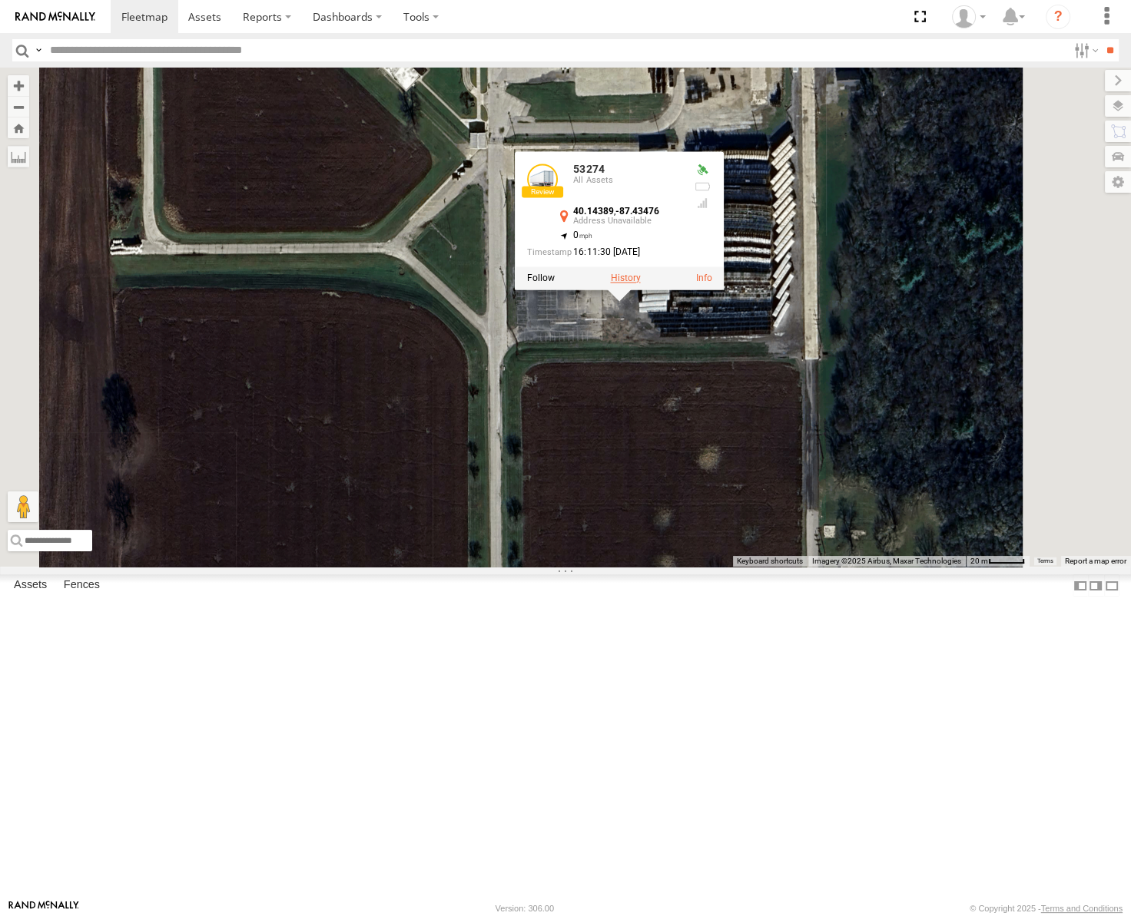
click at [640, 283] on label at bounding box center [625, 278] width 30 height 11
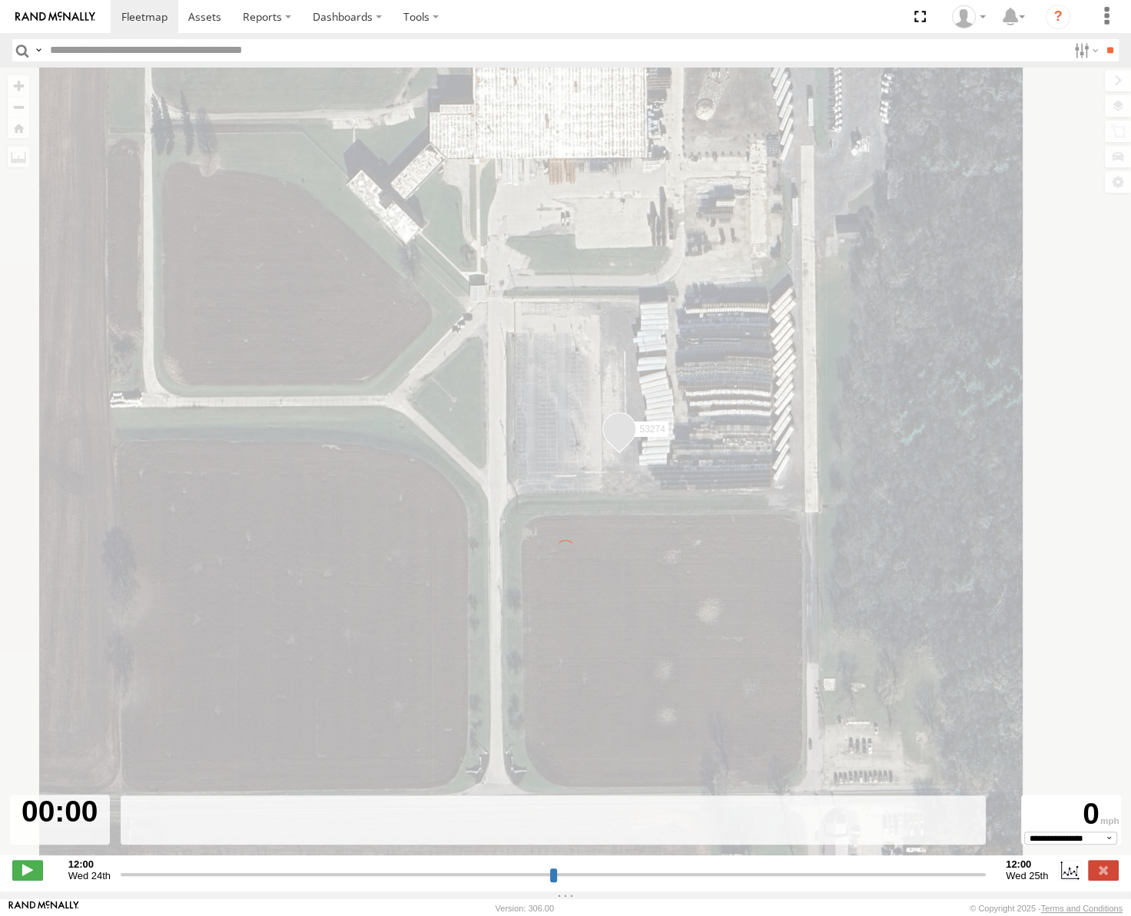
type input "**********"
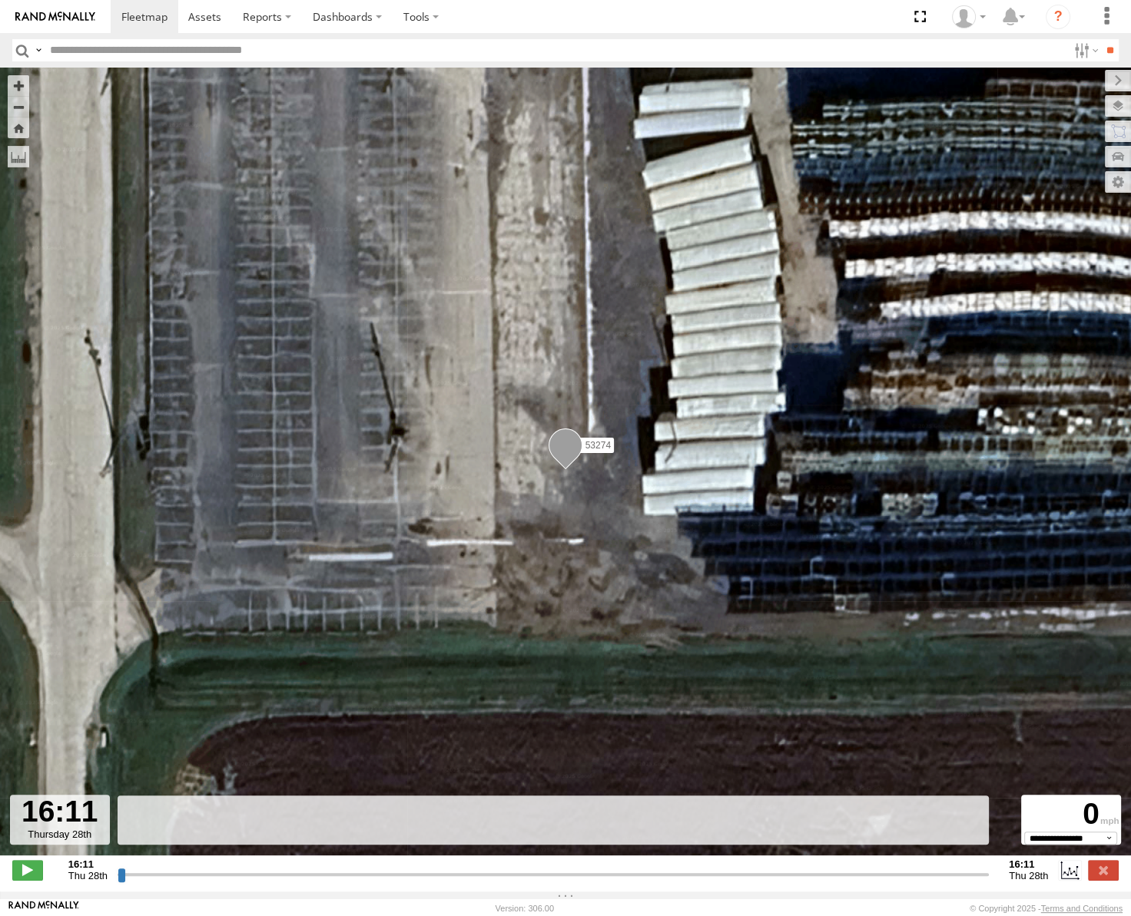
drag, startPoint x: 116, startPoint y: 885, endPoint x: 181, endPoint y: 887, distance: 64.6
click at [173, 882] on input "range" at bounding box center [553, 874] width 871 height 15
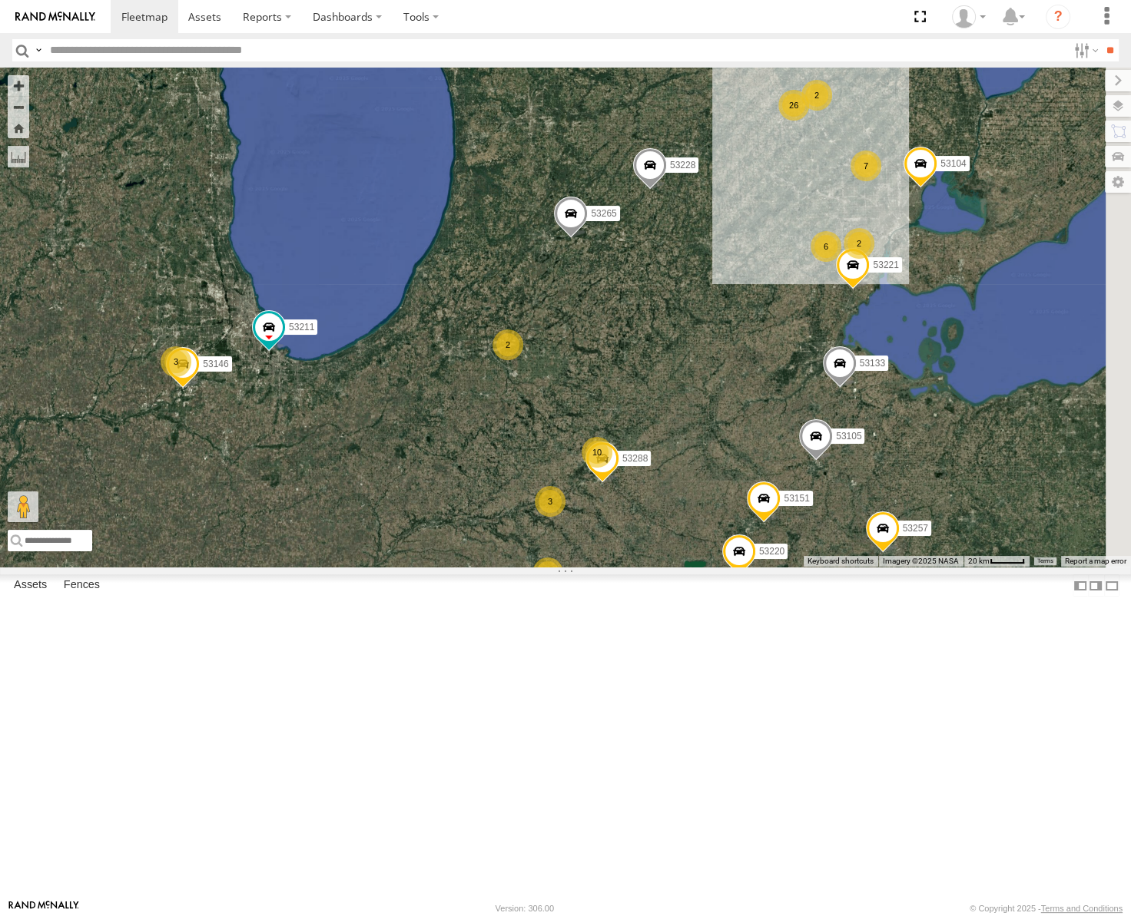
drag, startPoint x: 907, startPoint y: 310, endPoint x: 818, endPoint y: 442, distance: 159.4
click at [818, 442] on div "53271 53216 53272 53247 53225 53246 53151 53103 53203 53239 53104 53145 53221 5…" at bounding box center [565, 317] width 1131 height 499
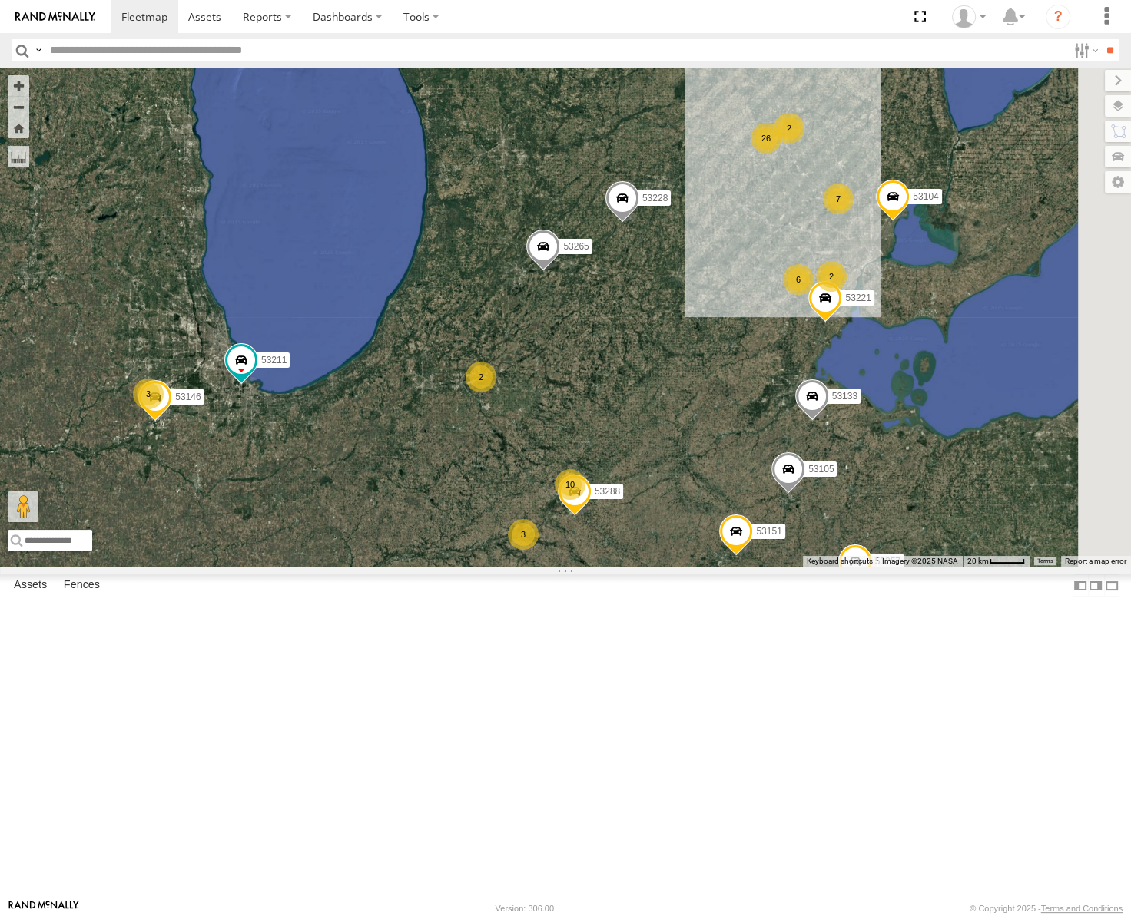
drag, startPoint x: 908, startPoint y: 341, endPoint x: 824, endPoint y: 393, distance: 98.7
click at [824, 393] on div "53271 53216 53272 53247 53225 53246 53151 53103 53203 53239 53104 53145 53221 5…" at bounding box center [565, 317] width 1131 height 499
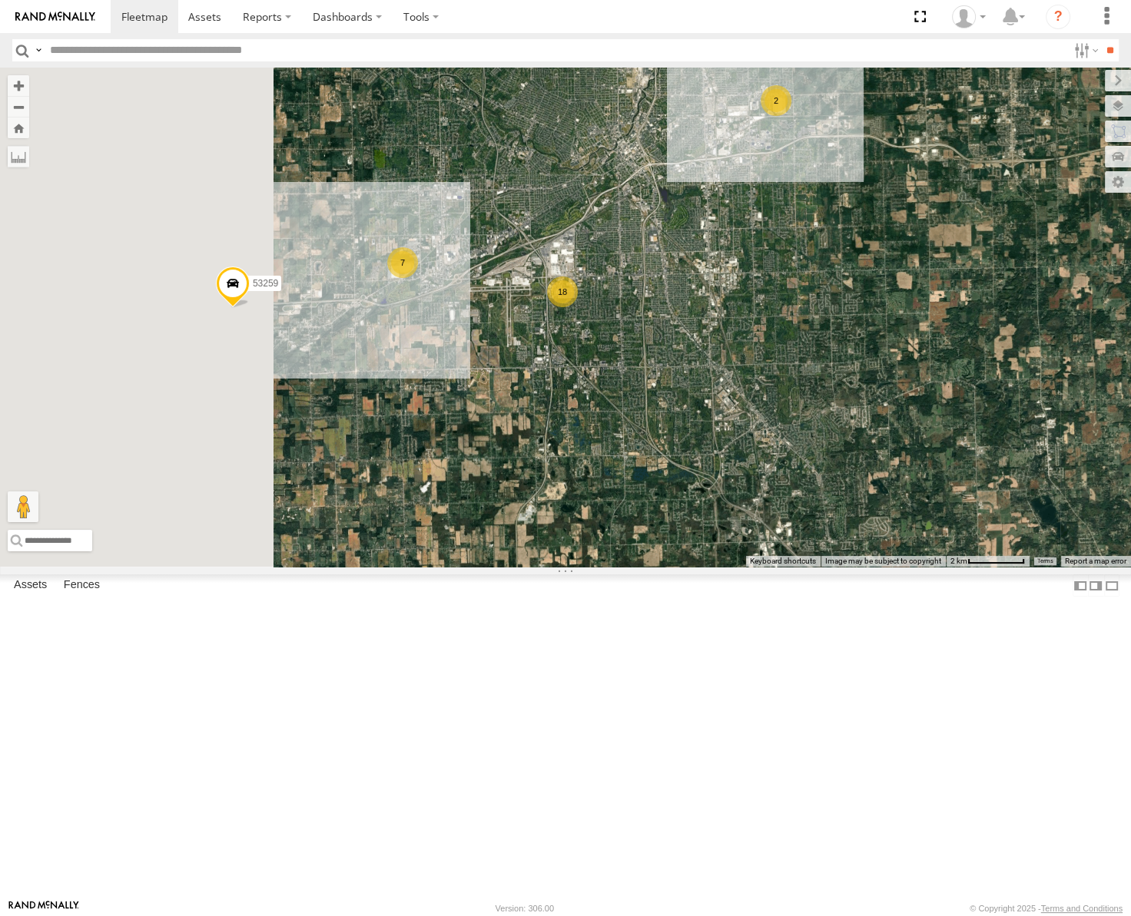
drag, startPoint x: 879, startPoint y: 357, endPoint x: 889, endPoint y: 366, distance: 13.6
click at [889, 366] on div "53271 53216 53272 53247 53225 53246 53151 53103 53203 53239 53104 53145 53221 5…" at bounding box center [565, 317] width 1131 height 499
